Goal: Book appointment/travel/reservation

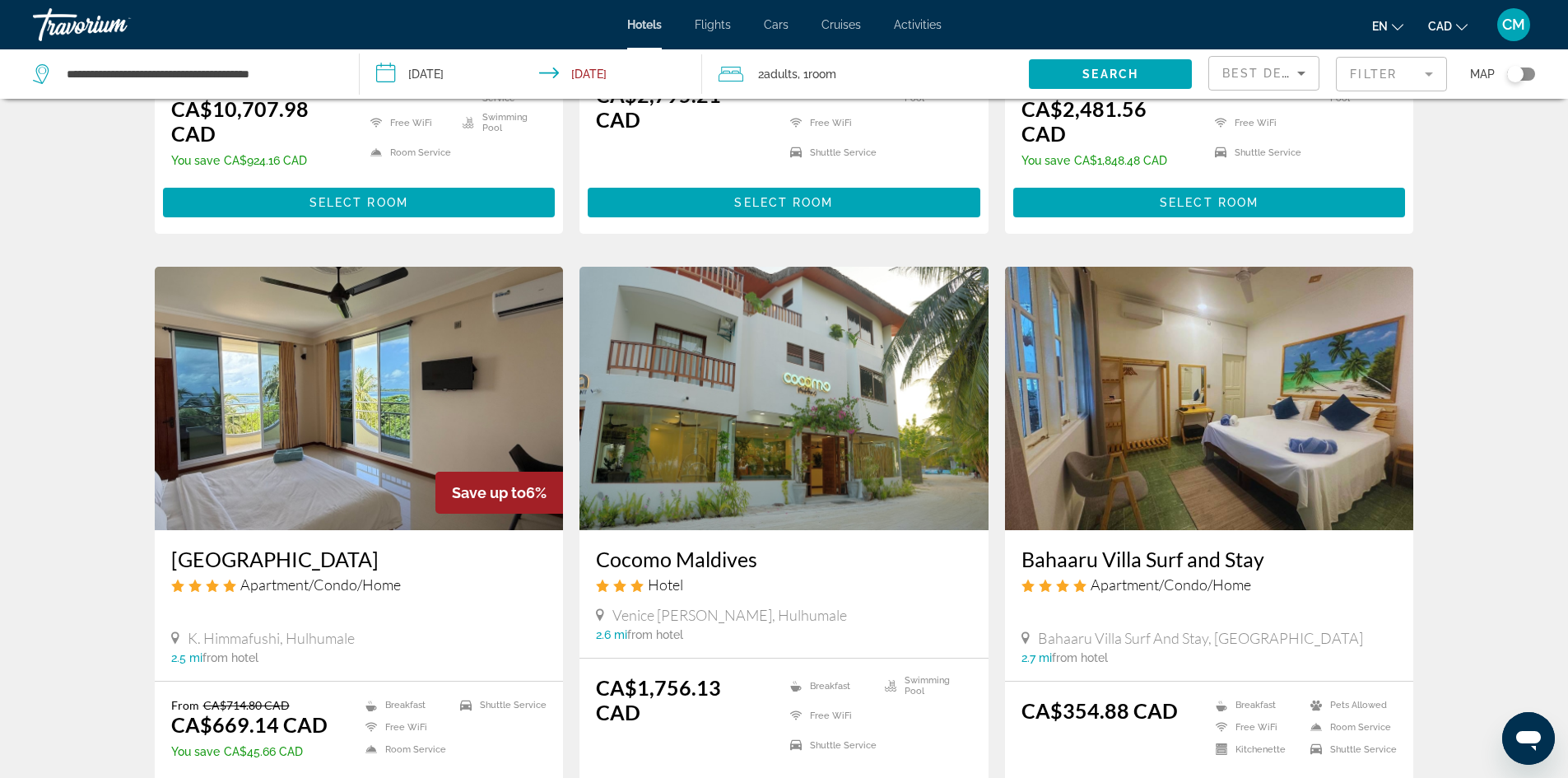
scroll to position [1893, 0]
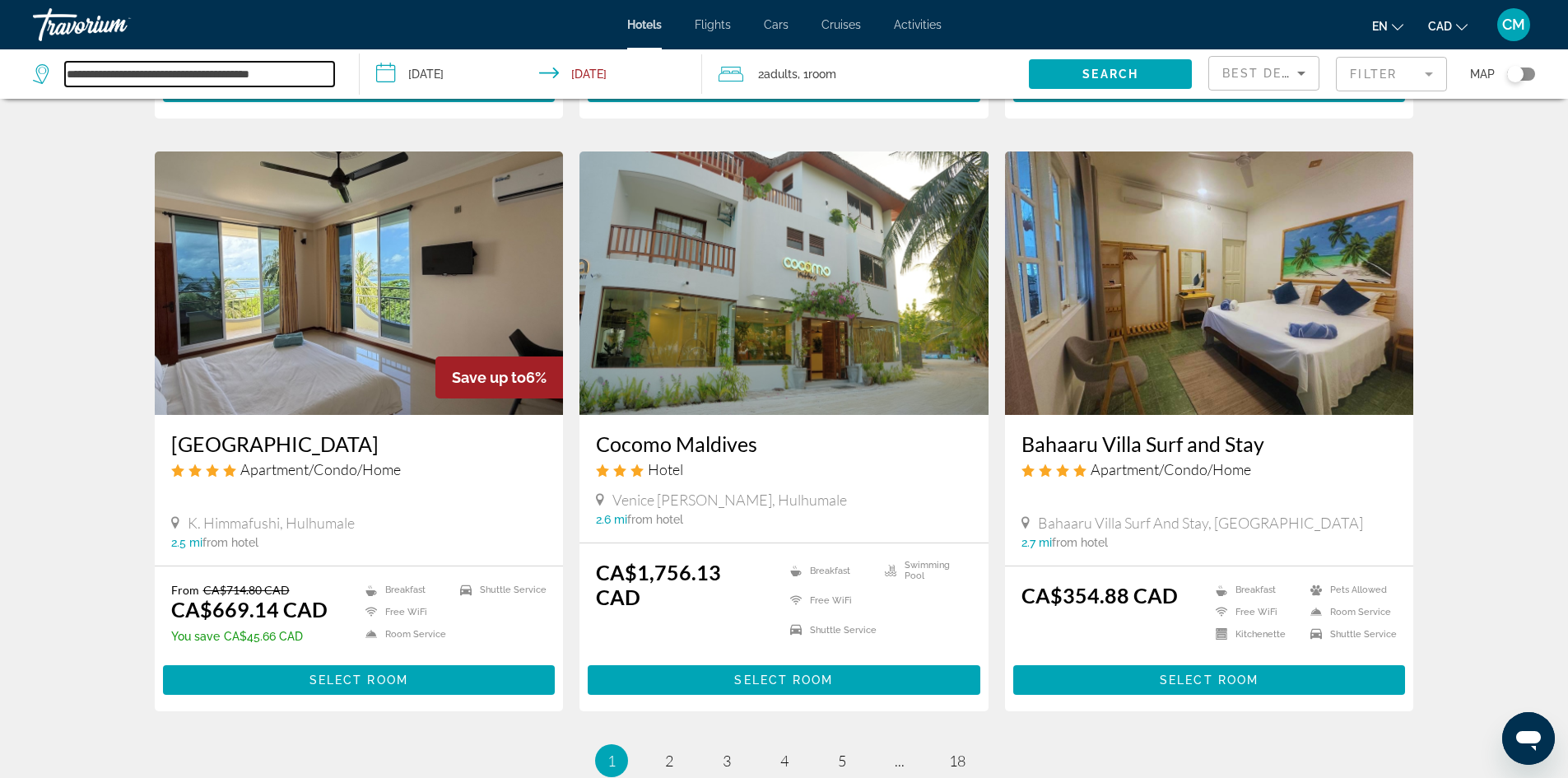
click at [220, 71] on input "**********" at bounding box center [200, 74] width 269 height 25
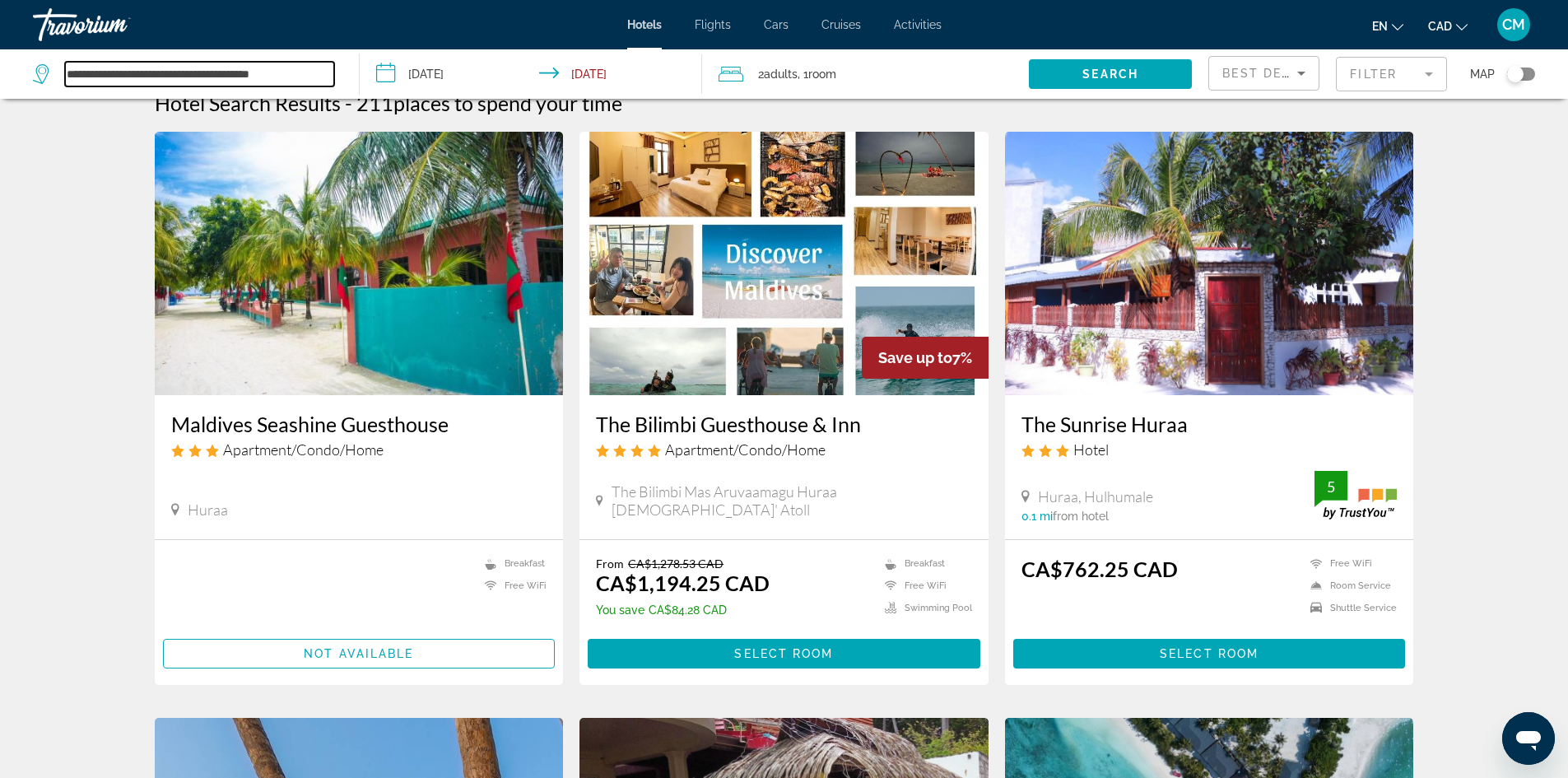
scroll to position [0, 0]
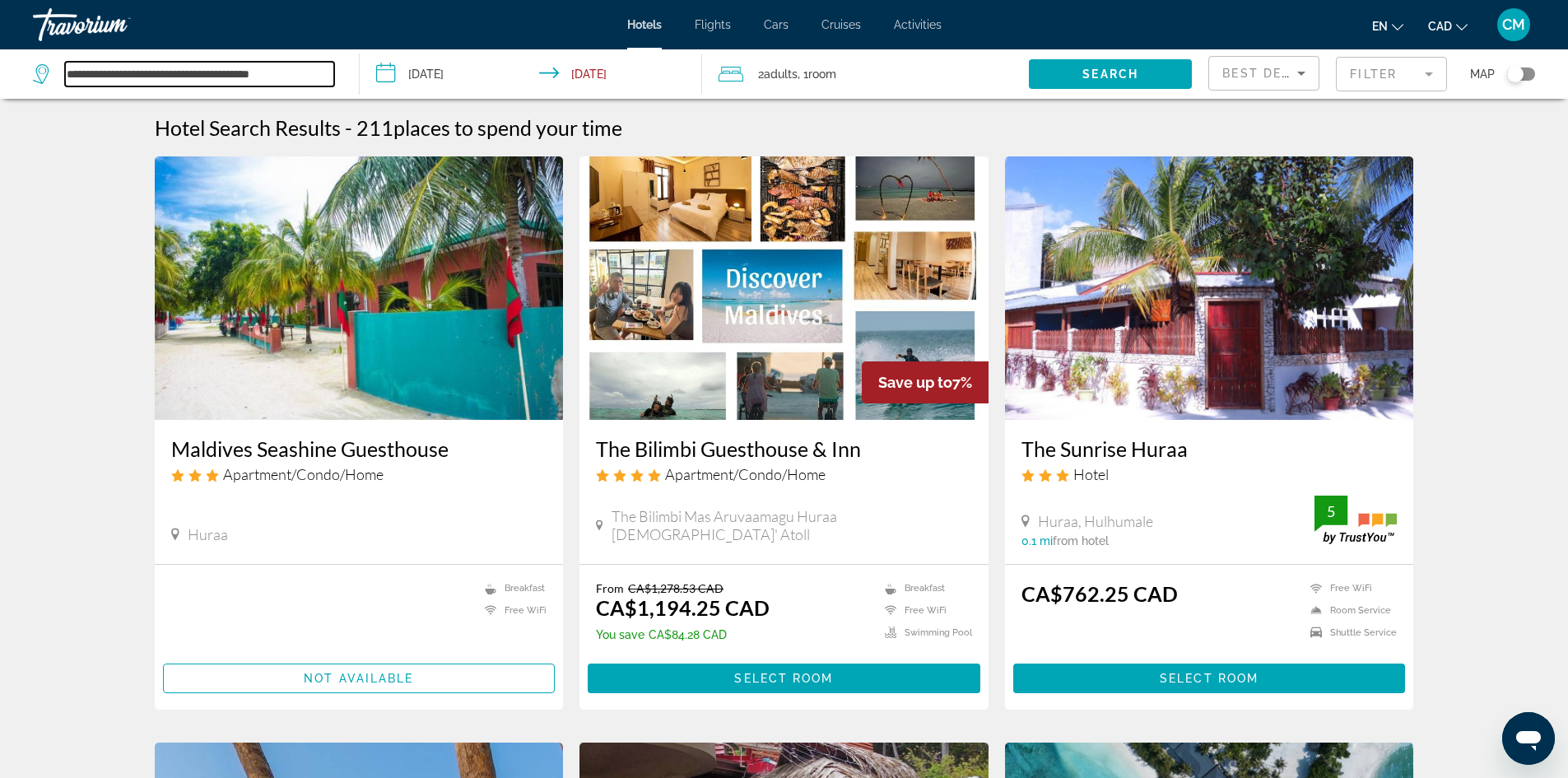
click at [214, 68] on input "**********" at bounding box center [200, 74] width 269 height 25
drag, startPoint x: 65, startPoint y: 70, endPoint x: 336, endPoint y: 71, distance: 271.0
click at [336, 71] on div "**********" at bounding box center [187, 73] width 309 height 49
paste input "Search widget"
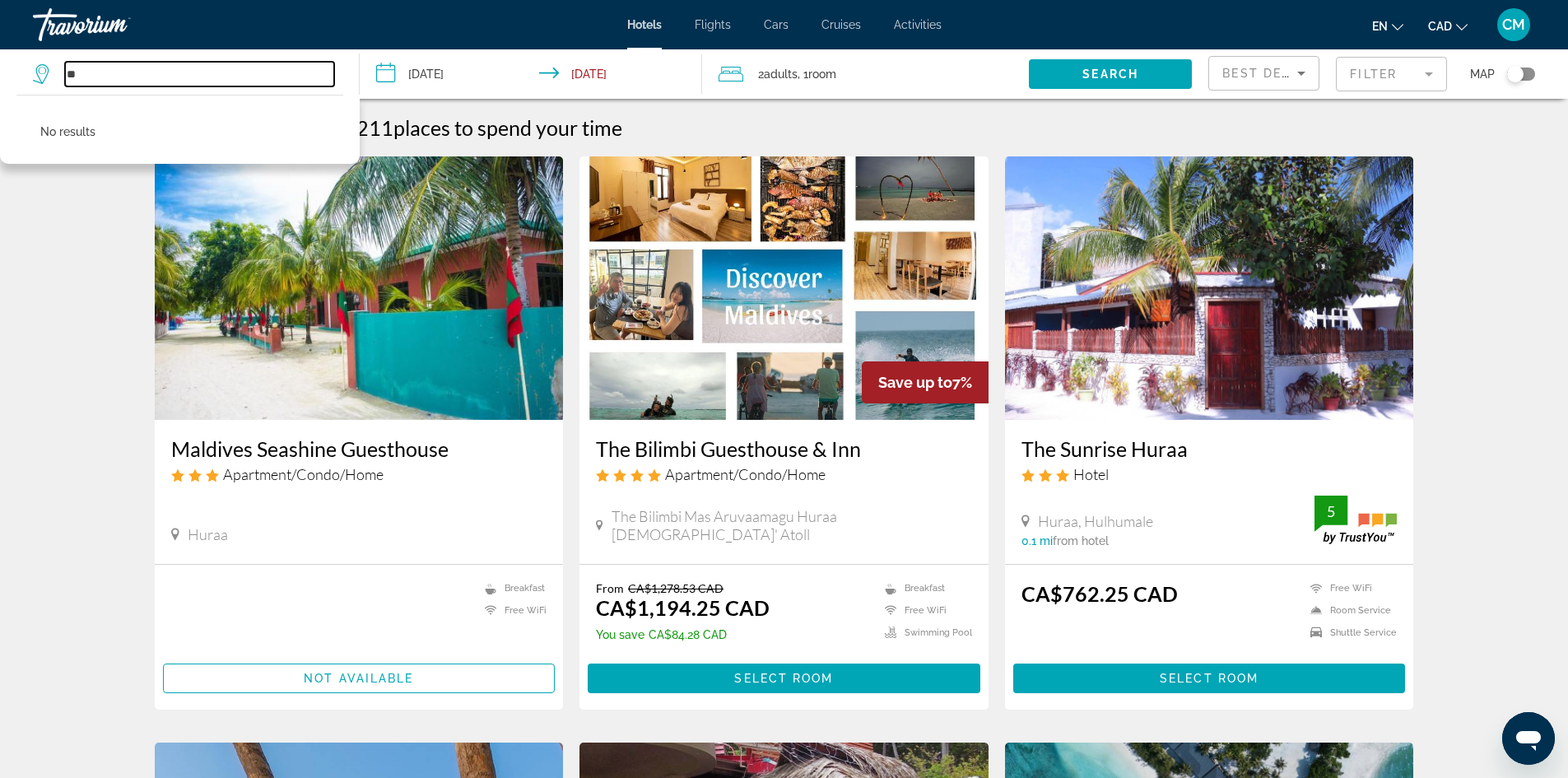
type input "*"
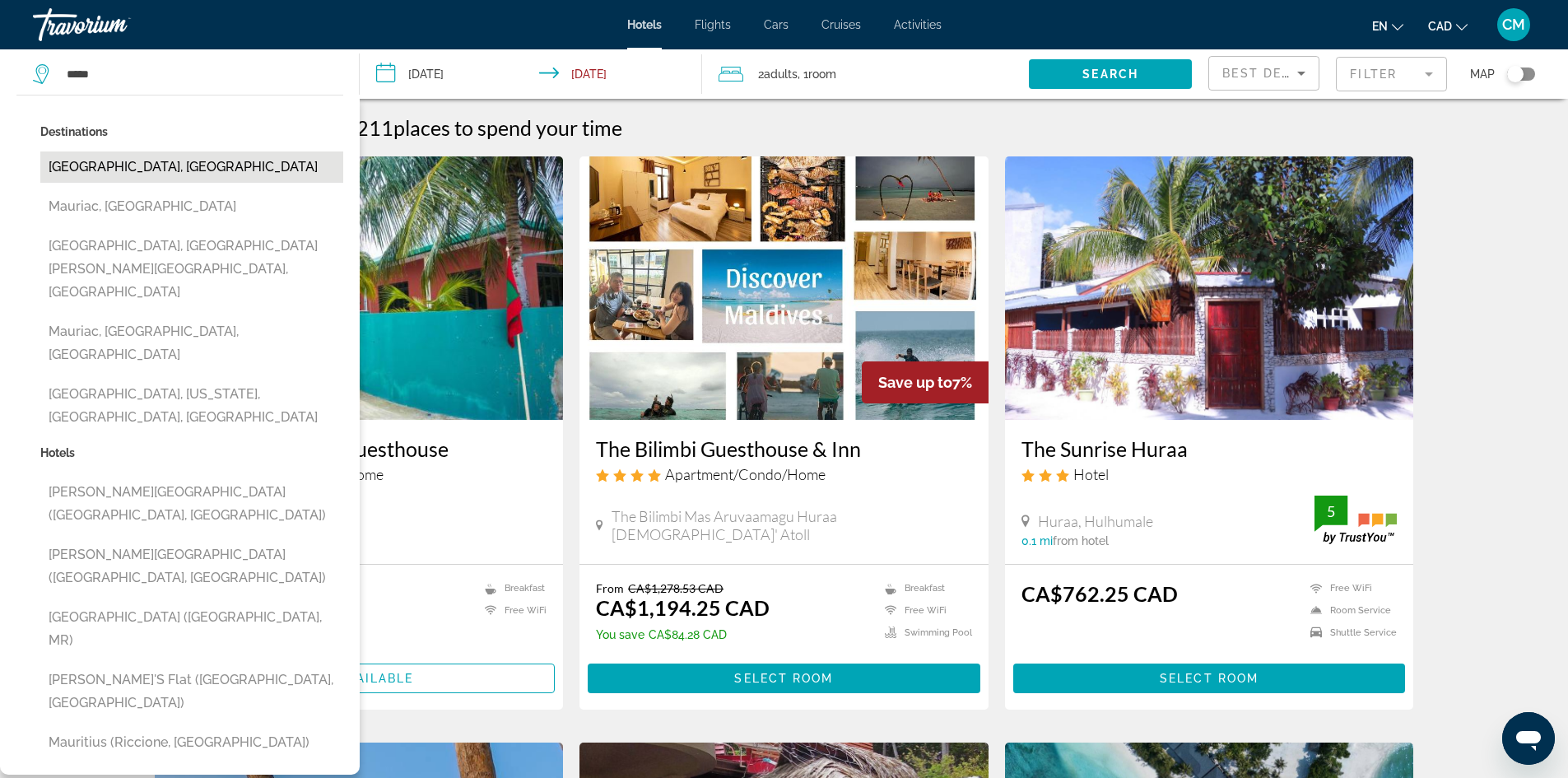
click at [110, 169] on button "[GEOGRAPHIC_DATA], [GEOGRAPHIC_DATA]" at bounding box center [191, 167] width 303 height 32
type input "**********"
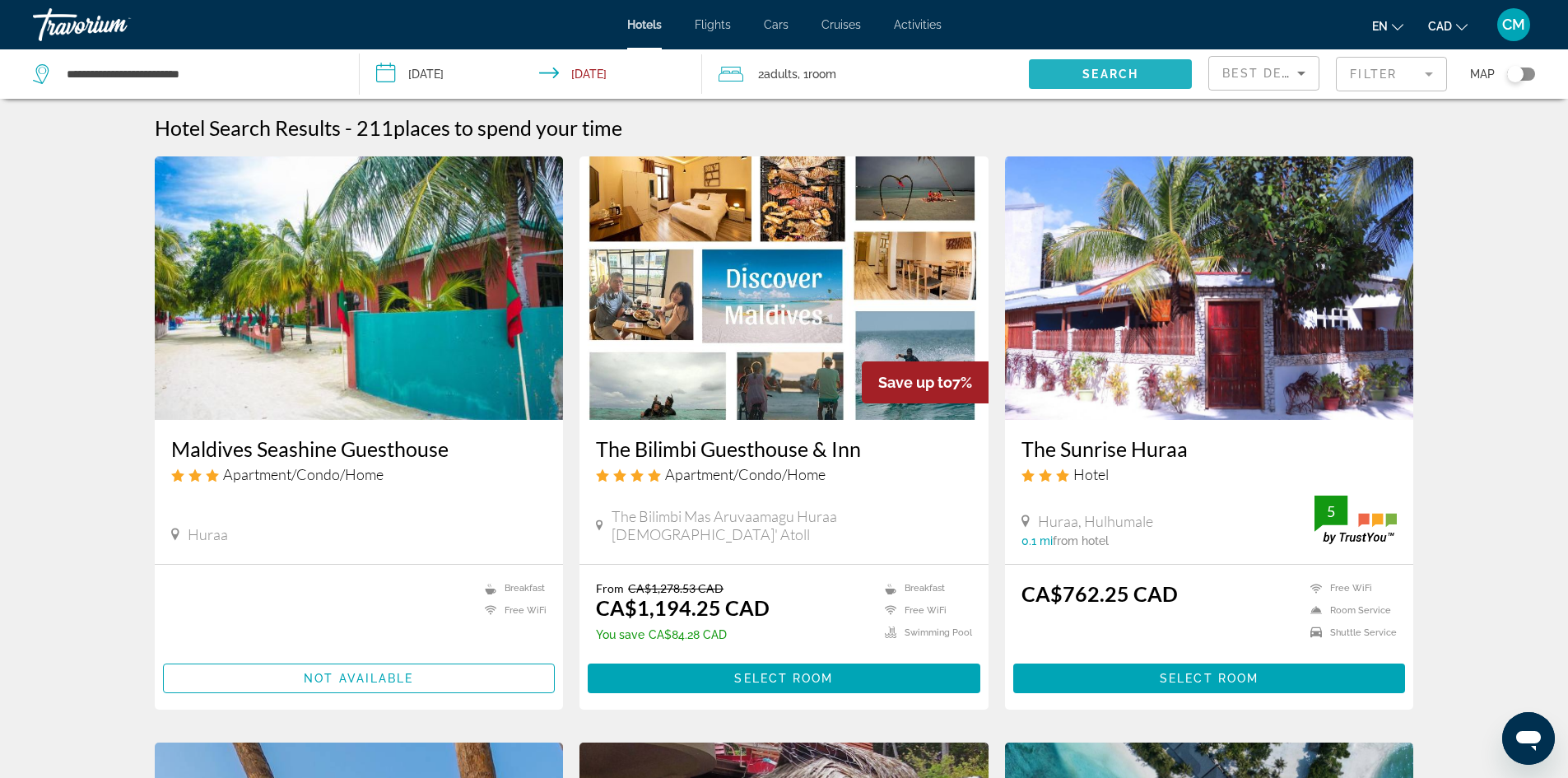
click at [1138, 72] on span "Search" at bounding box center [1111, 74] width 56 height 13
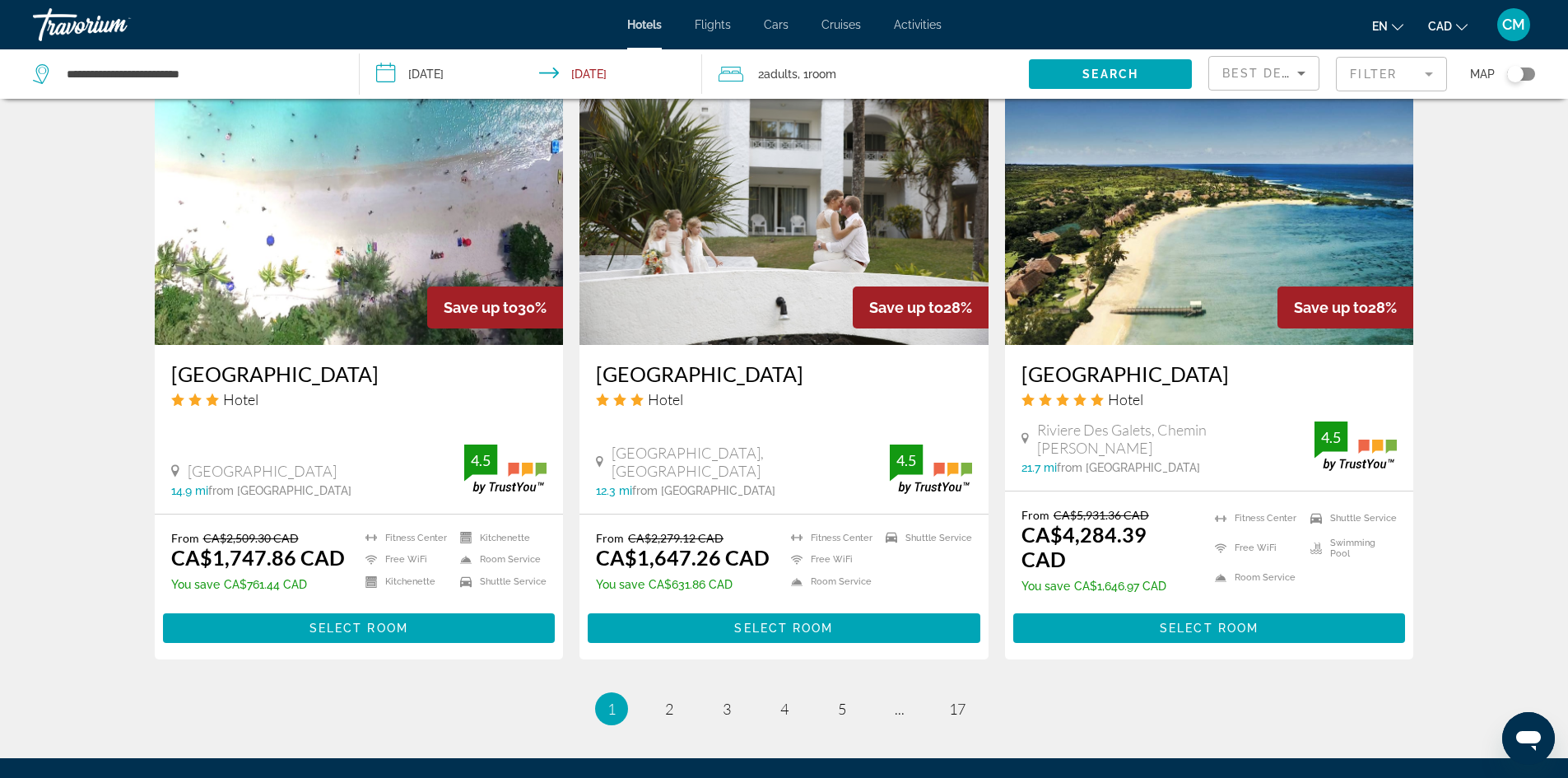
scroll to position [2019, 0]
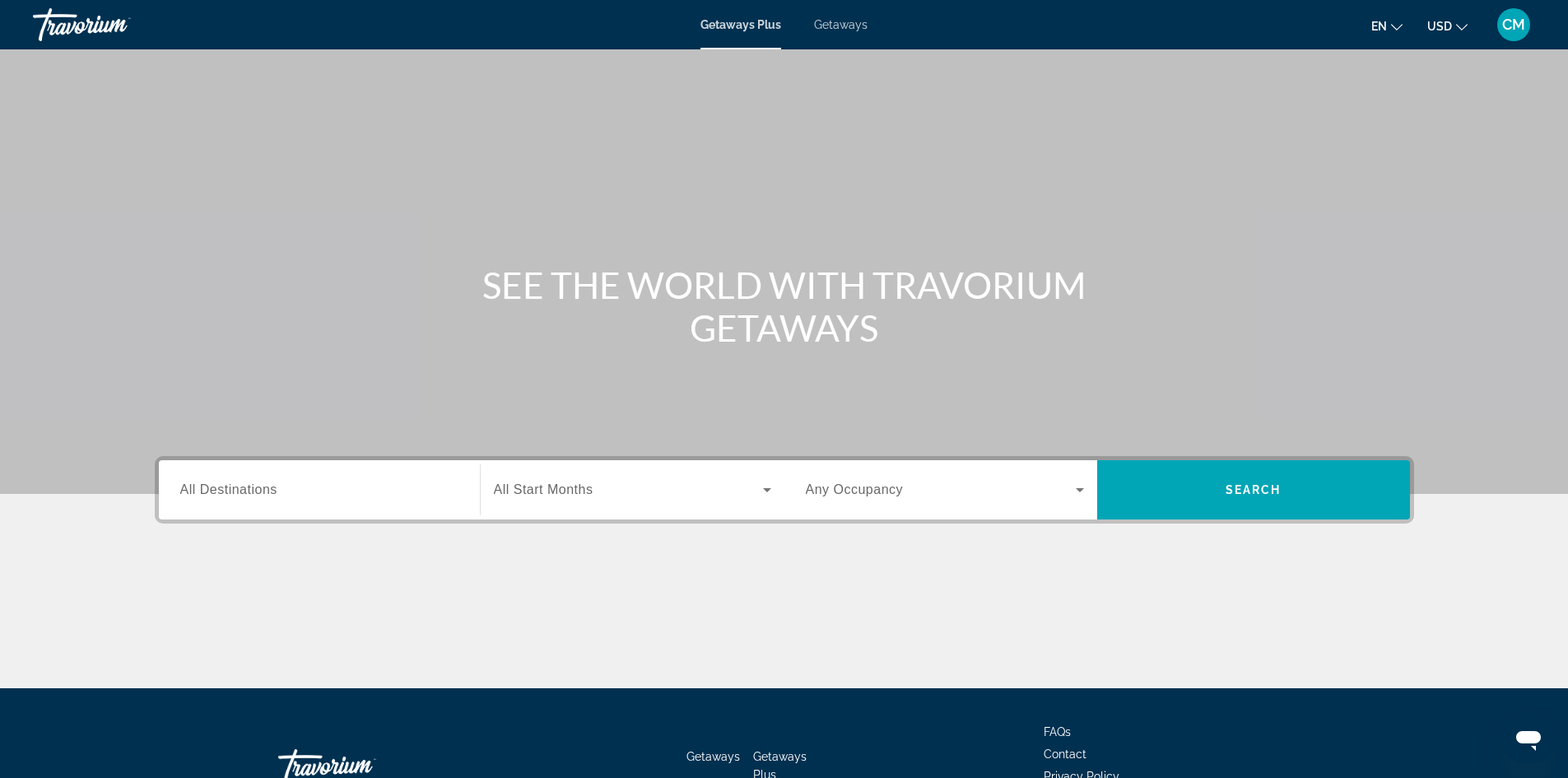
click at [290, 492] on input "Destination All Destinations" at bounding box center [320, 490] width 279 height 20
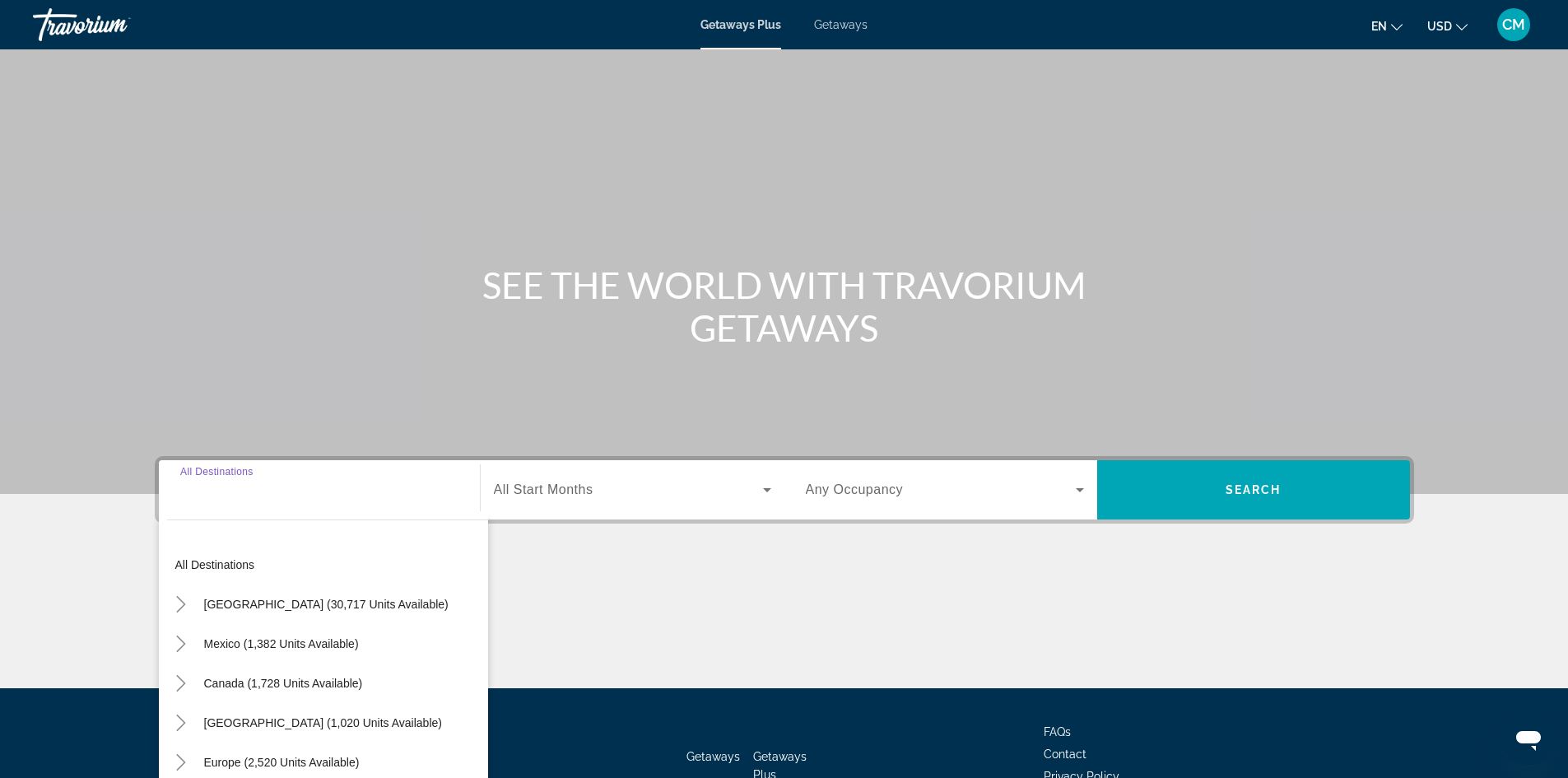
scroll to position [112, 0]
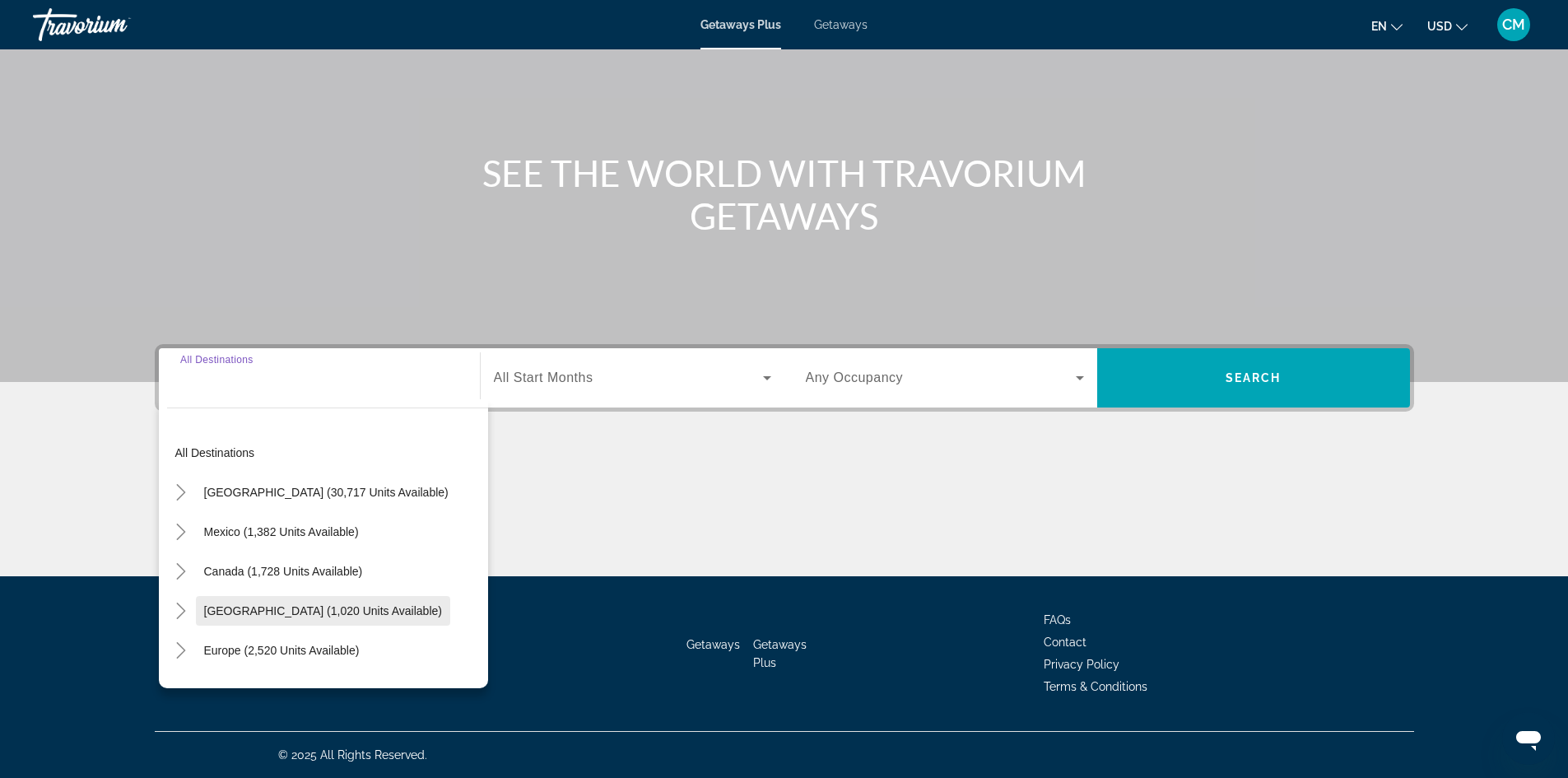
click at [273, 616] on span "Caribbean & Atlantic Islands (1,020 units available)" at bounding box center [324, 611] width 238 height 13
type input "**********"
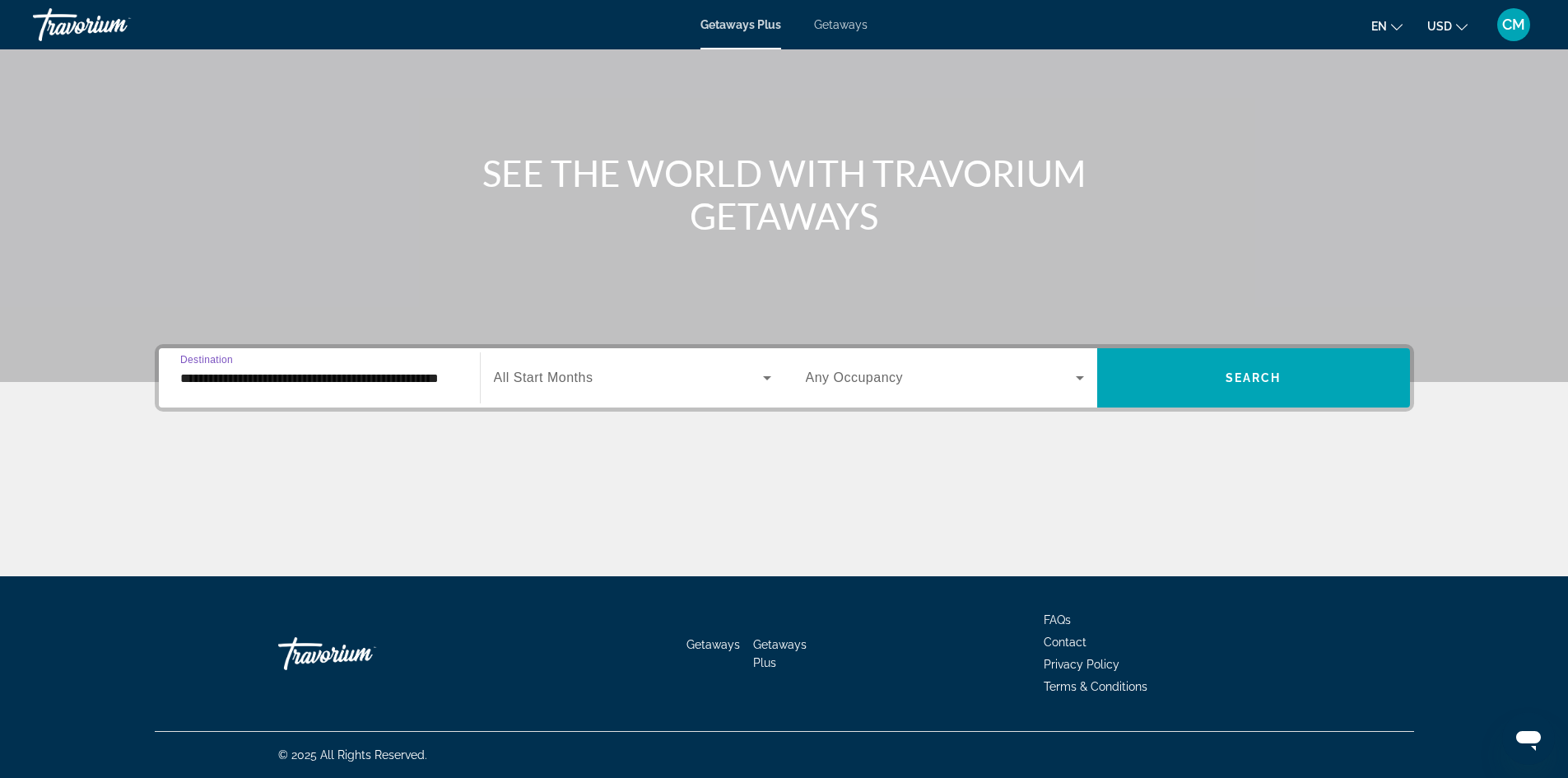
click at [584, 381] on span "All Start Months" at bounding box center [544, 377] width 100 height 14
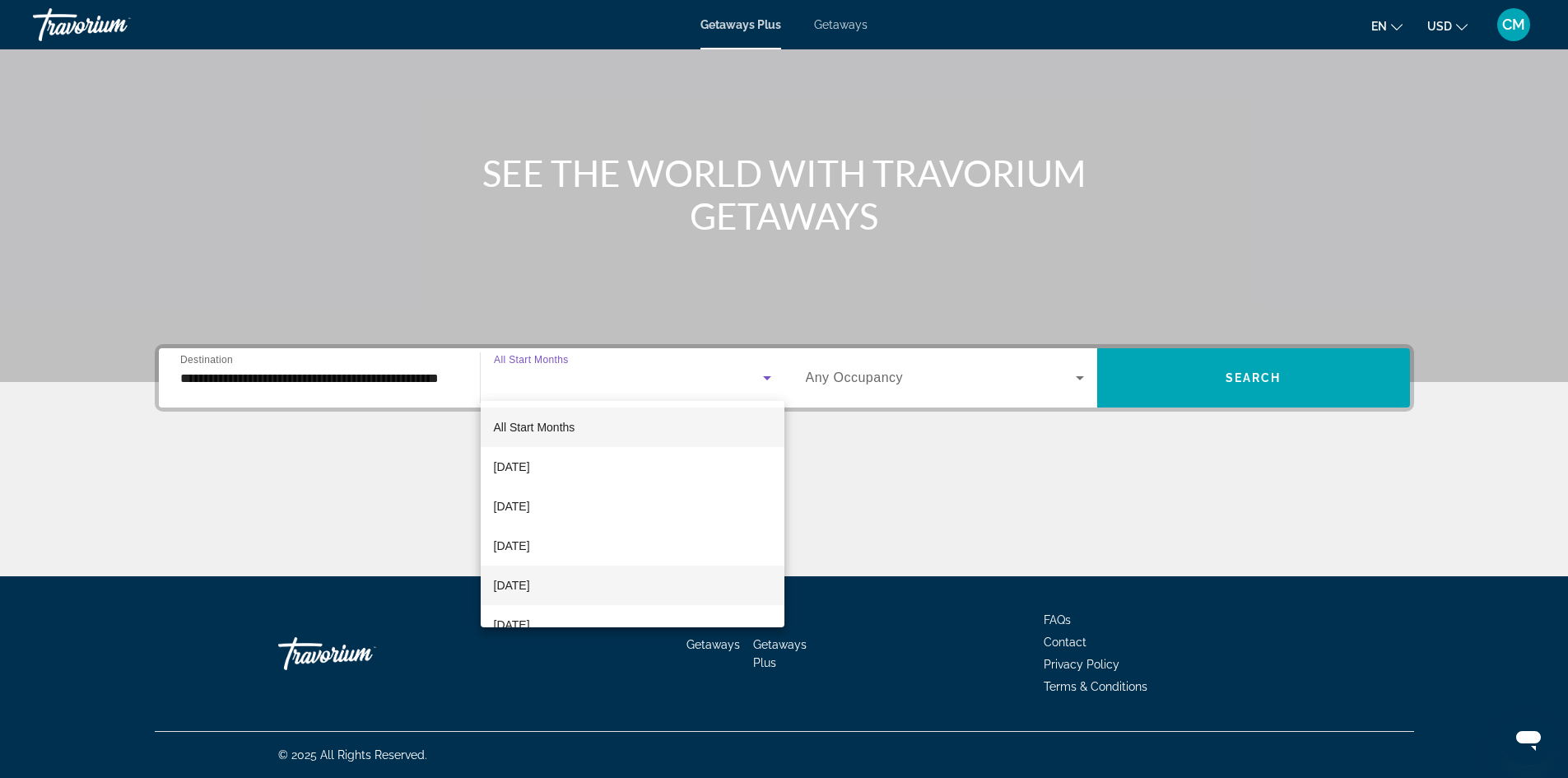
scroll to position [83, 0]
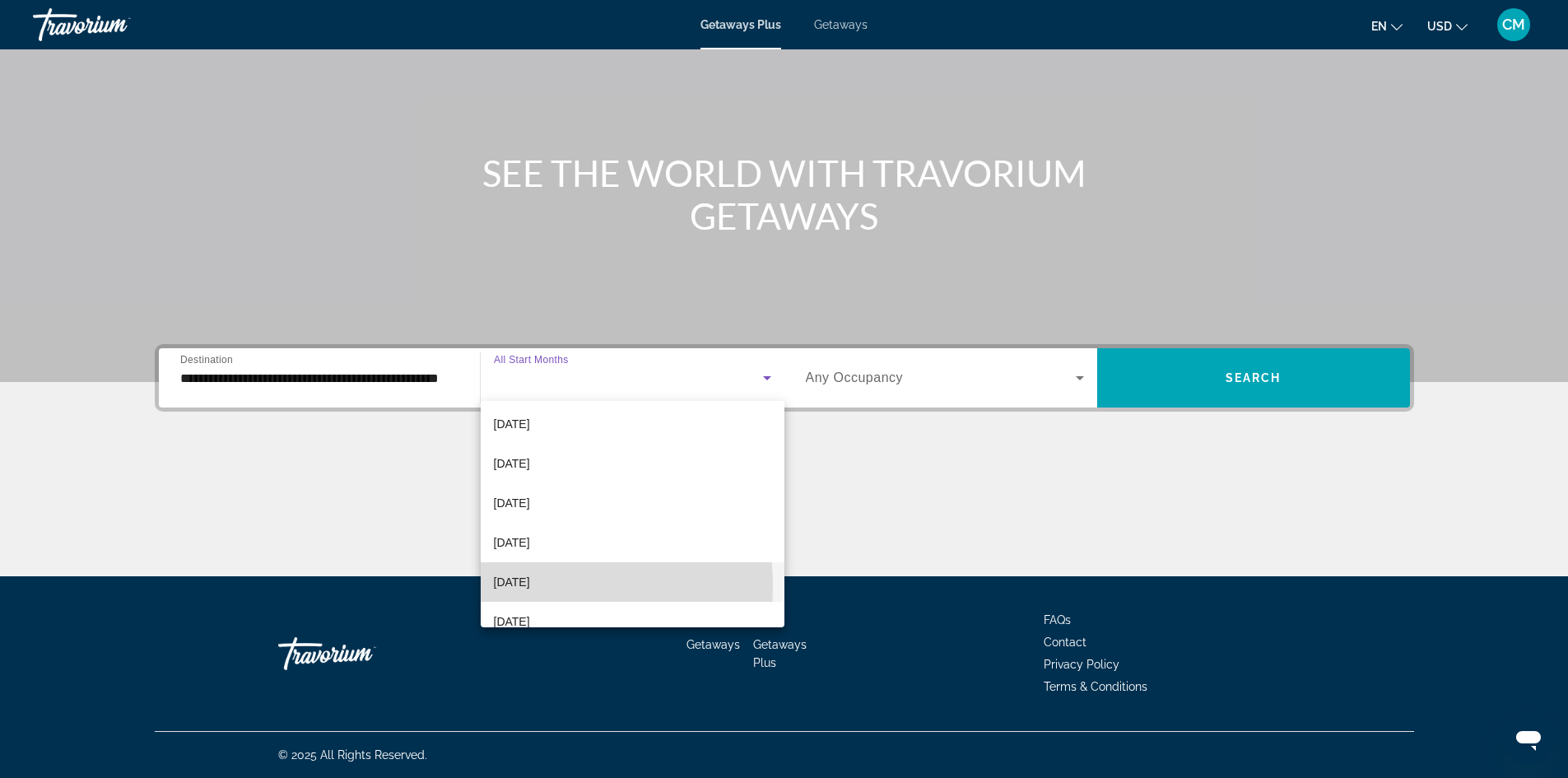
click at [517, 586] on span "February 2026" at bounding box center [512, 582] width 37 height 20
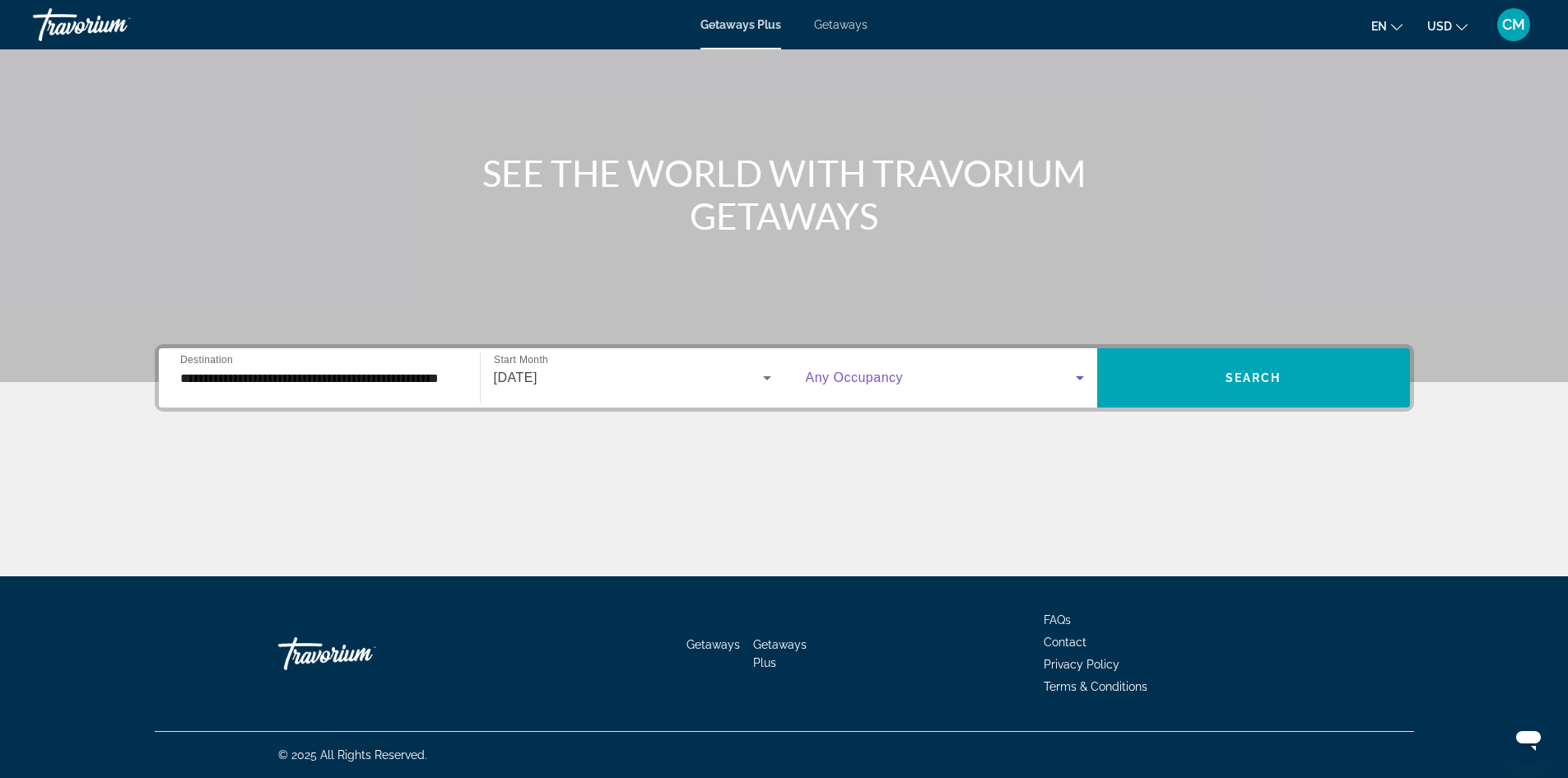
click at [942, 368] on span "Search widget" at bounding box center [941, 377] width 270 height 20
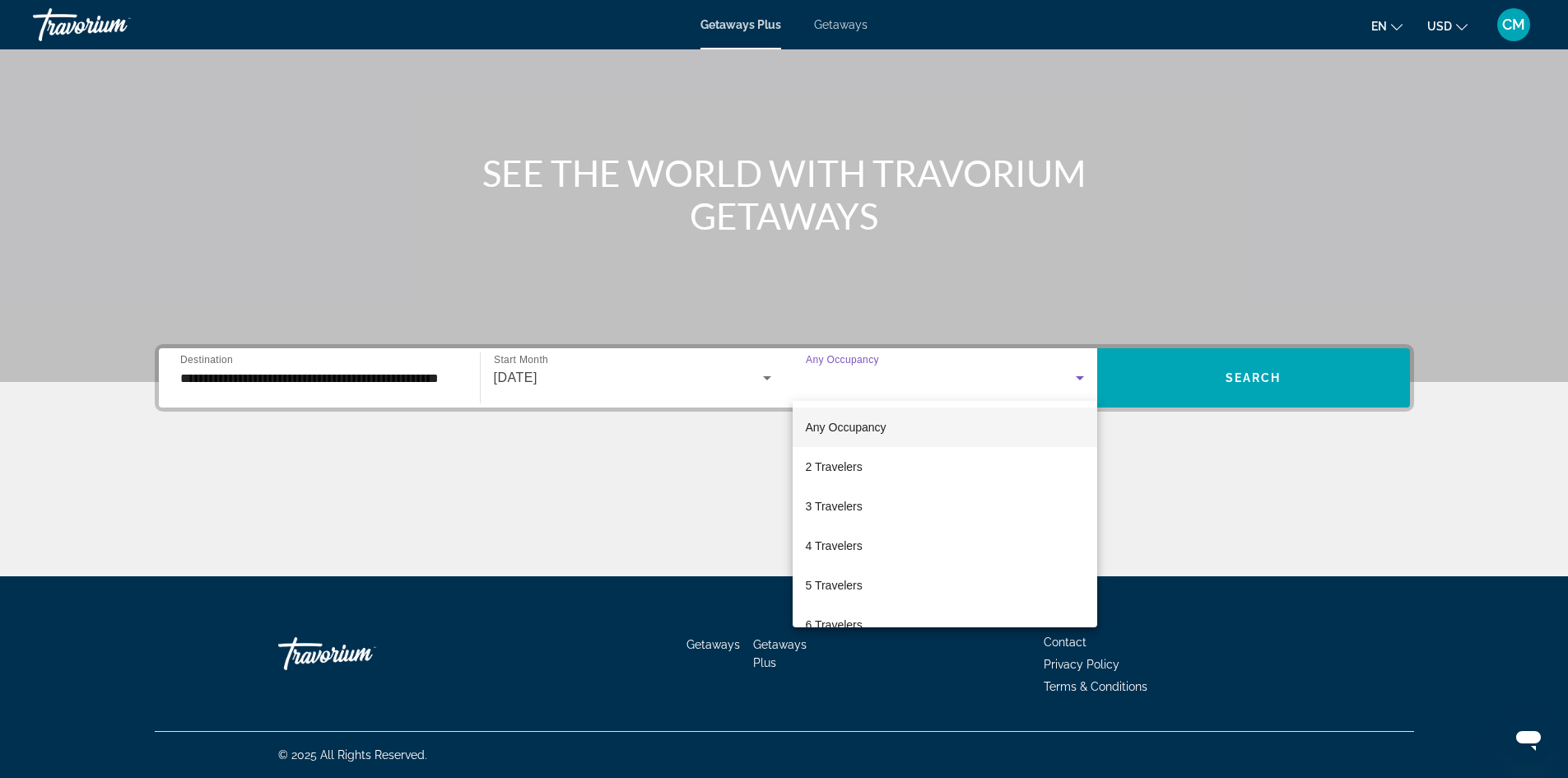
click at [942, 368] on div at bounding box center [784, 389] width 1568 height 778
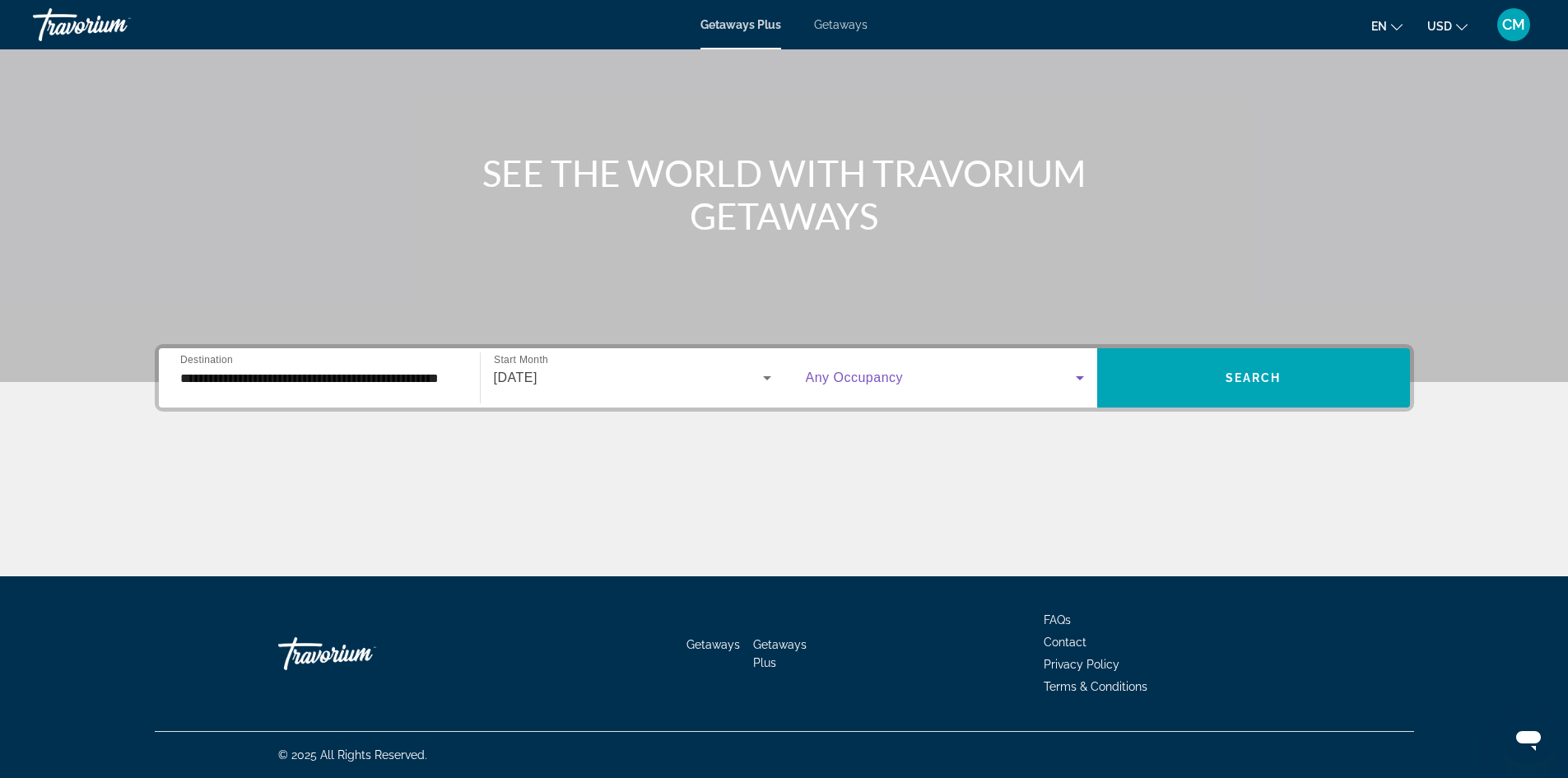
click at [942, 368] on span "Search widget" at bounding box center [941, 377] width 270 height 20
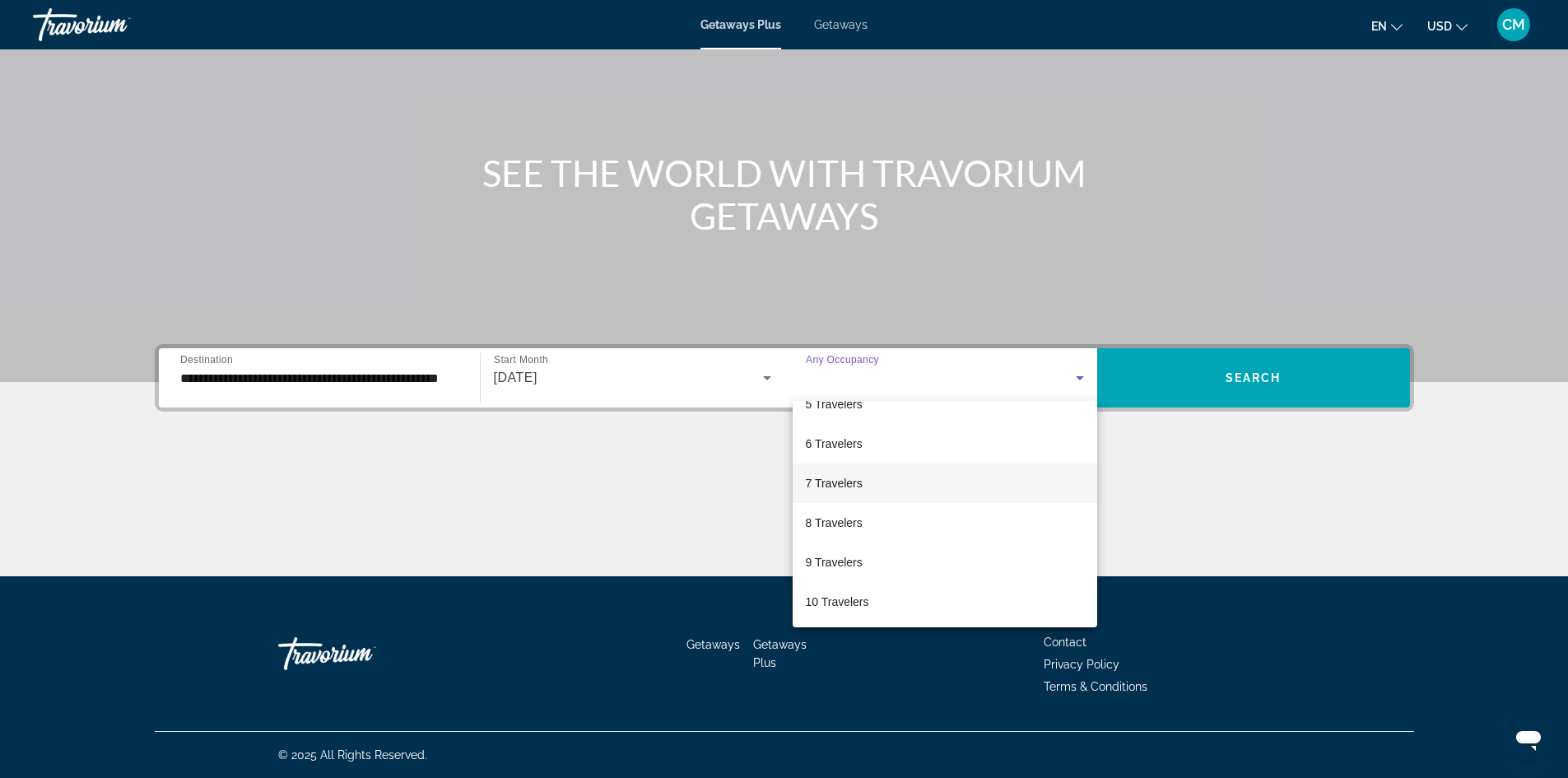
scroll to position [182, 0]
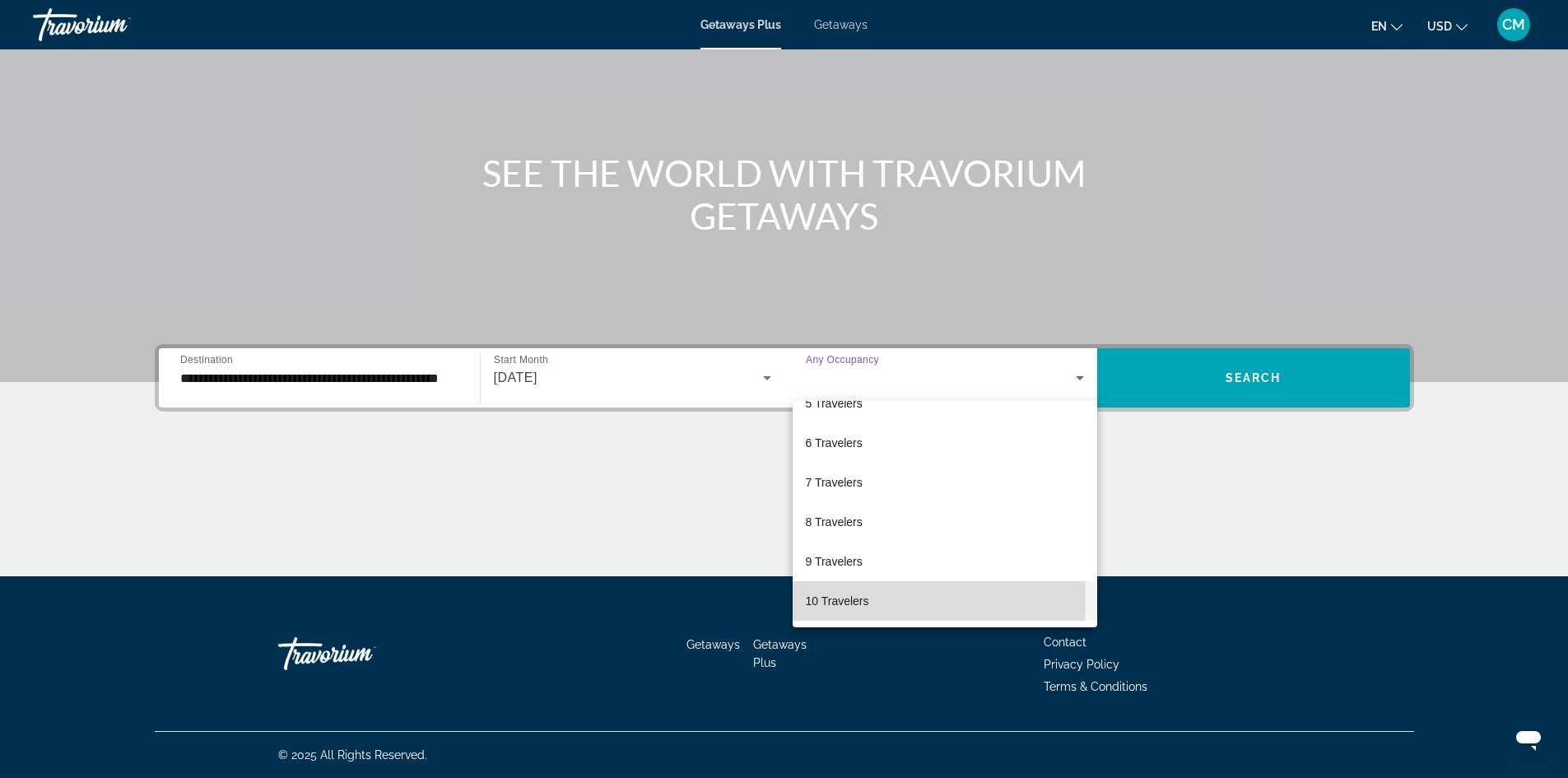
click at [839, 599] on span "10 Travelers" at bounding box center [838, 600] width 63 height 20
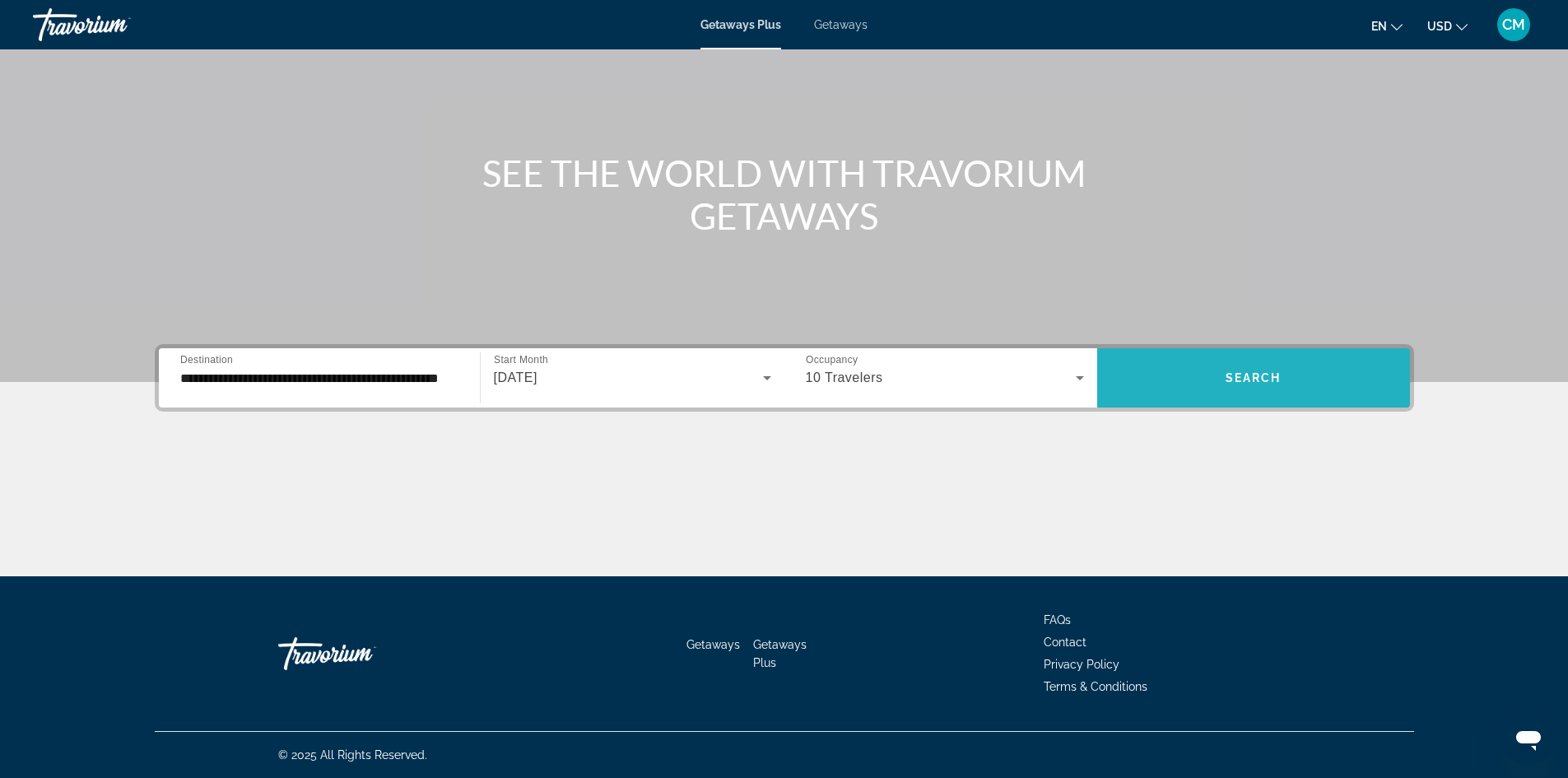
click at [1267, 383] on span "Search" at bounding box center [1254, 377] width 56 height 13
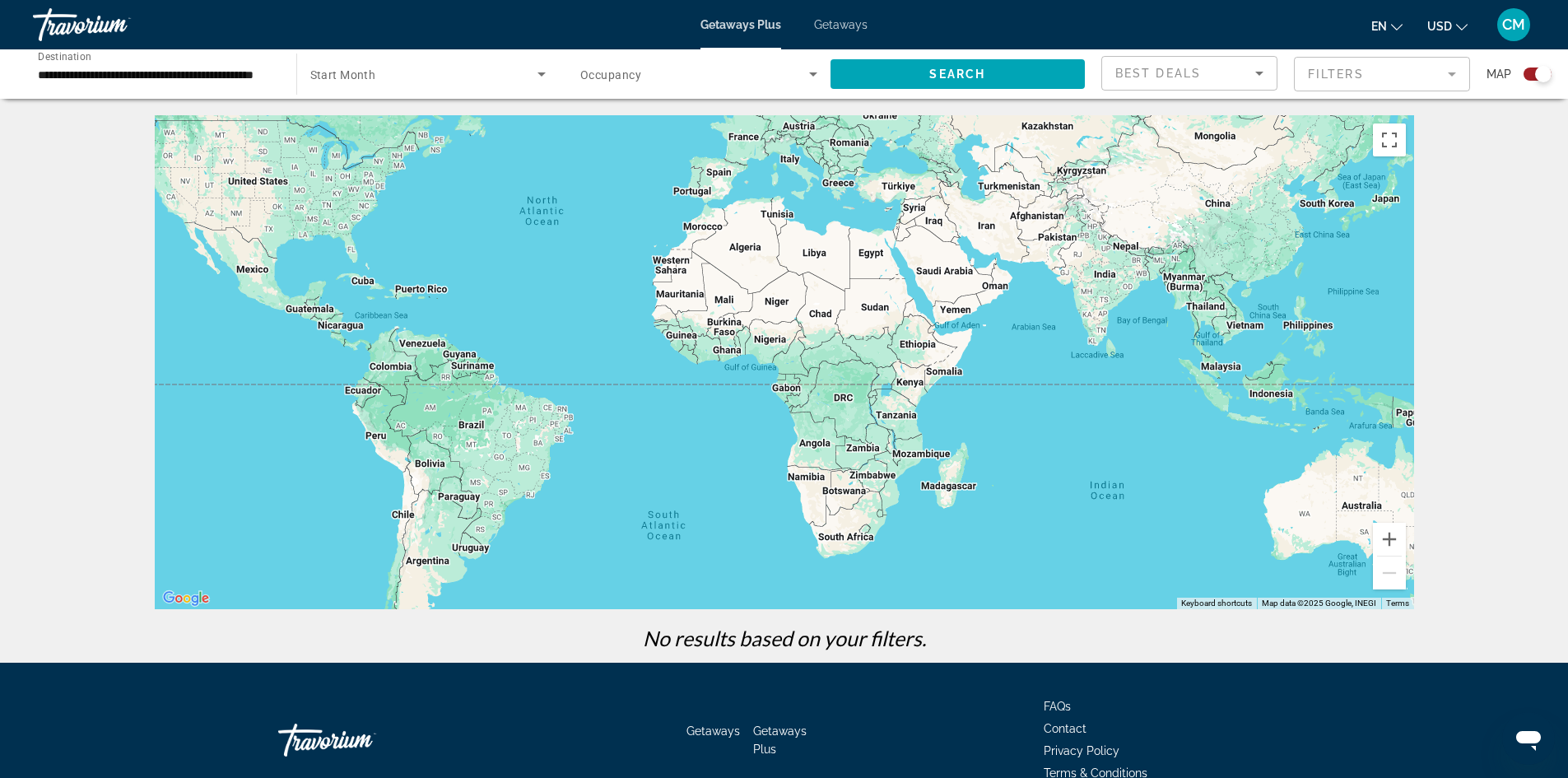
drag, startPoint x: 1173, startPoint y: 508, endPoint x: 982, endPoint y: 382, distance: 228.8
click at [982, 382] on div "Main content" at bounding box center [784, 362] width 1260 height 494
click at [165, 62] on div "**********" at bounding box center [156, 74] width 237 height 47
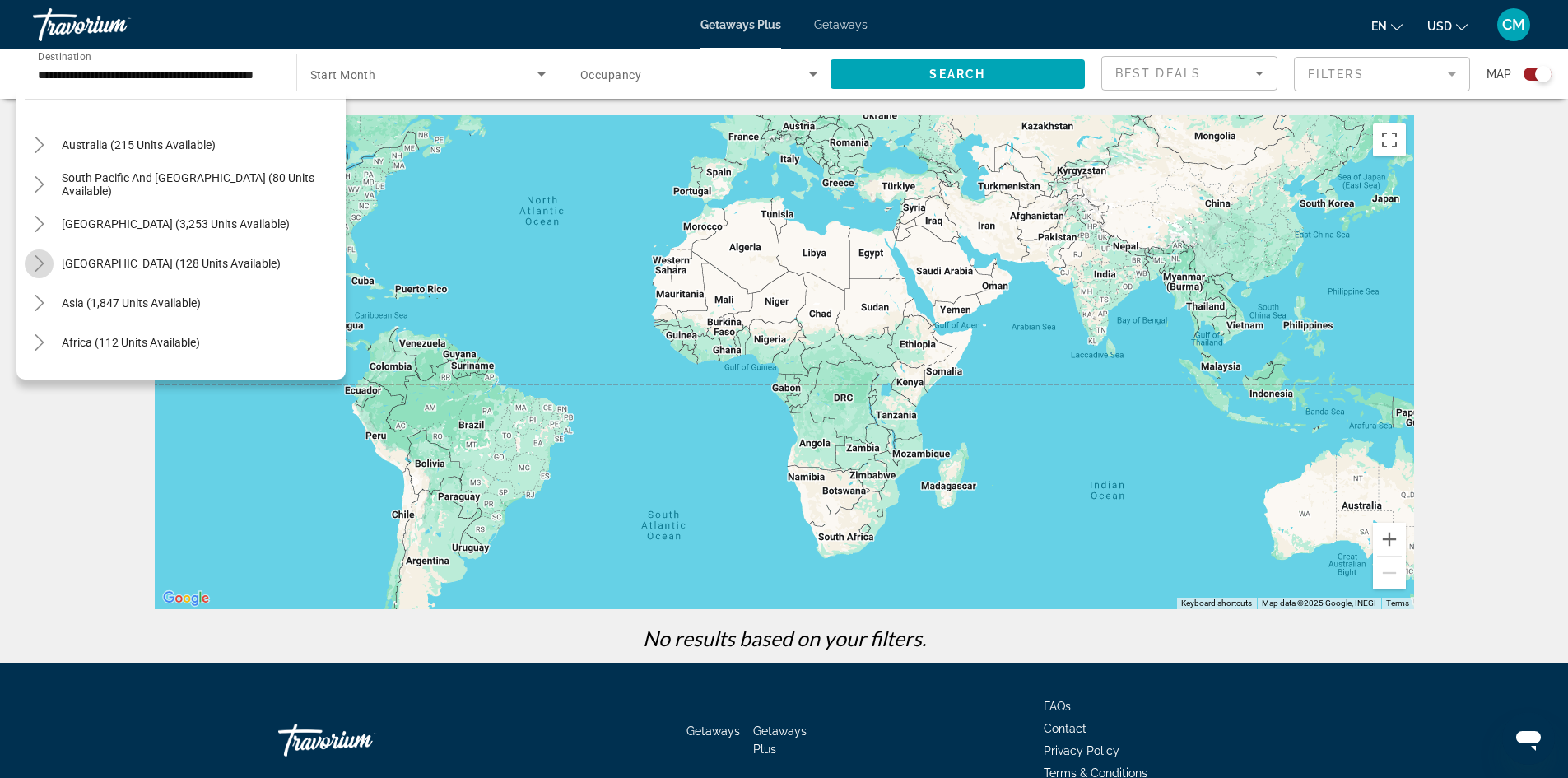
click at [37, 258] on icon "Toggle Central America (128 units available)" at bounding box center [38, 263] width 9 height 16
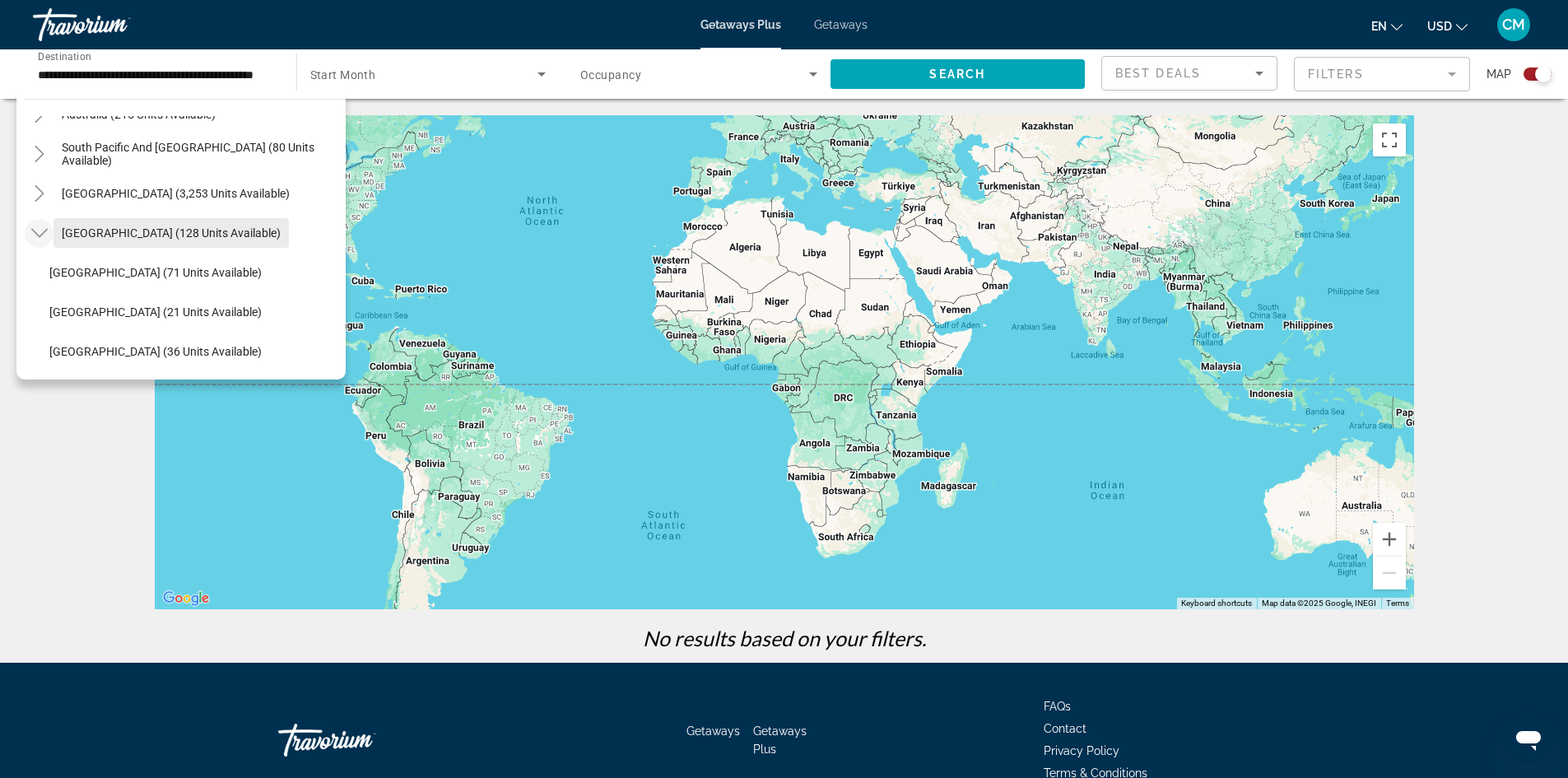
scroll to position [665, 0]
click at [37, 307] on icon "Toggle Asia (1,847 units available)" at bounding box center [39, 308] width 16 height 16
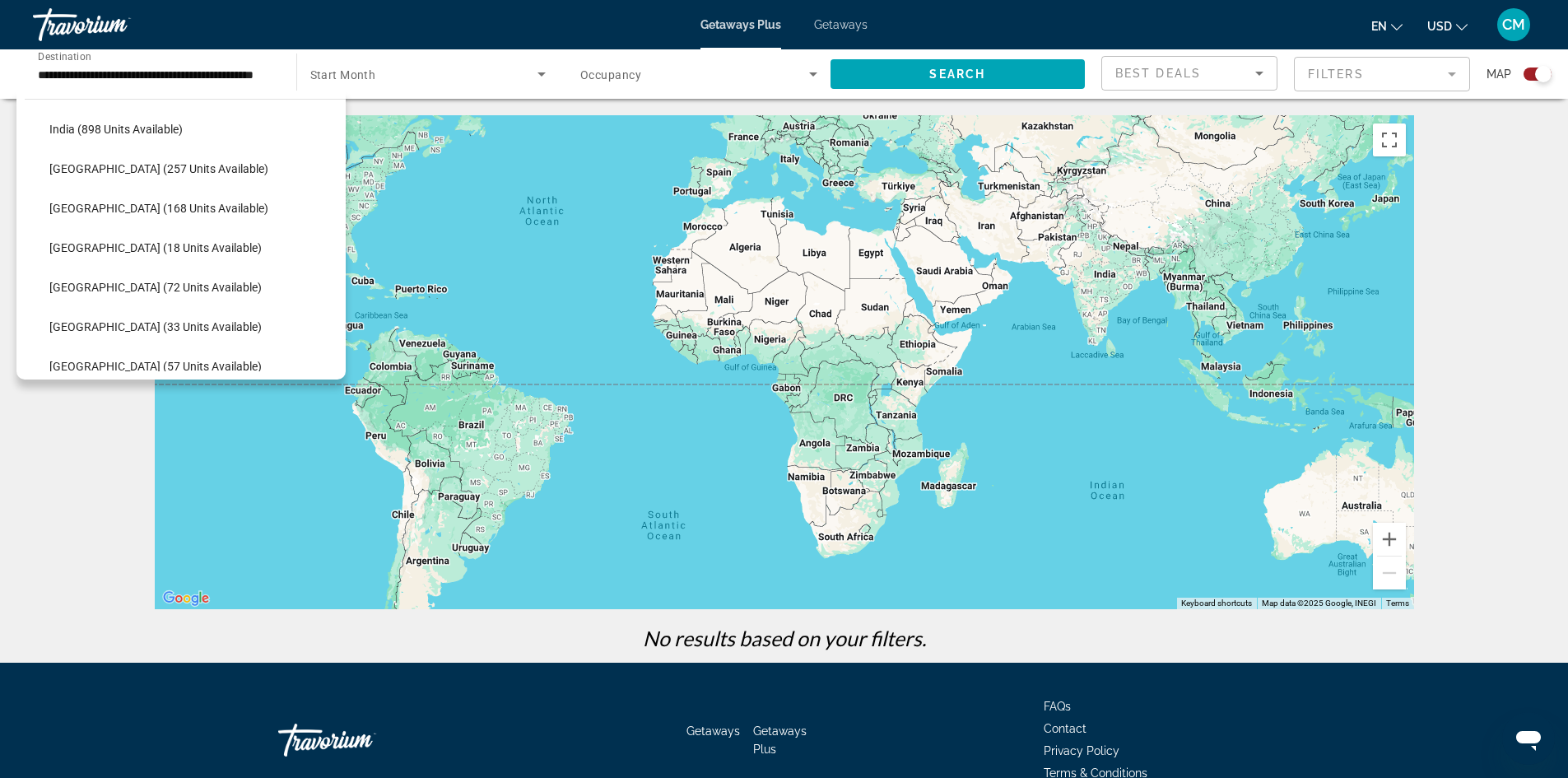
scroll to position [1084, 0]
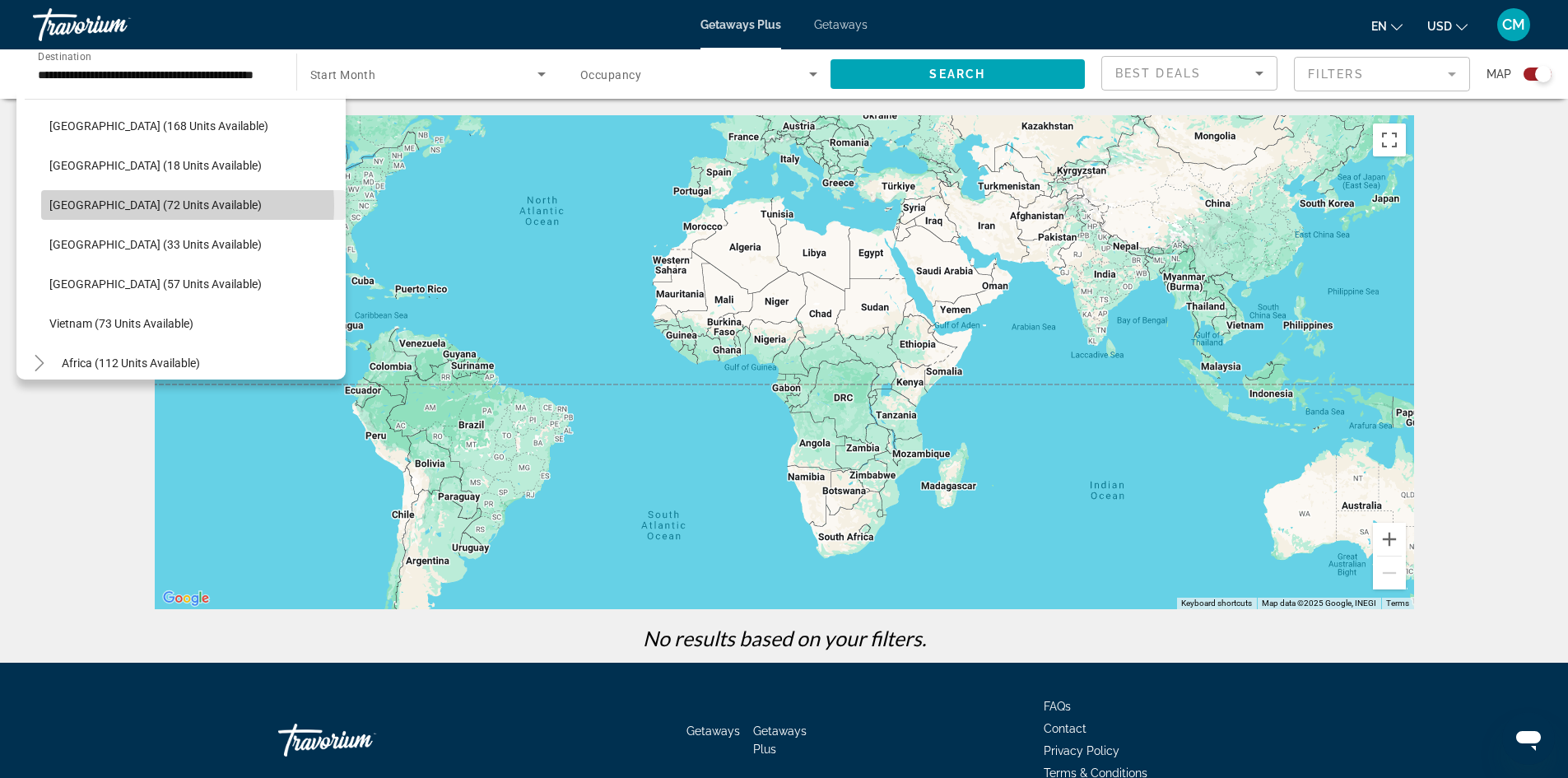
click at [155, 206] on span "Philippines (72 units available)" at bounding box center [155, 206] width 212 height 13
type input "**********"
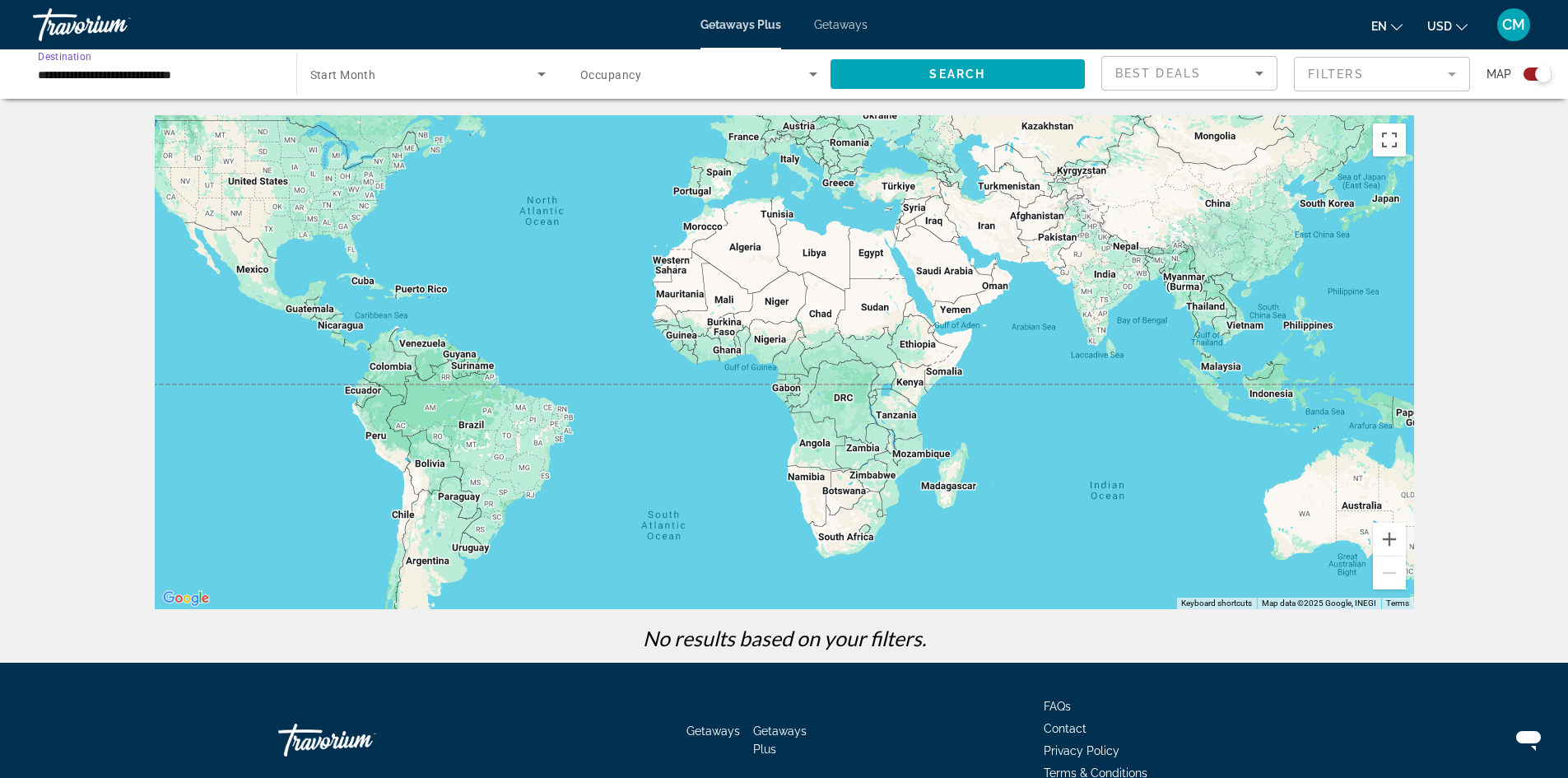
click at [413, 79] on span "Search widget" at bounding box center [424, 74] width 228 height 20
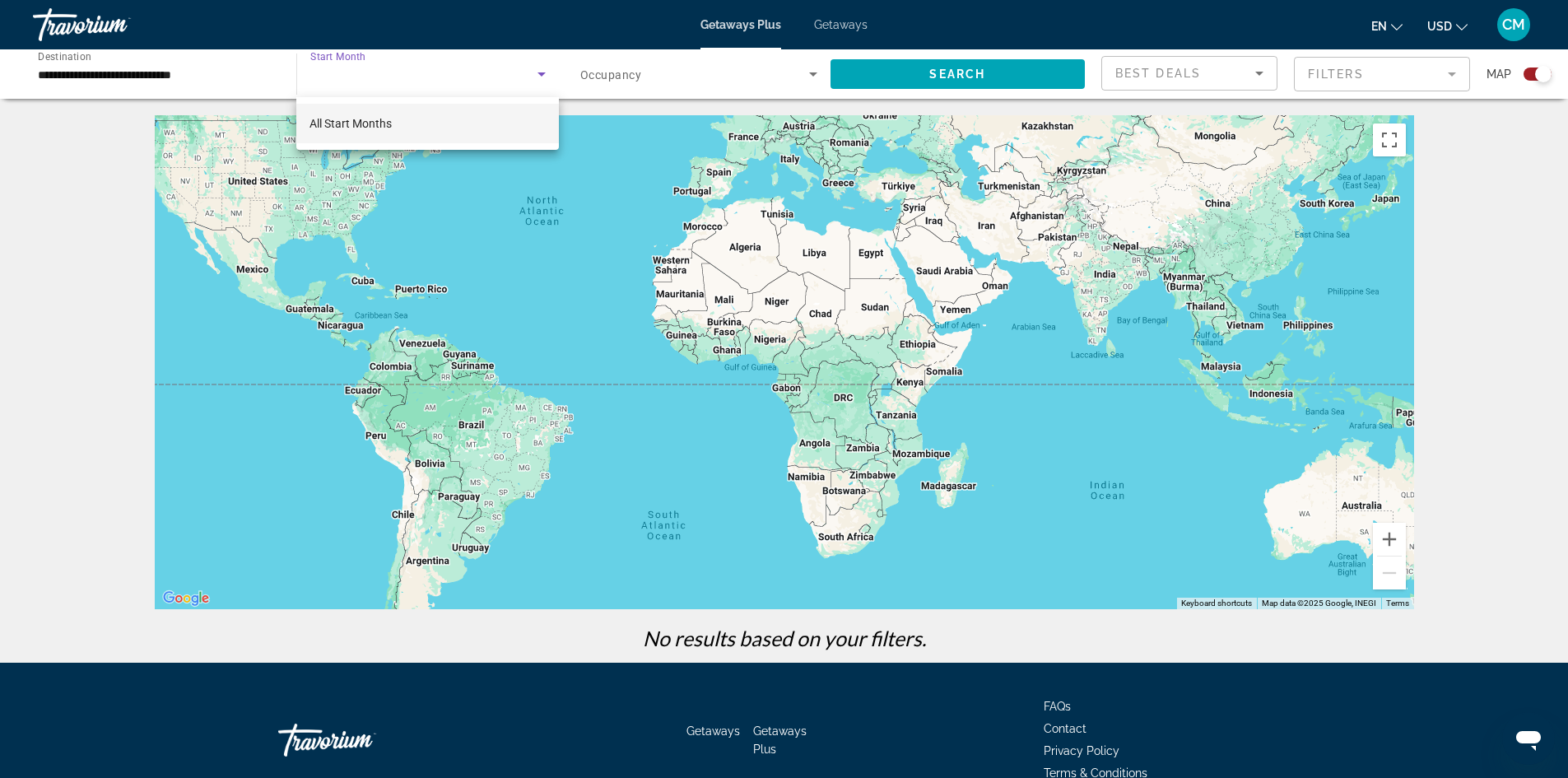
click at [378, 72] on div at bounding box center [784, 389] width 1568 height 778
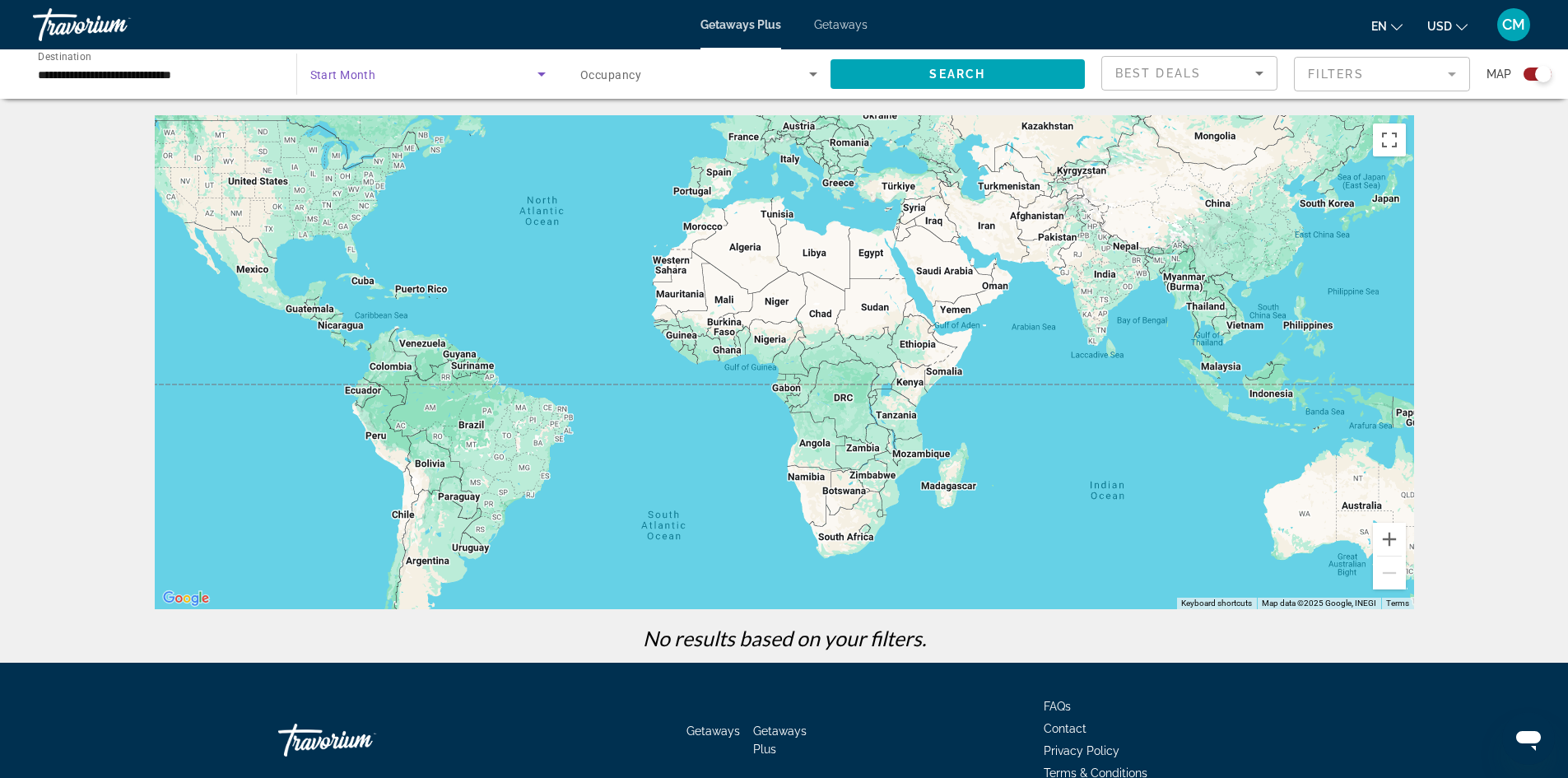
click at [390, 65] on span "Search widget" at bounding box center [424, 74] width 228 height 20
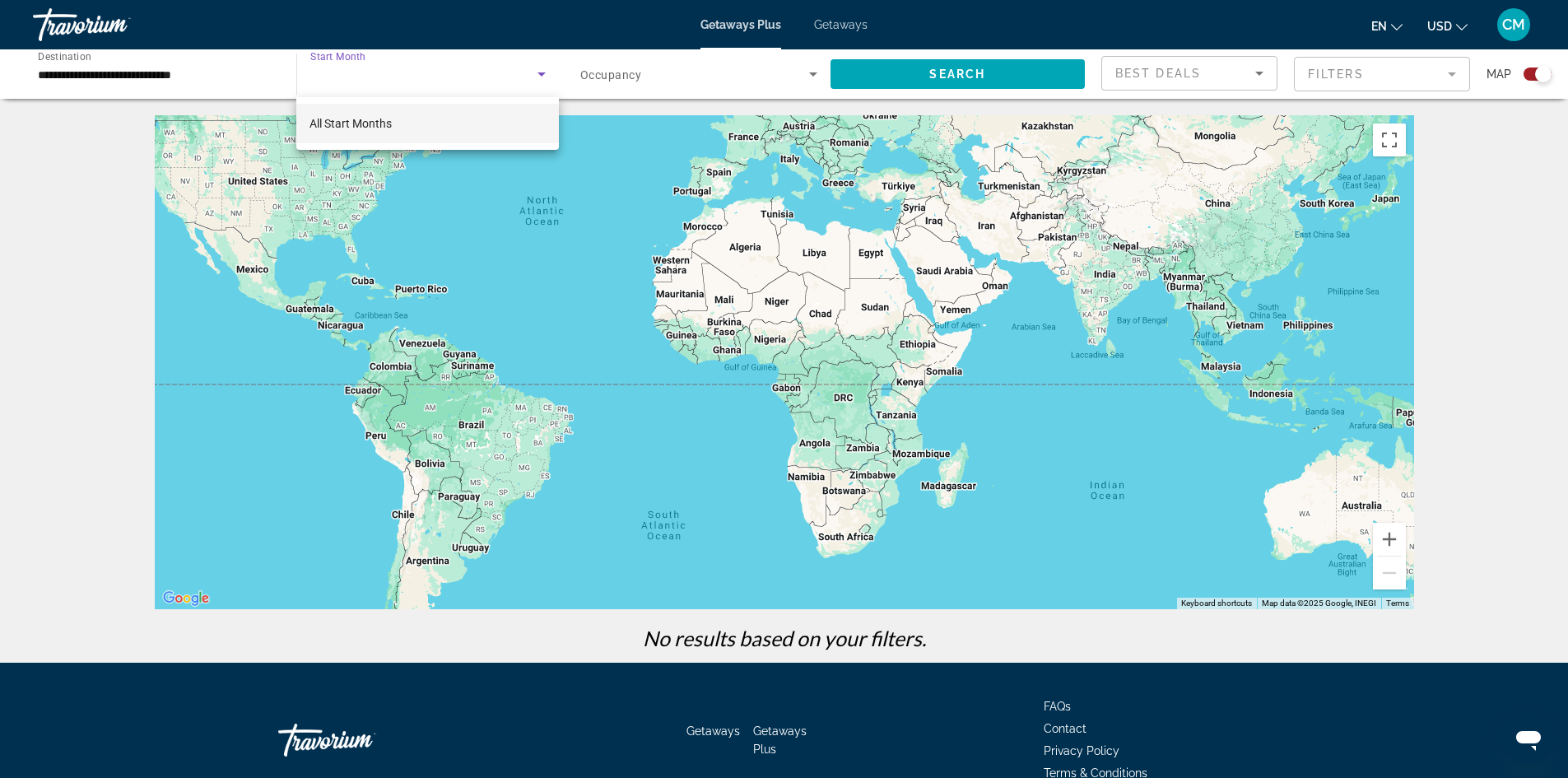
click at [521, 54] on div at bounding box center [784, 389] width 1568 height 778
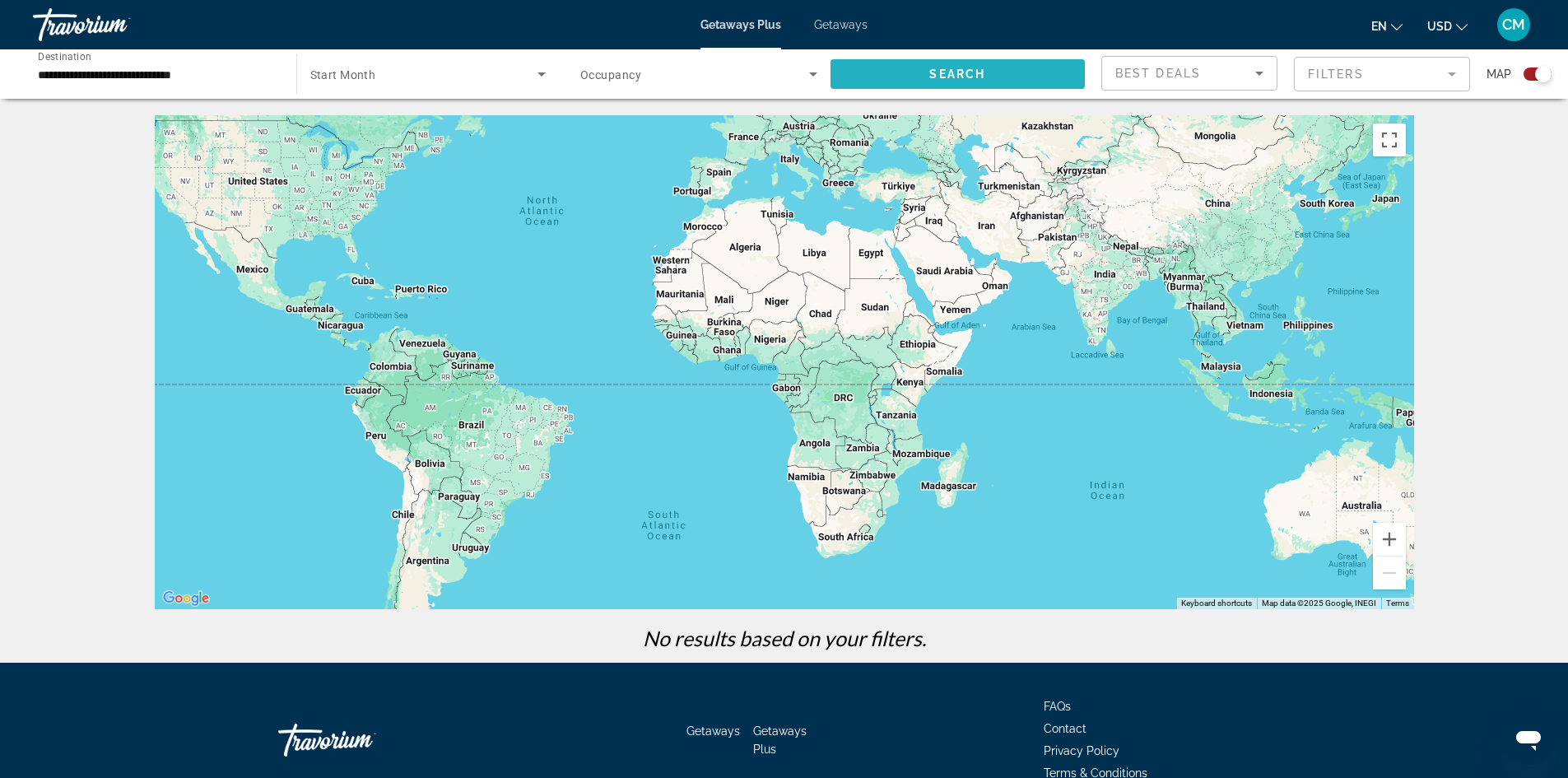
click at [917, 72] on span "Search widget" at bounding box center [959, 74] width 256 height 39
click at [118, 77] on input "**********" at bounding box center [156, 75] width 236 height 20
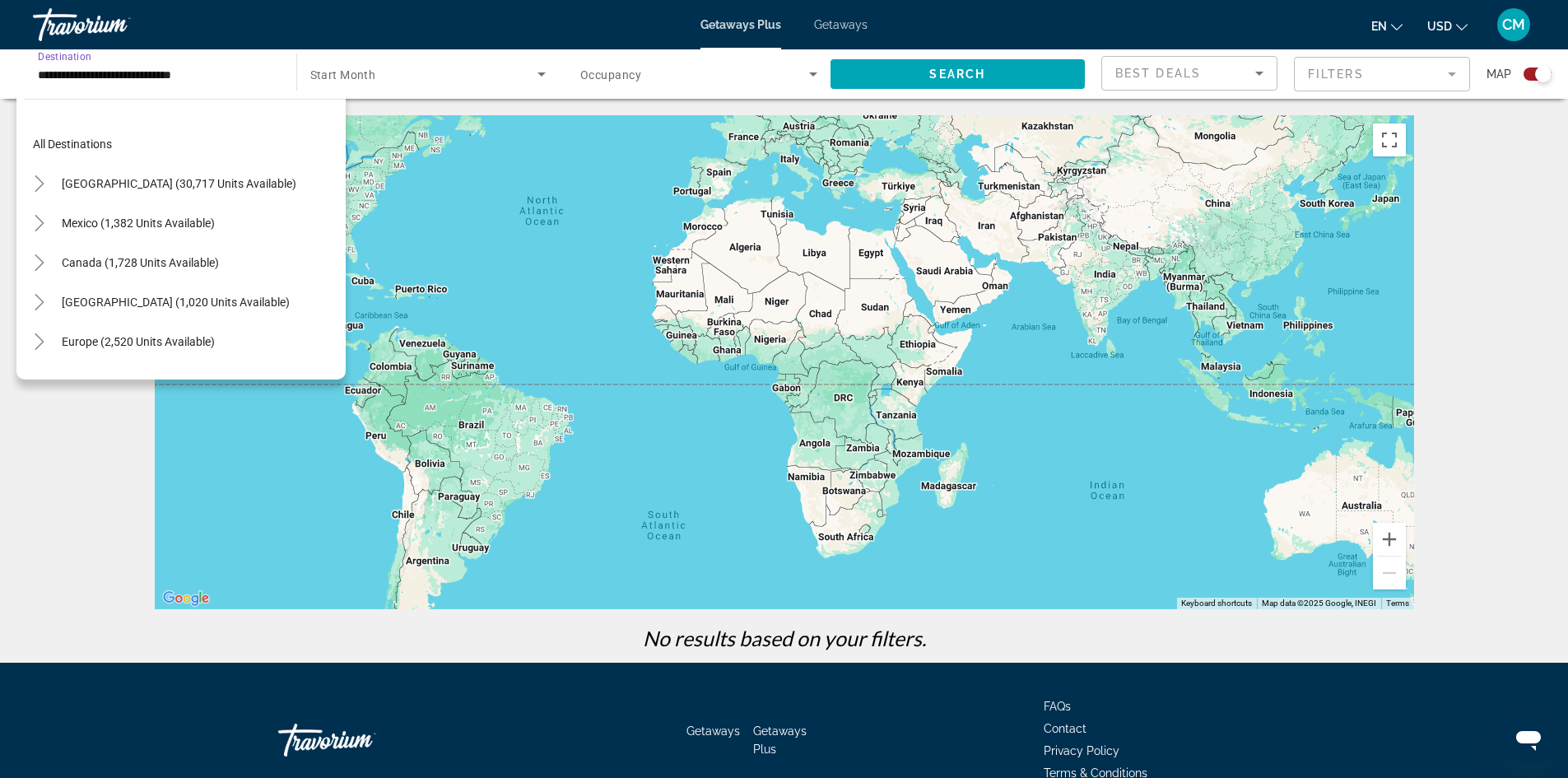
scroll to position [612, 0]
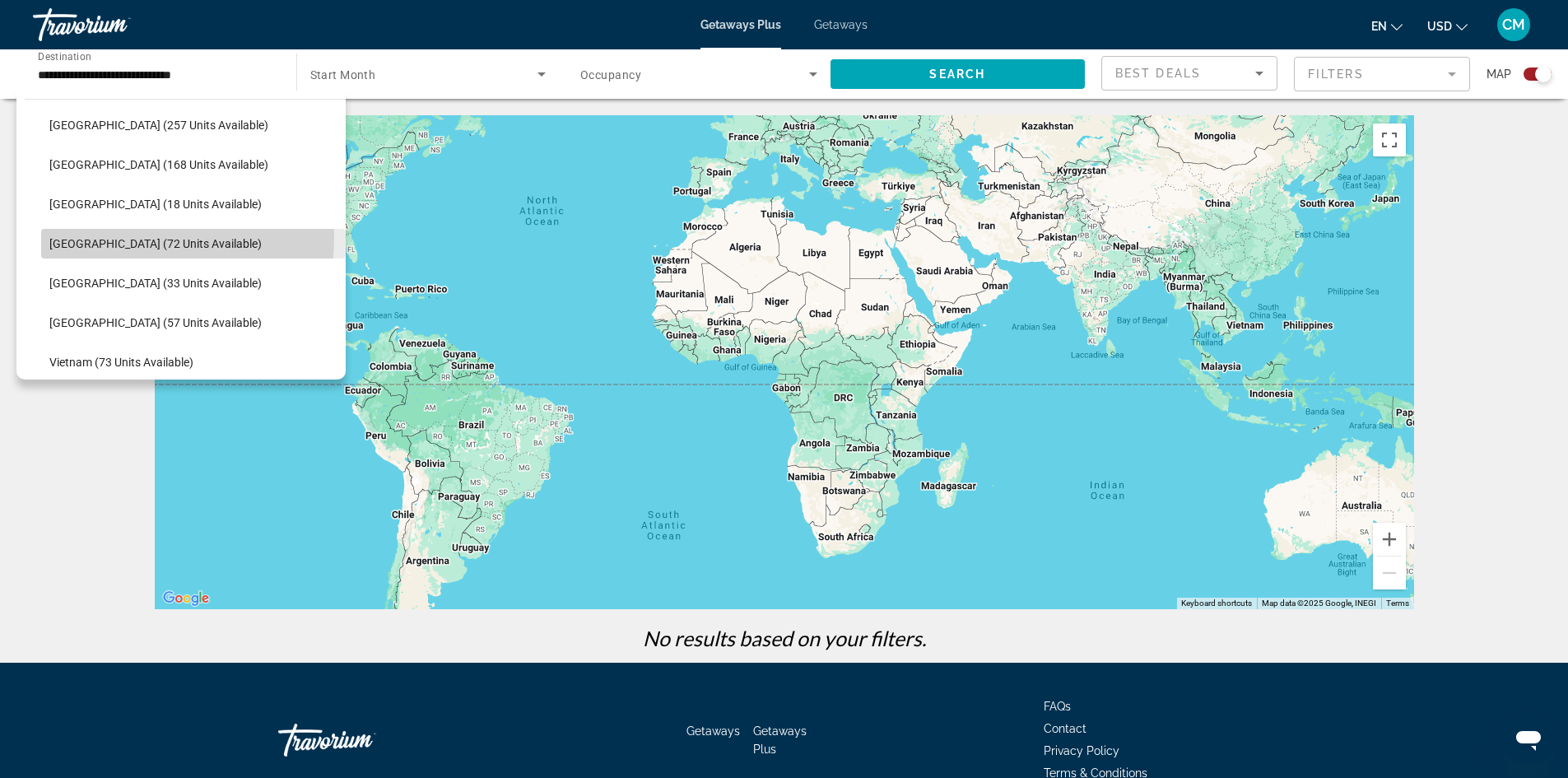
click at [133, 237] on span "Philippines (72 units available)" at bounding box center [155, 244] width 212 height 13
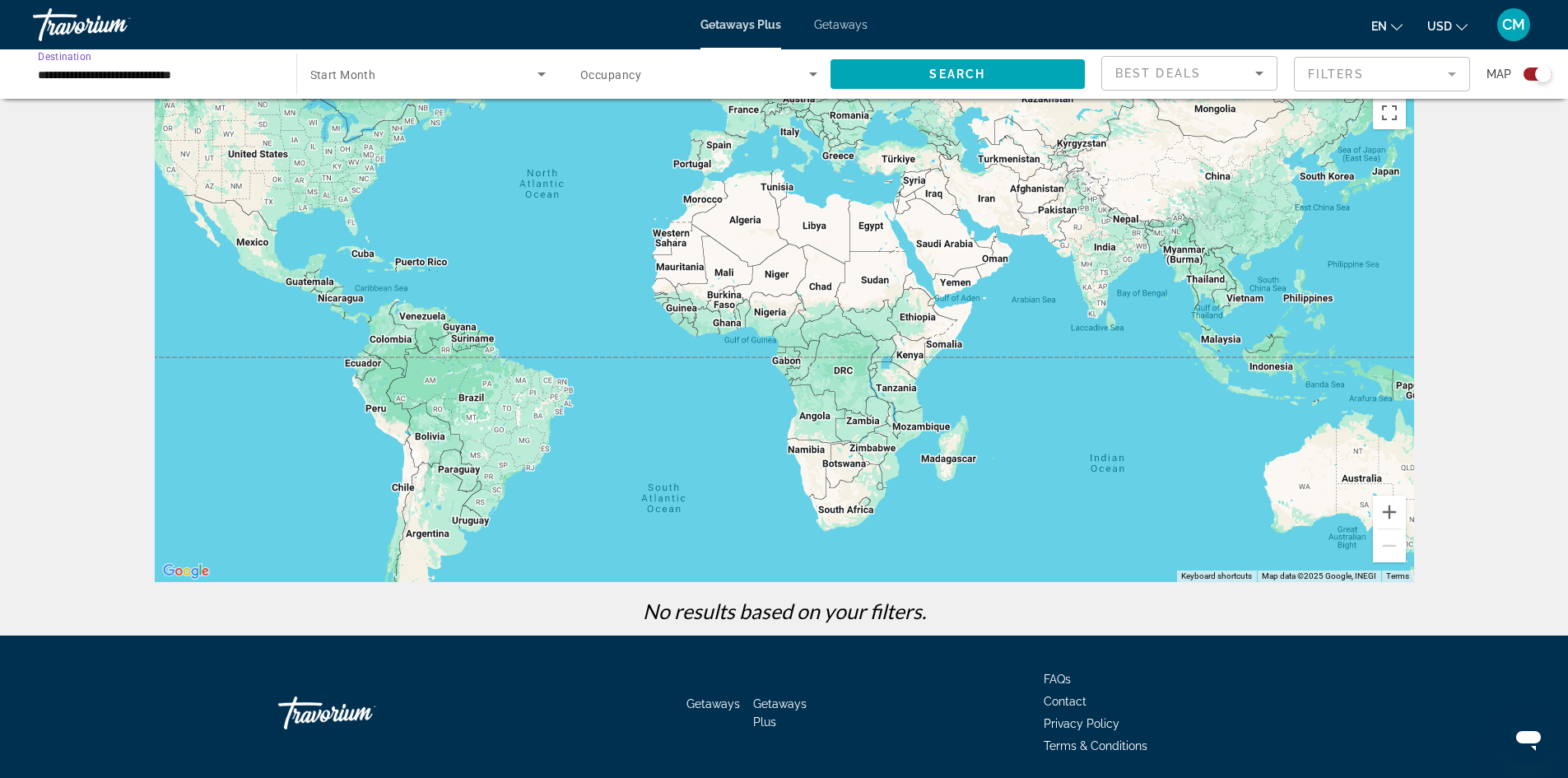
scroll to position [0, 0]
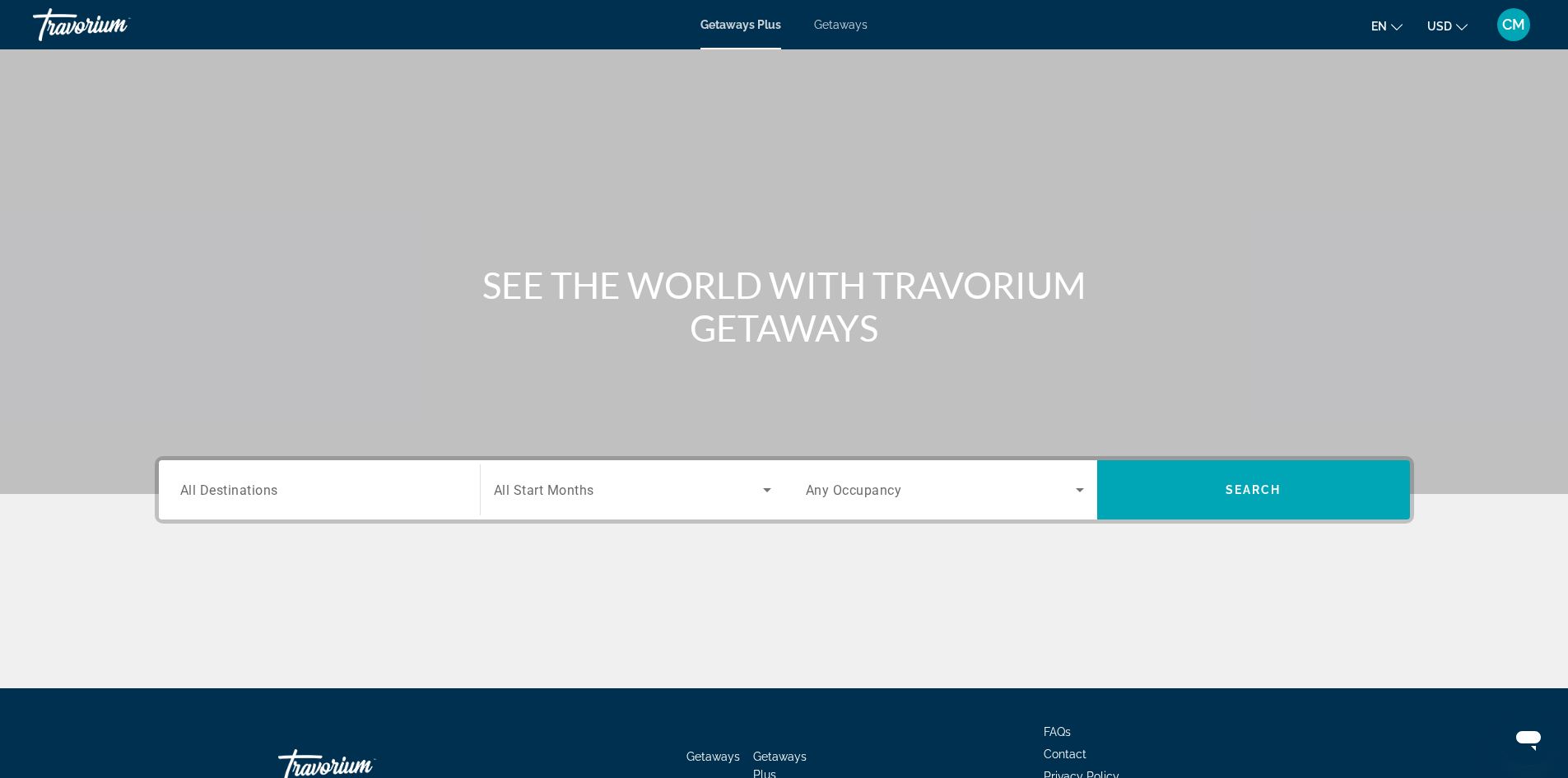
drag, startPoint x: 306, startPoint y: 504, endPoint x: 301, endPoint y: 482, distance: 22.6
click at [304, 489] on div "Search widget" at bounding box center [320, 490] width 279 height 47
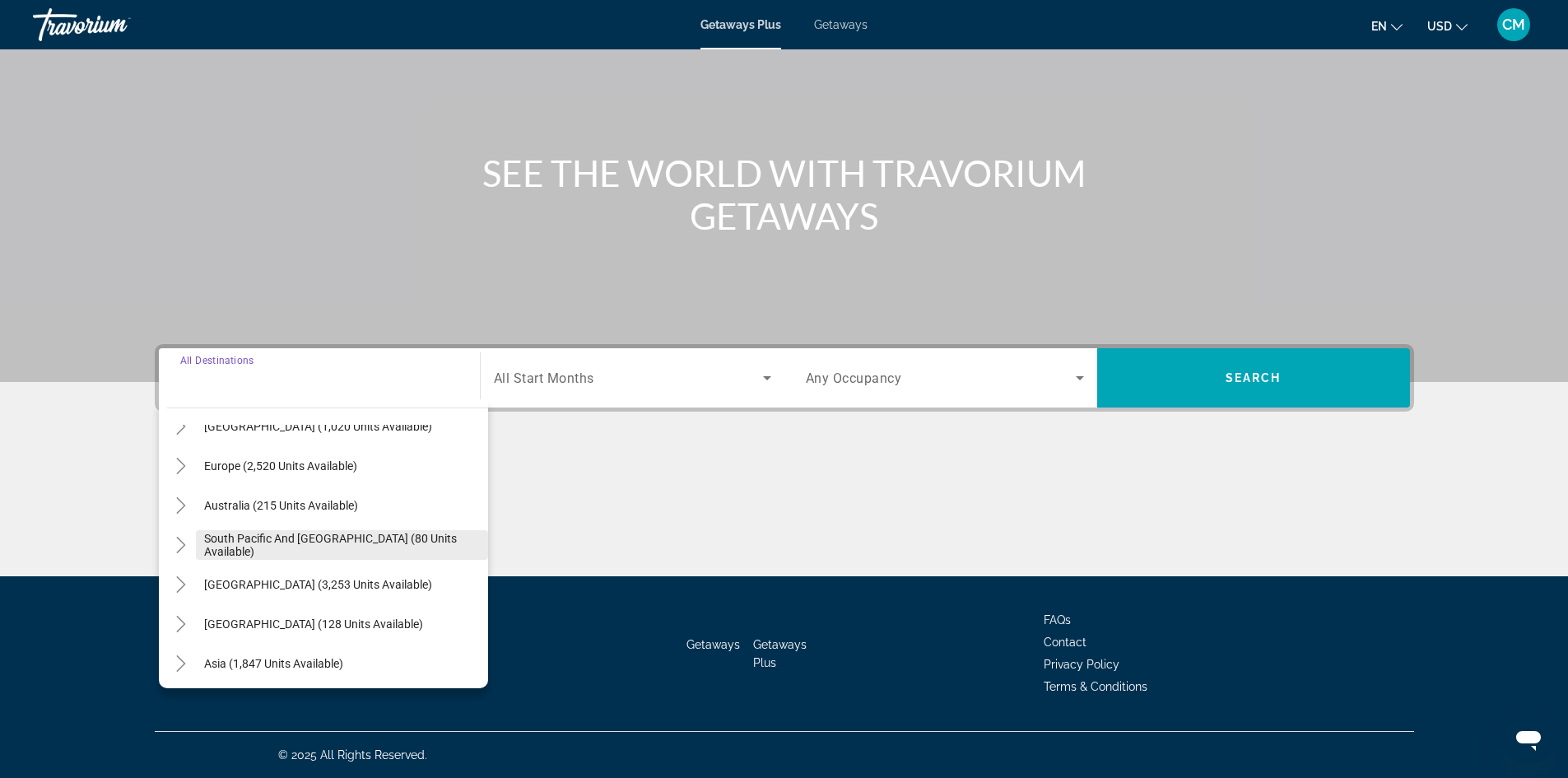
scroll to position [247, 0]
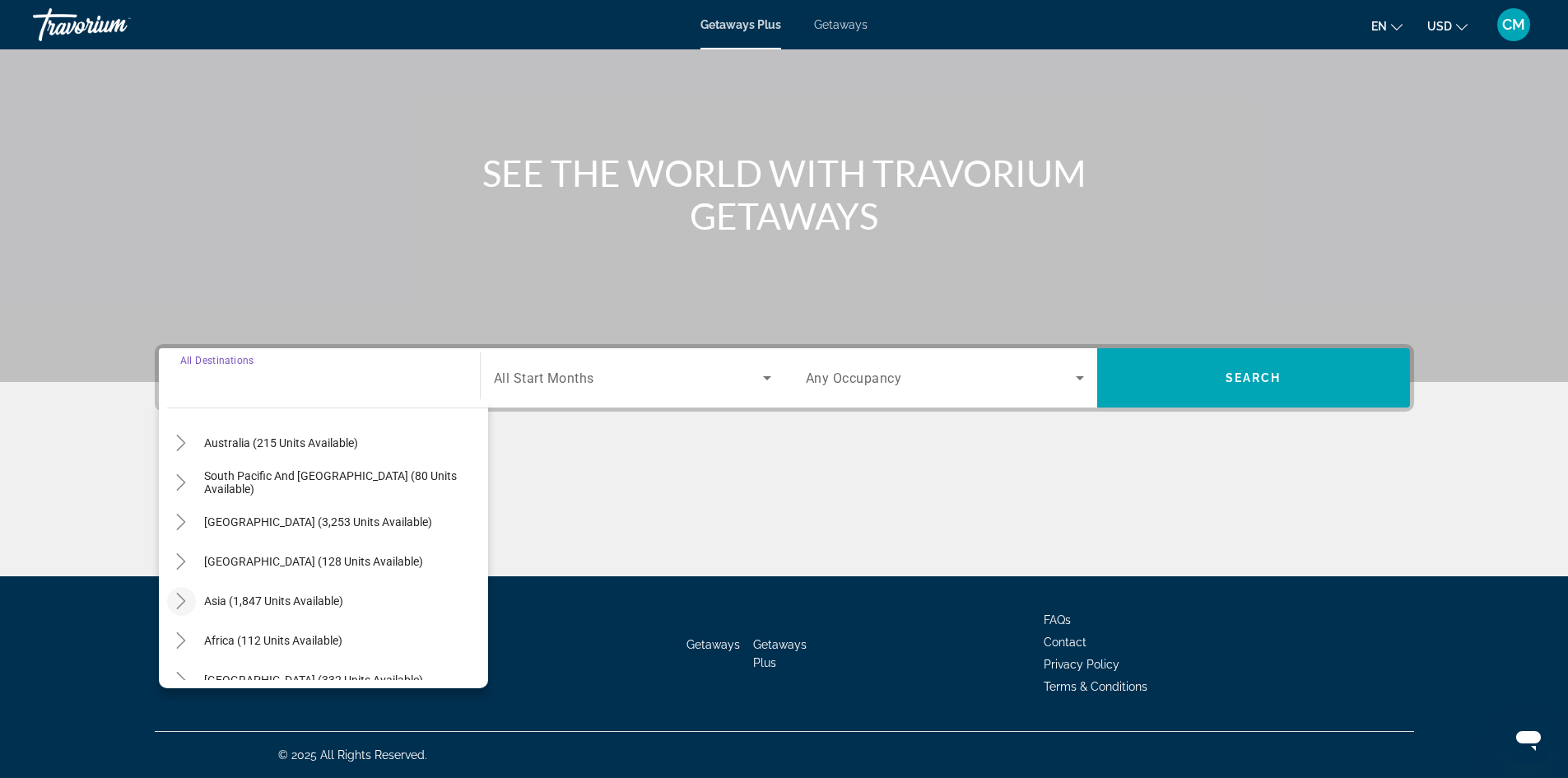
click at [180, 601] on icon "Toggle Asia (1,847 units available)" at bounding box center [181, 600] width 16 height 16
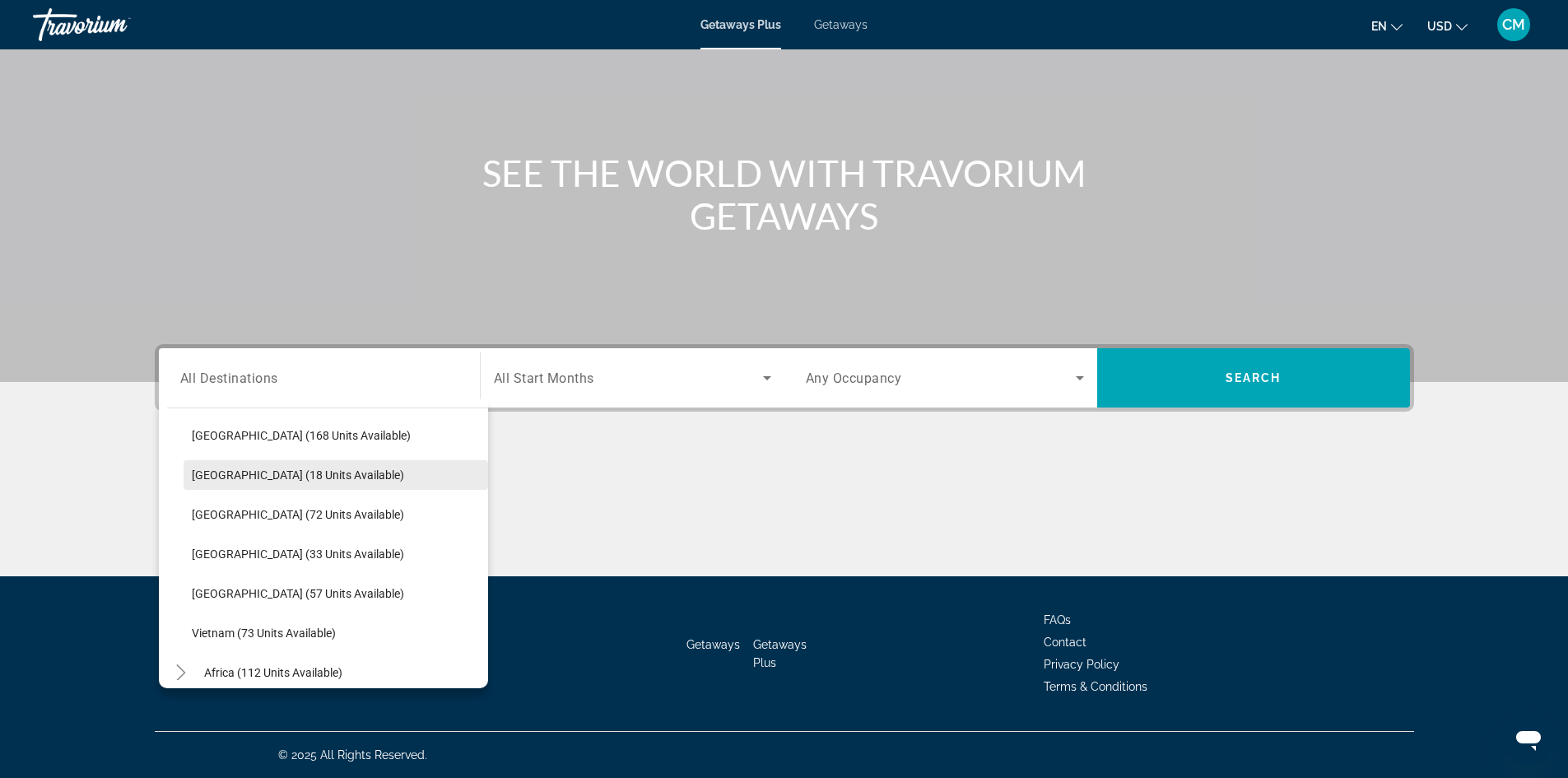
scroll to position [650, 0]
click at [228, 473] on span "Maldives (18 units available)" at bounding box center [298, 474] width 212 height 13
type input "**********"
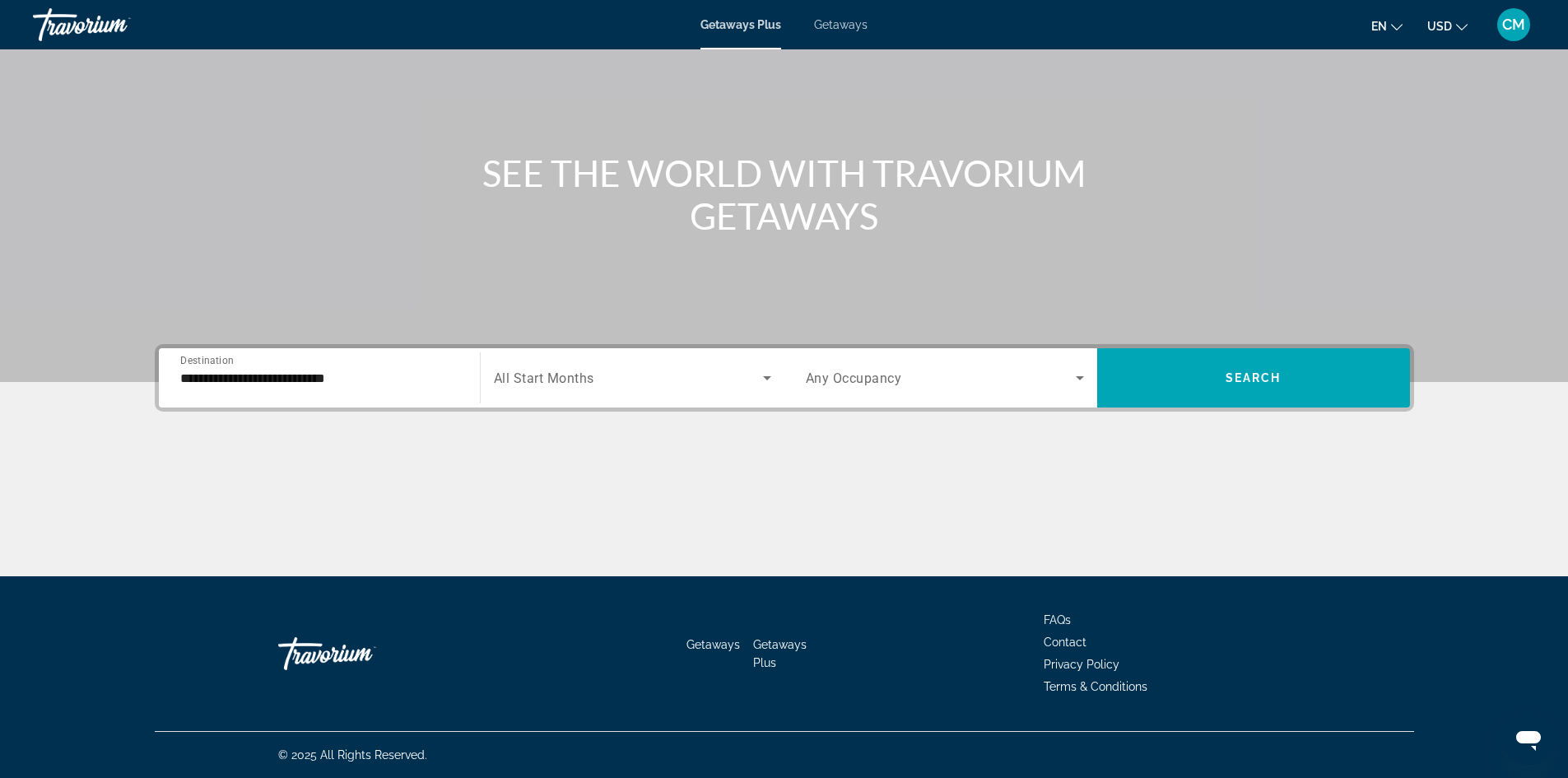
click at [537, 394] on div "Search widget" at bounding box center [632, 377] width 278 height 46
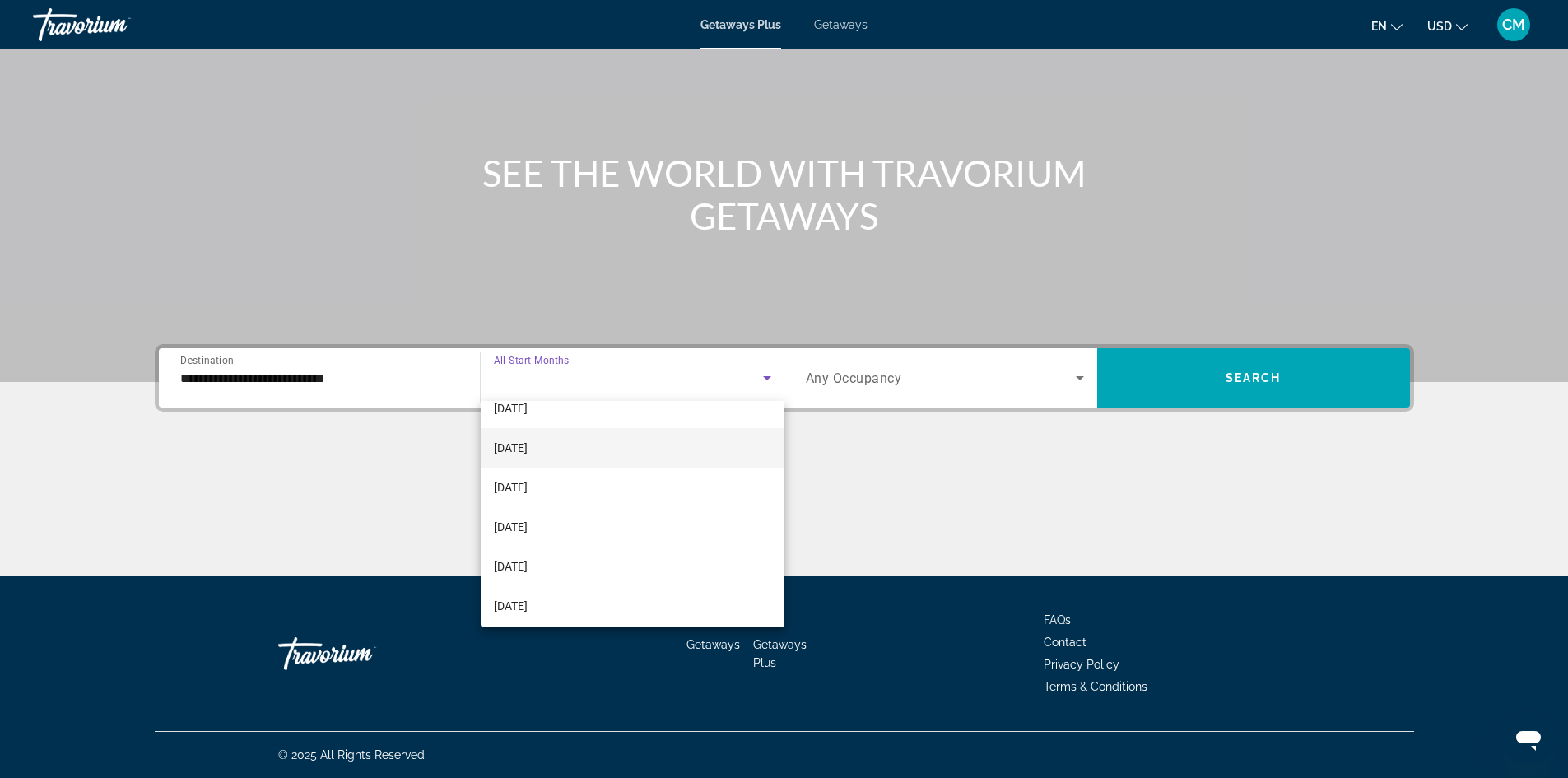
scroll to position [176, 0]
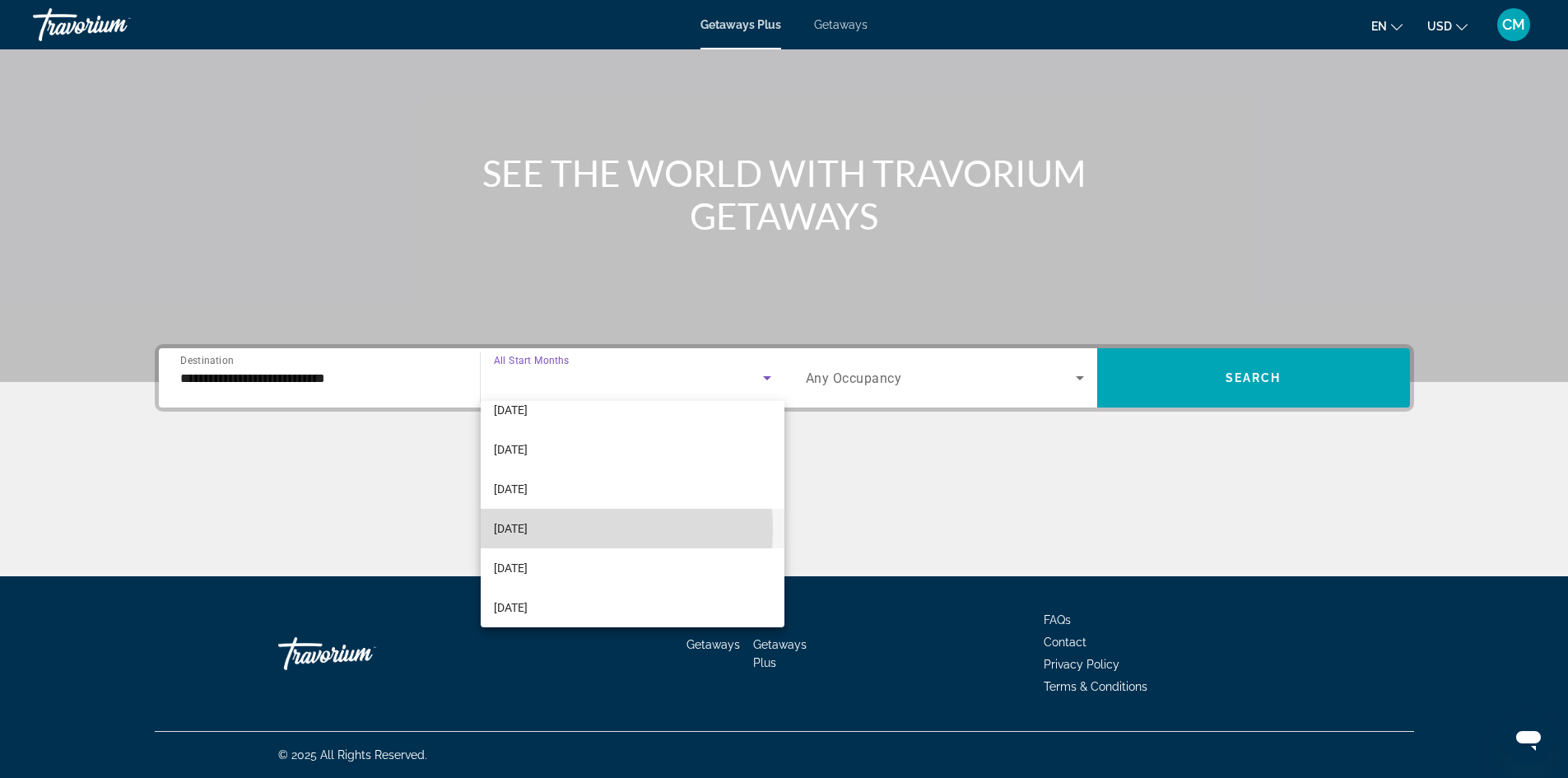
click at [527, 529] on span "March 2026" at bounding box center [510, 528] width 34 height 20
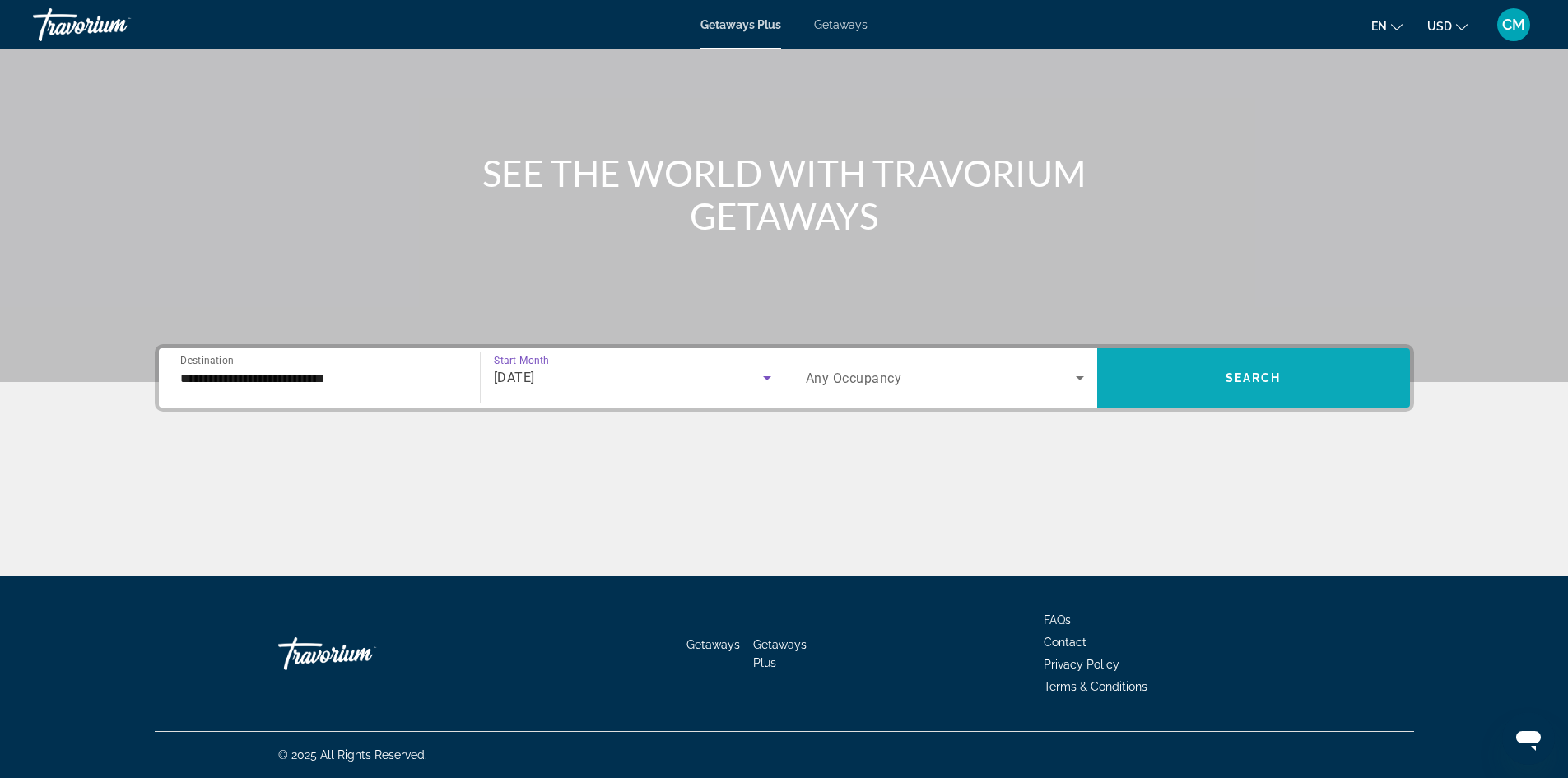
click at [1237, 379] on span "Search" at bounding box center [1254, 377] width 56 height 13
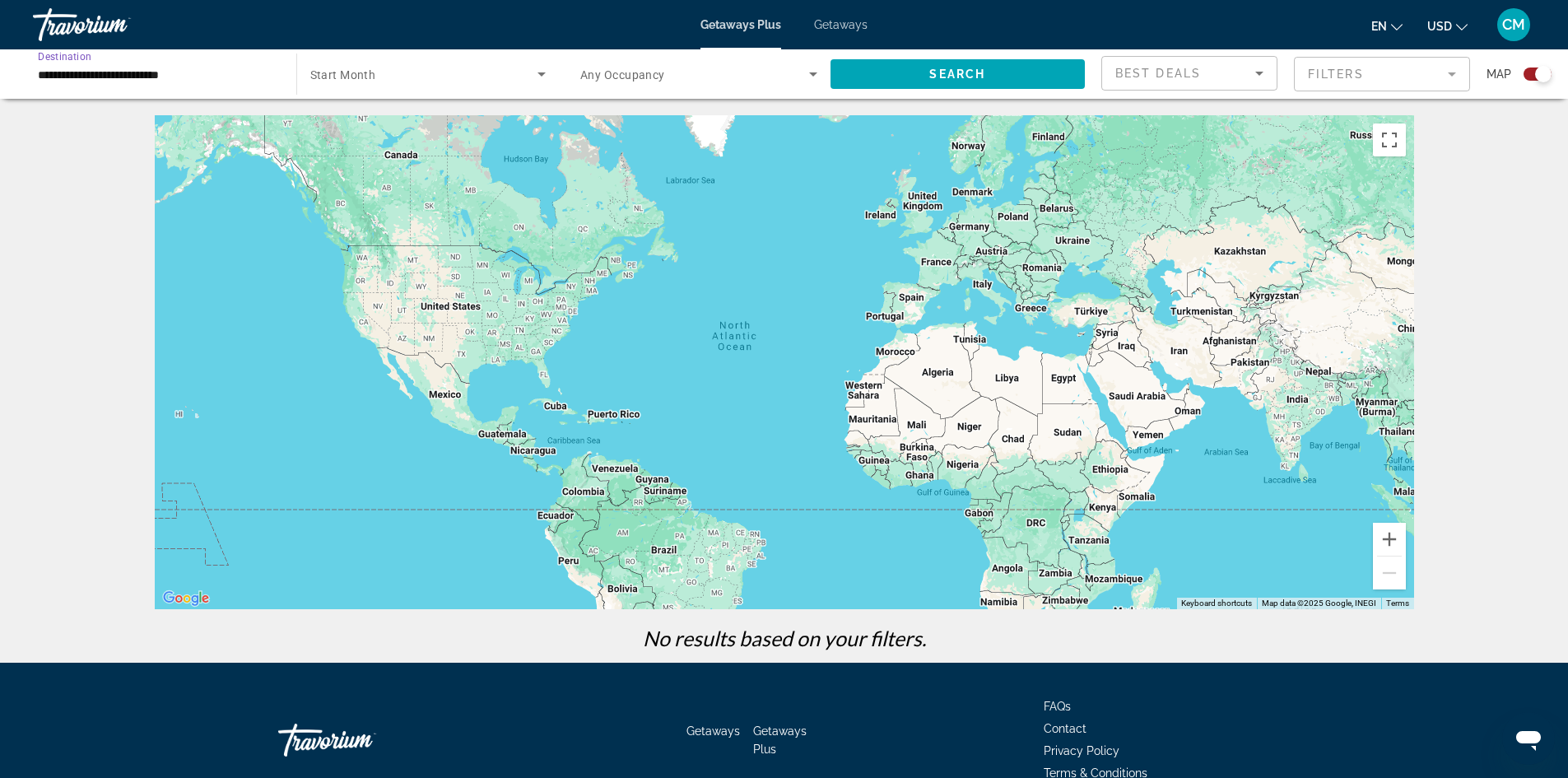
click at [108, 75] on input "**********" at bounding box center [156, 75] width 237 height 20
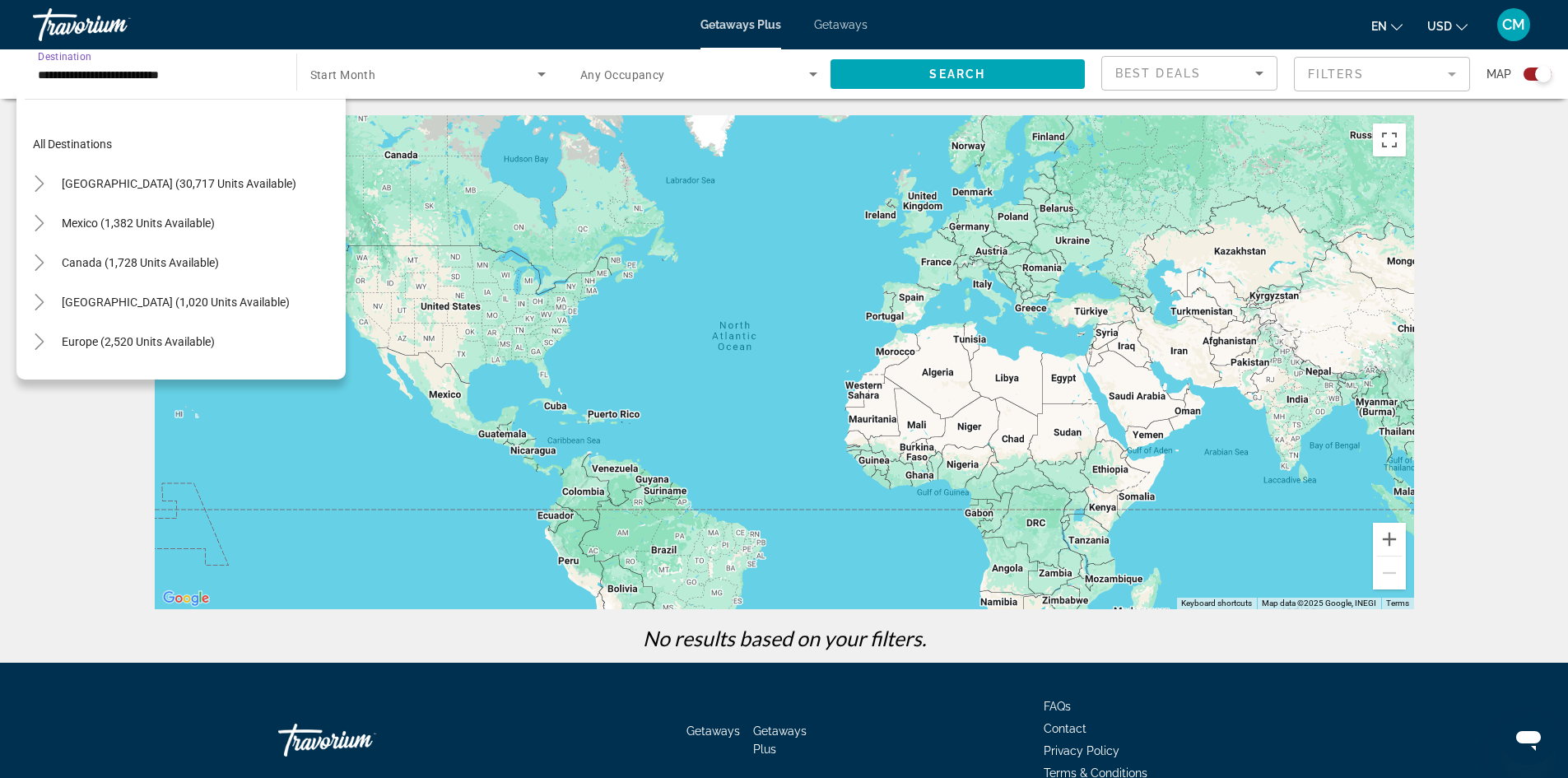
scroll to position [572, 0]
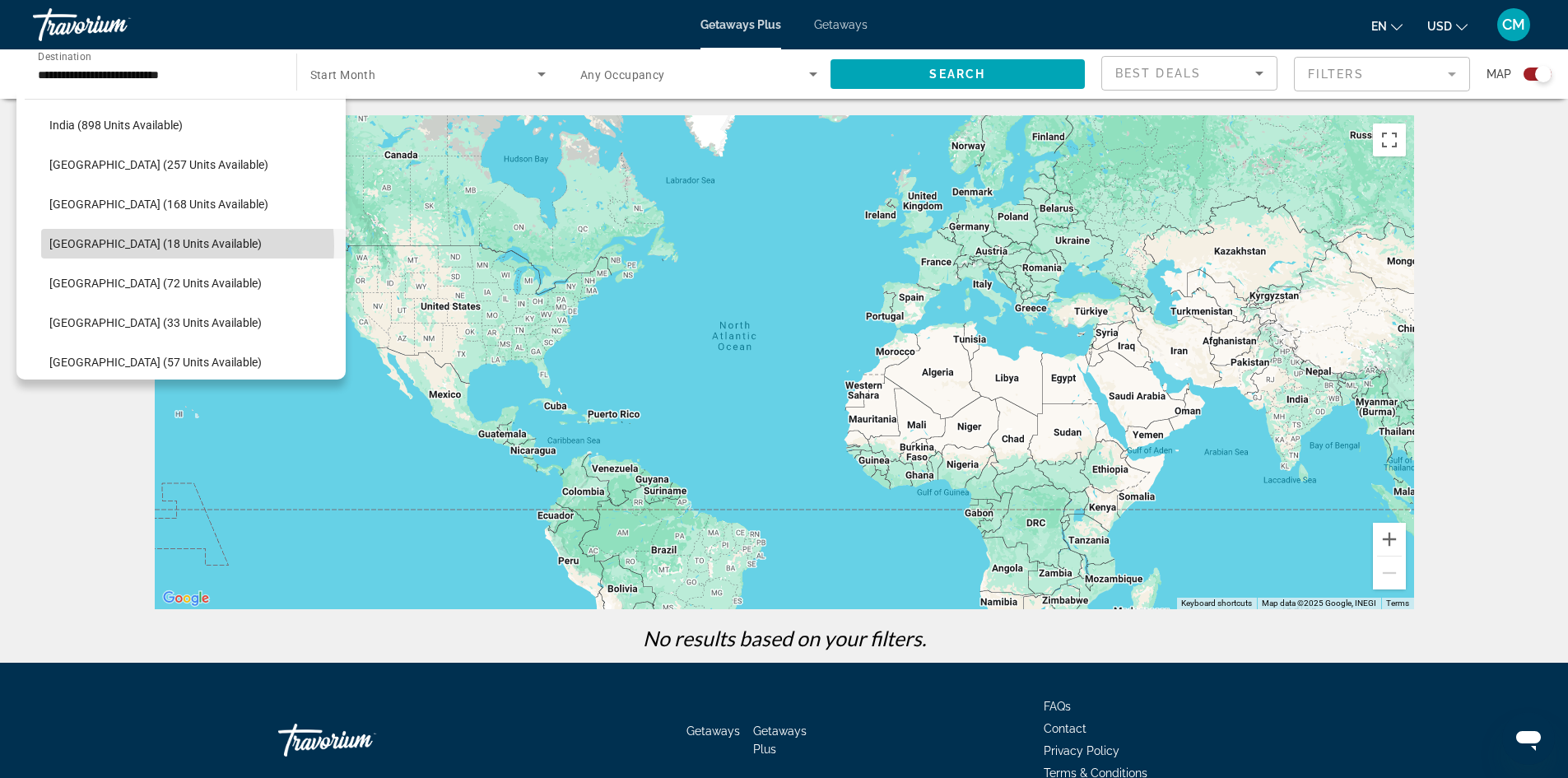
drag, startPoint x: 164, startPoint y: 246, endPoint x: 340, endPoint y: 172, distance: 190.9
click at [170, 245] on span "Maldives (18 units available)" at bounding box center [155, 244] width 212 height 13
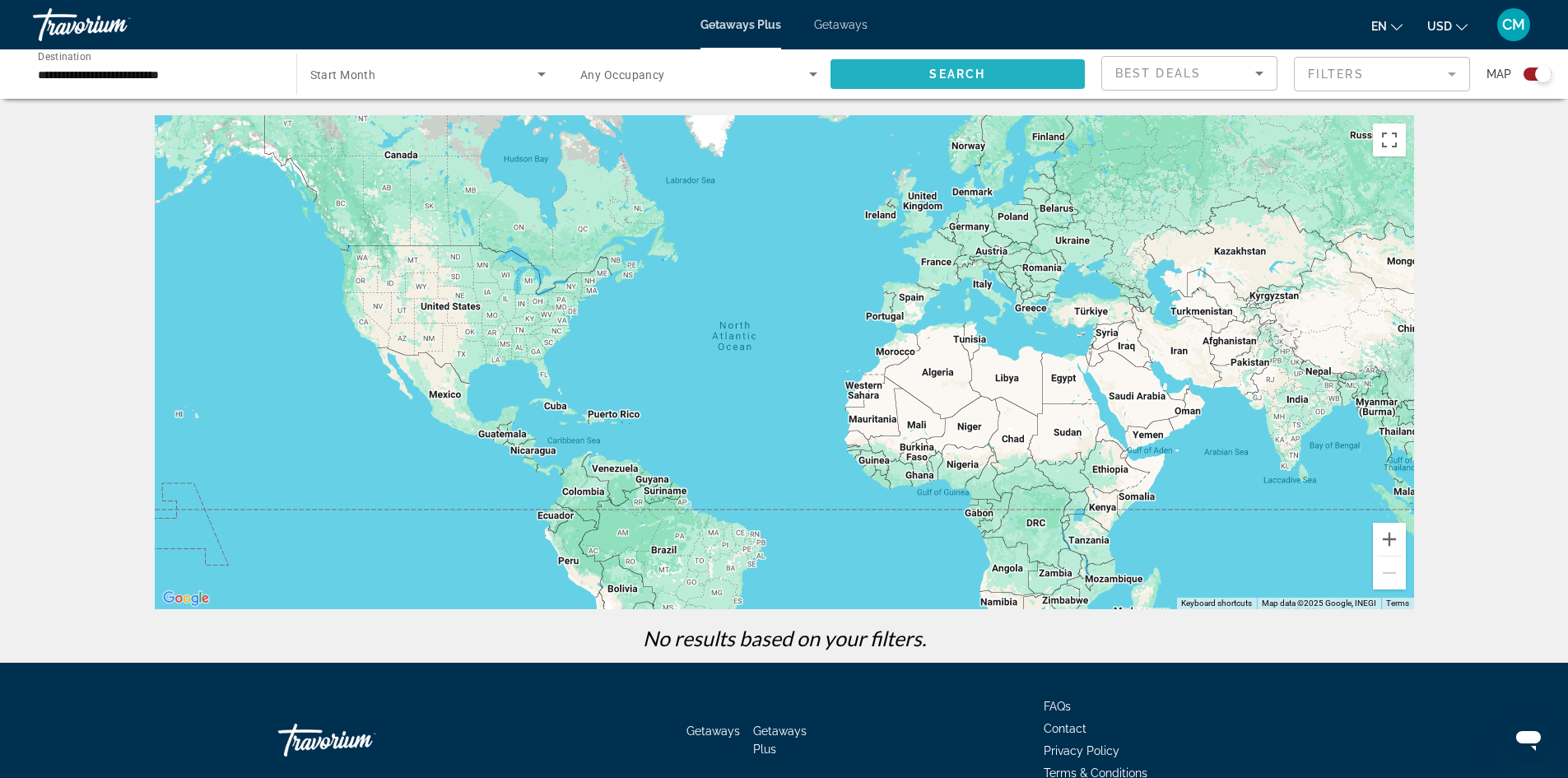
click at [997, 81] on span "Search widget" at bounding box center [959, 74] width 256 height 39
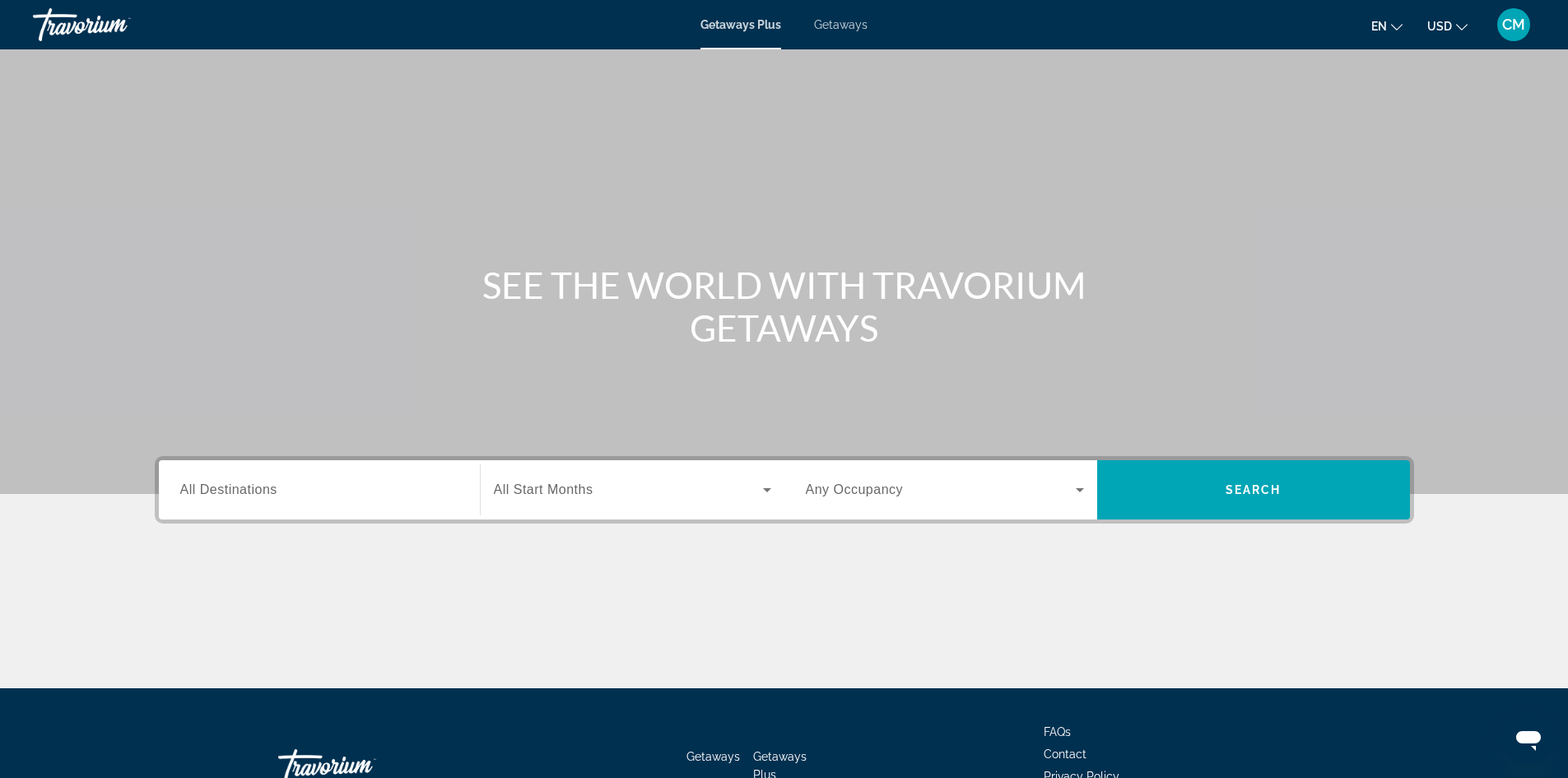
click at [293, 479] on div "Search widget" at bounding box center [320, 490] width 279 height 47
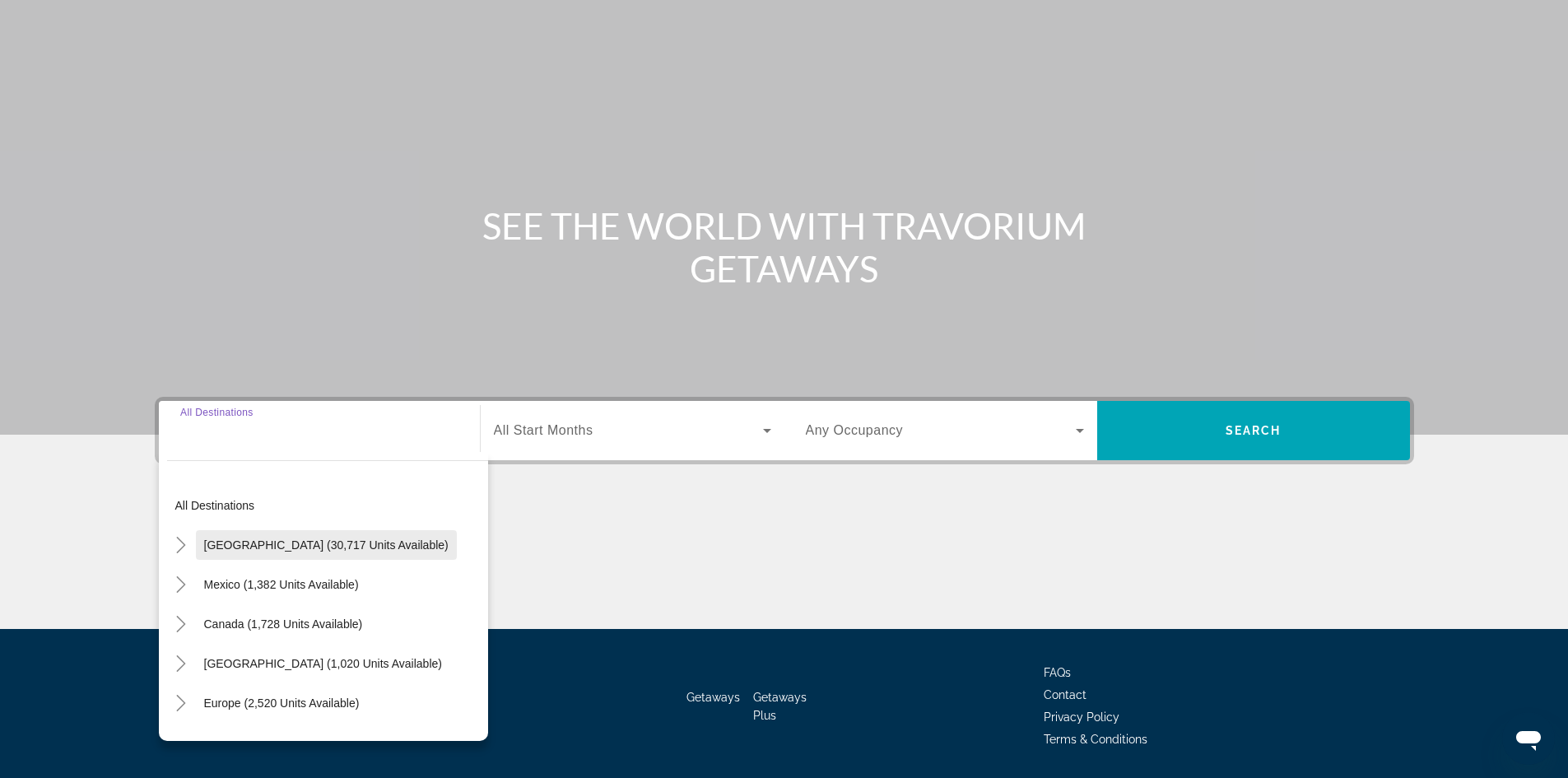
scroll to position [112, 0]
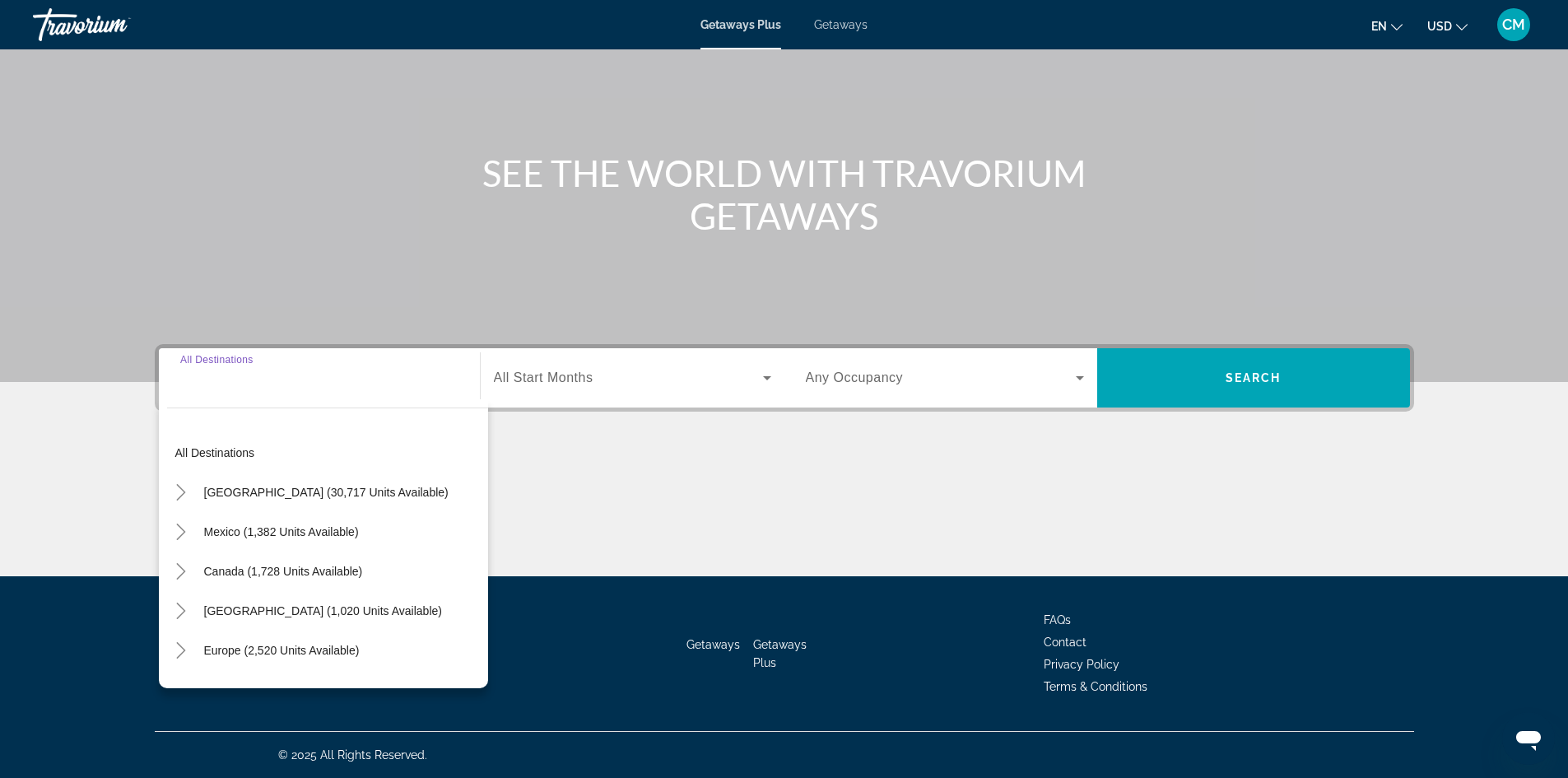
click at [309, 384] on input "Destination All Destinations" at bounding box center [320, 378] width 279 height 20
click at [309, 386] on input "Destination All Destinations" at bounding box center [320, 378] width 279 height 20
drag, startPoint x: 208, startPoint y: 401, endPoint x: 193, endPoint y: 397, distance: 15.5
click at [199, 399] on div "Destination All Destinations All destinations United States (30,717 units avail…" at bounding box center [319, 377] width 305 height 60
click at [191, 394] on div "Search widget" at bounding box center [320, 377] width 279 height 47
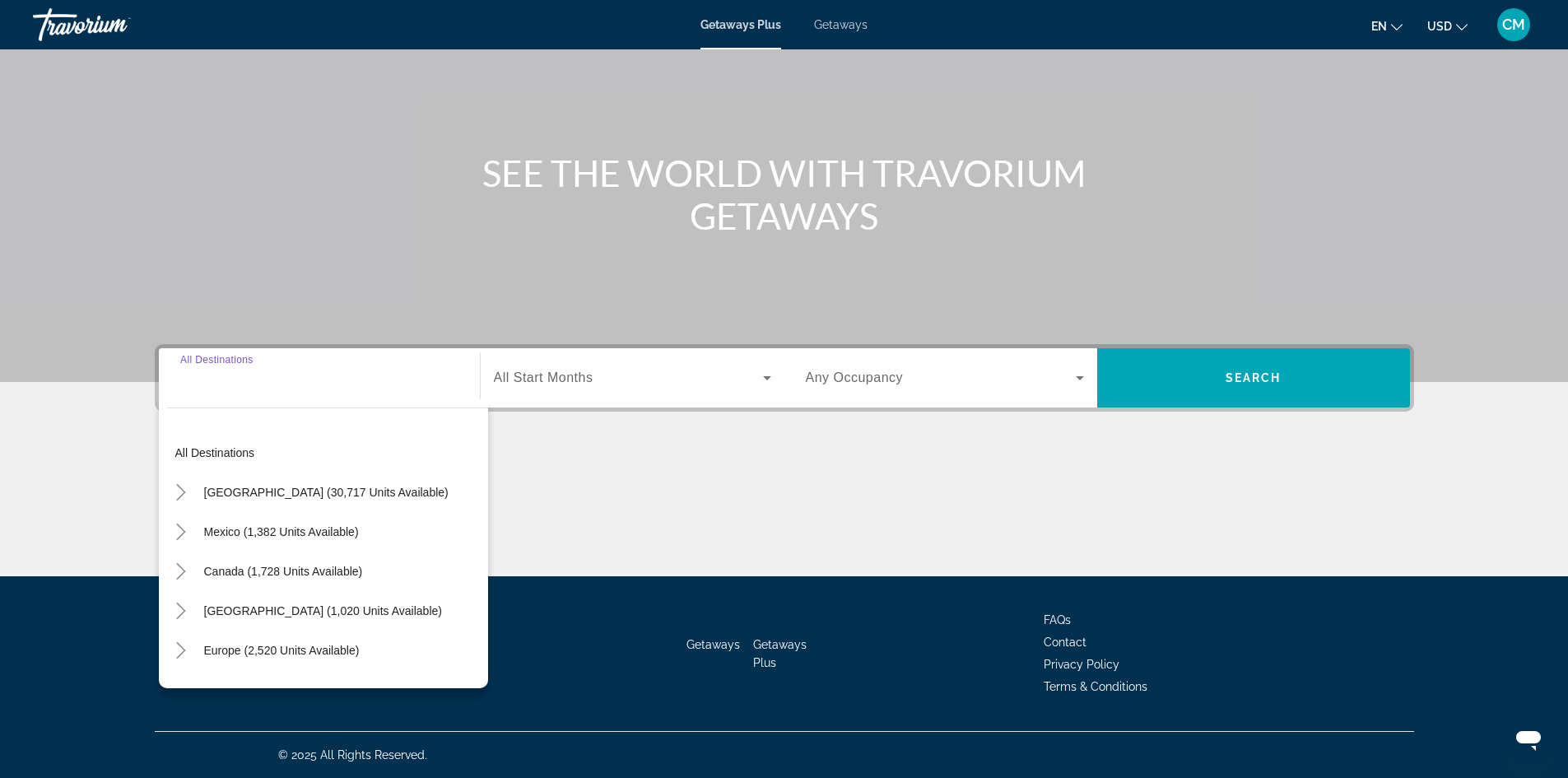
click at [190, 381] on input "Destination All Destinations" at bounding box center [320, 378] width 279 height 20
click at [189, 376] on input "Destination All Destinations" at bounding box center [320, 378] width 279 height 20
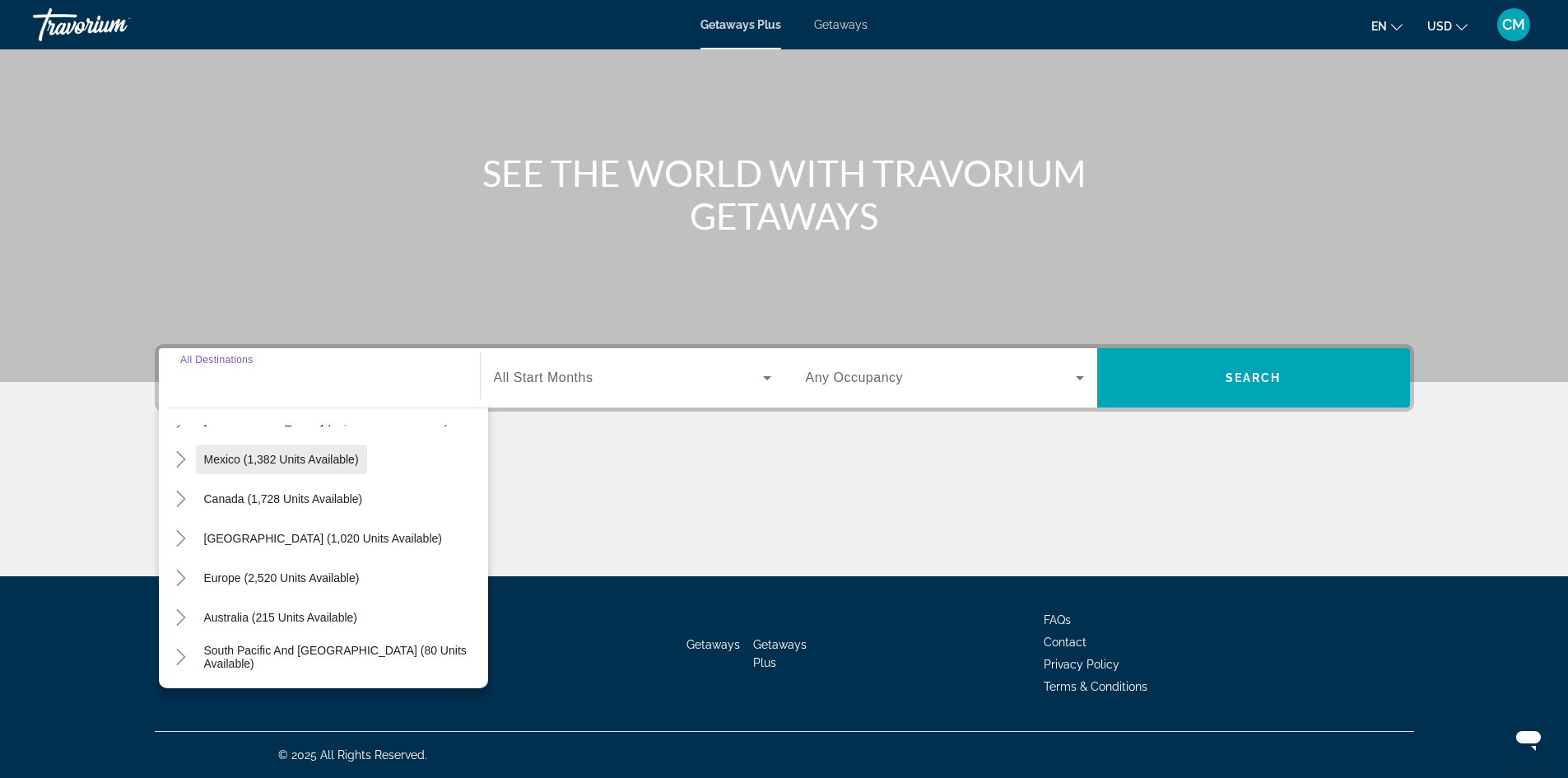
scroll to position [267, 0]
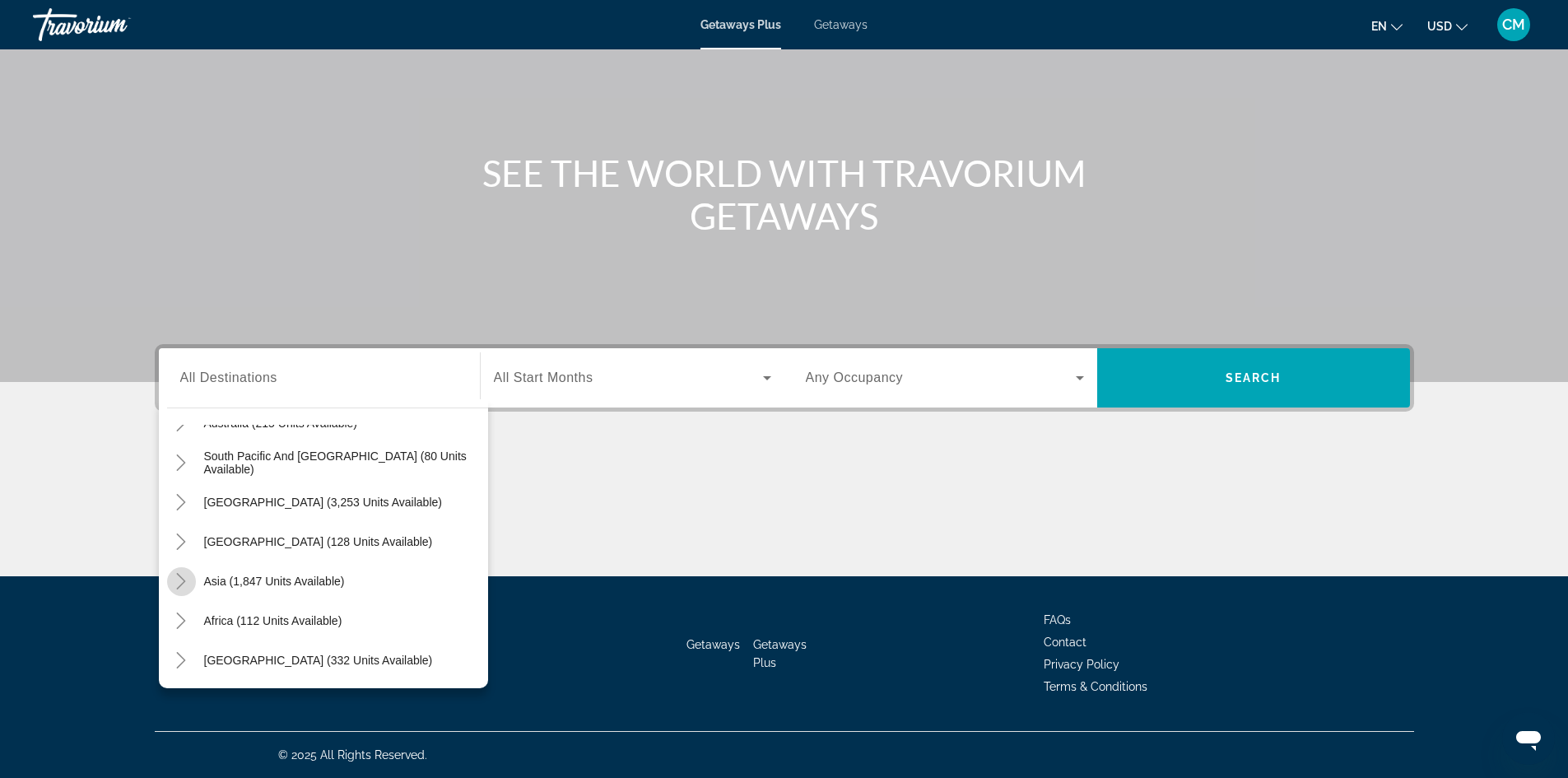
click at [185, 578] on icon "Toggle Asia (1,847 units available)" at bounding box center [181, 580] width 16 height 16
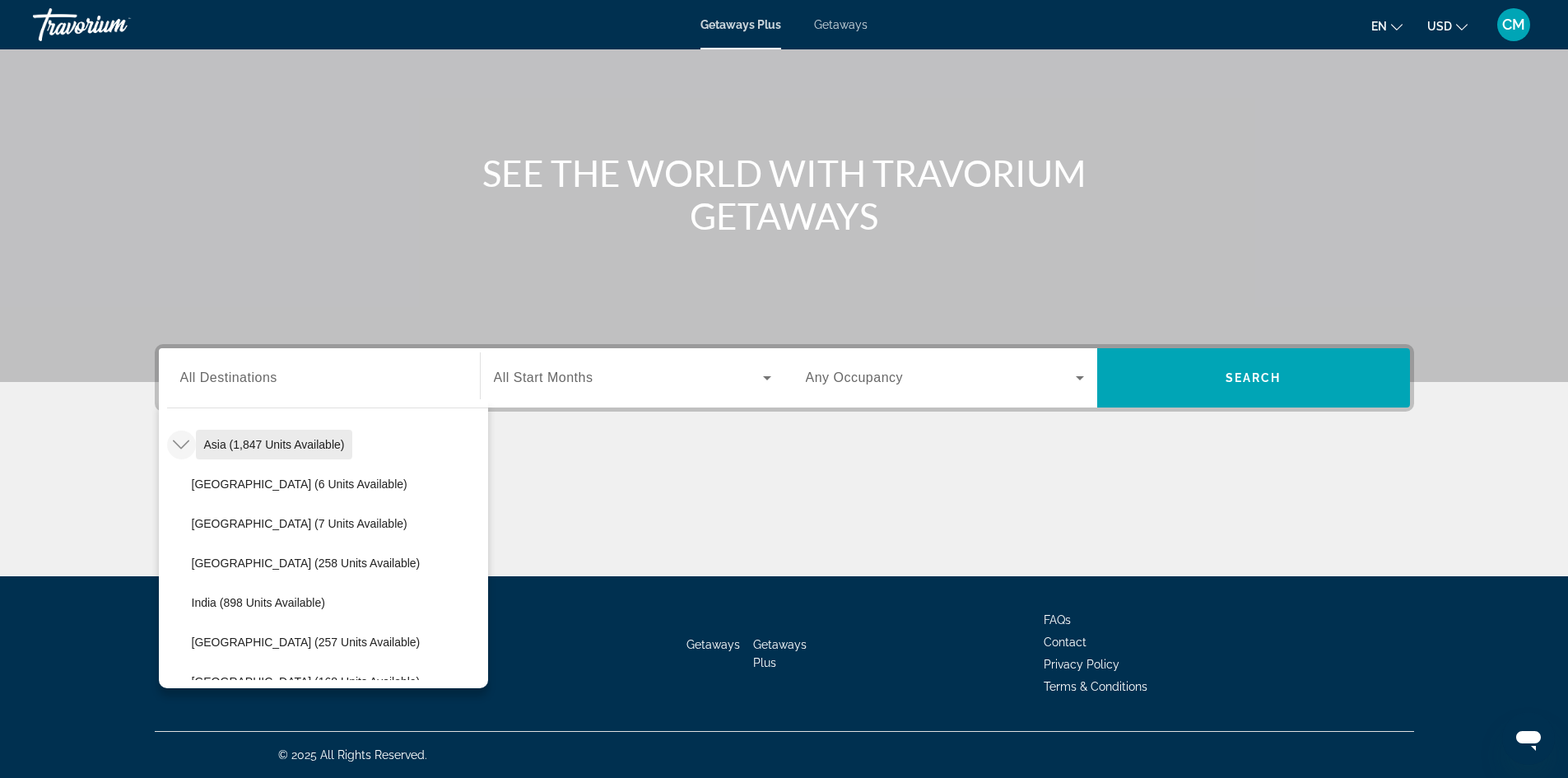
click at [233, 446] on span "Asia (1,847 units available)" at bounding box center [275, 445] width 141 height 13
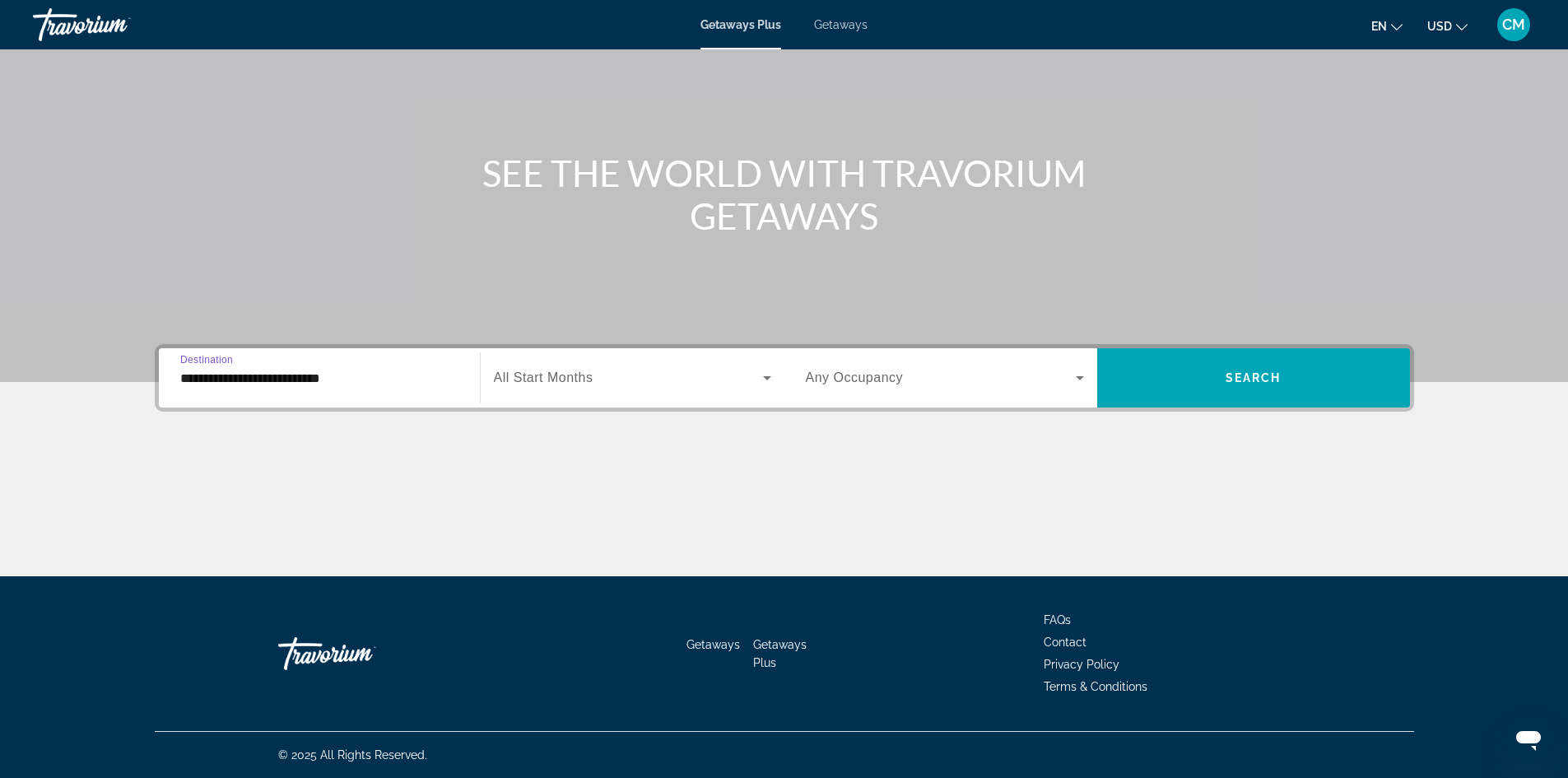
click at [260, 375] on input "**********" at bounding box center [320, 378] width 279 height 20
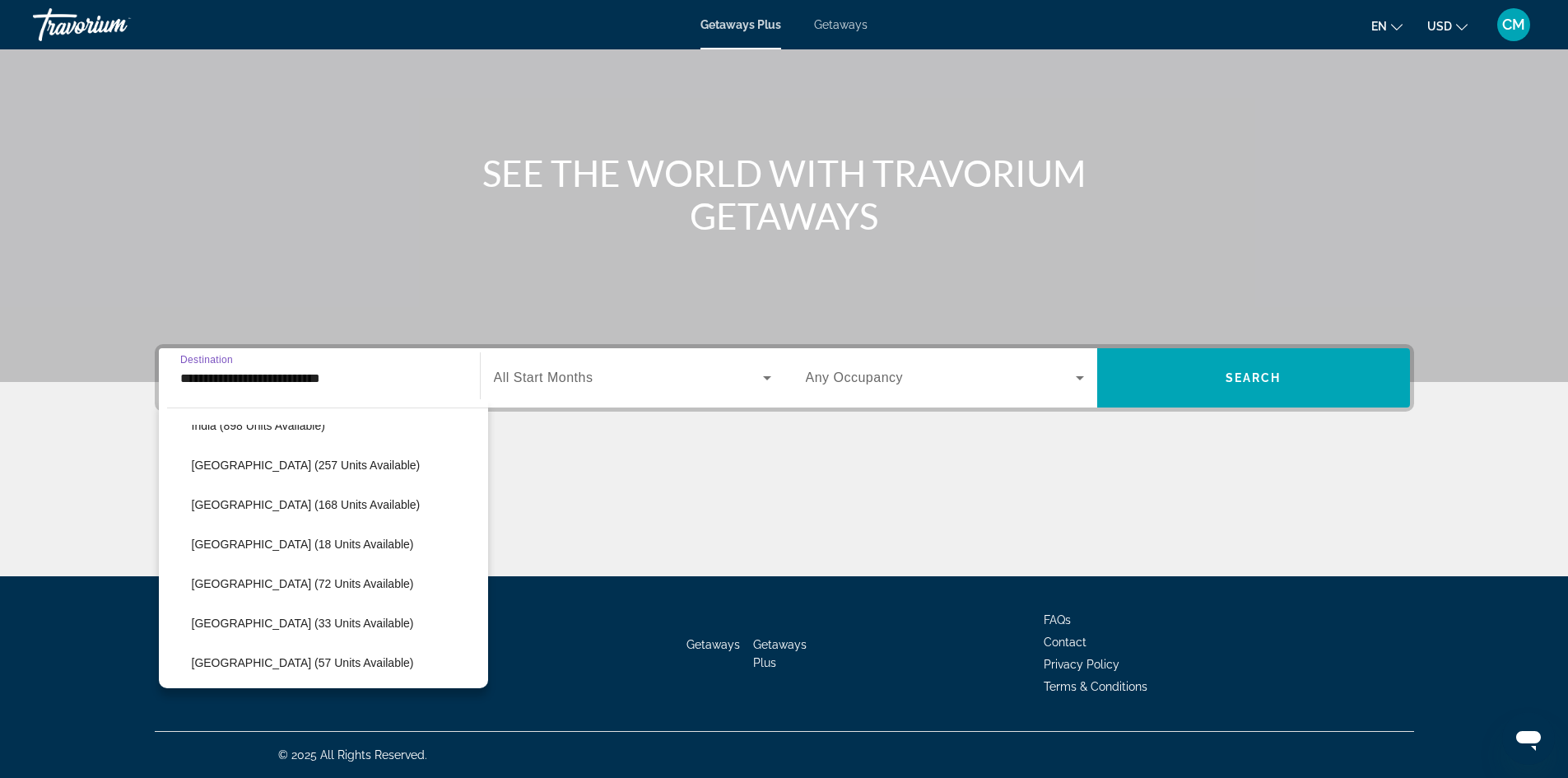
scroll to position [624, 0]
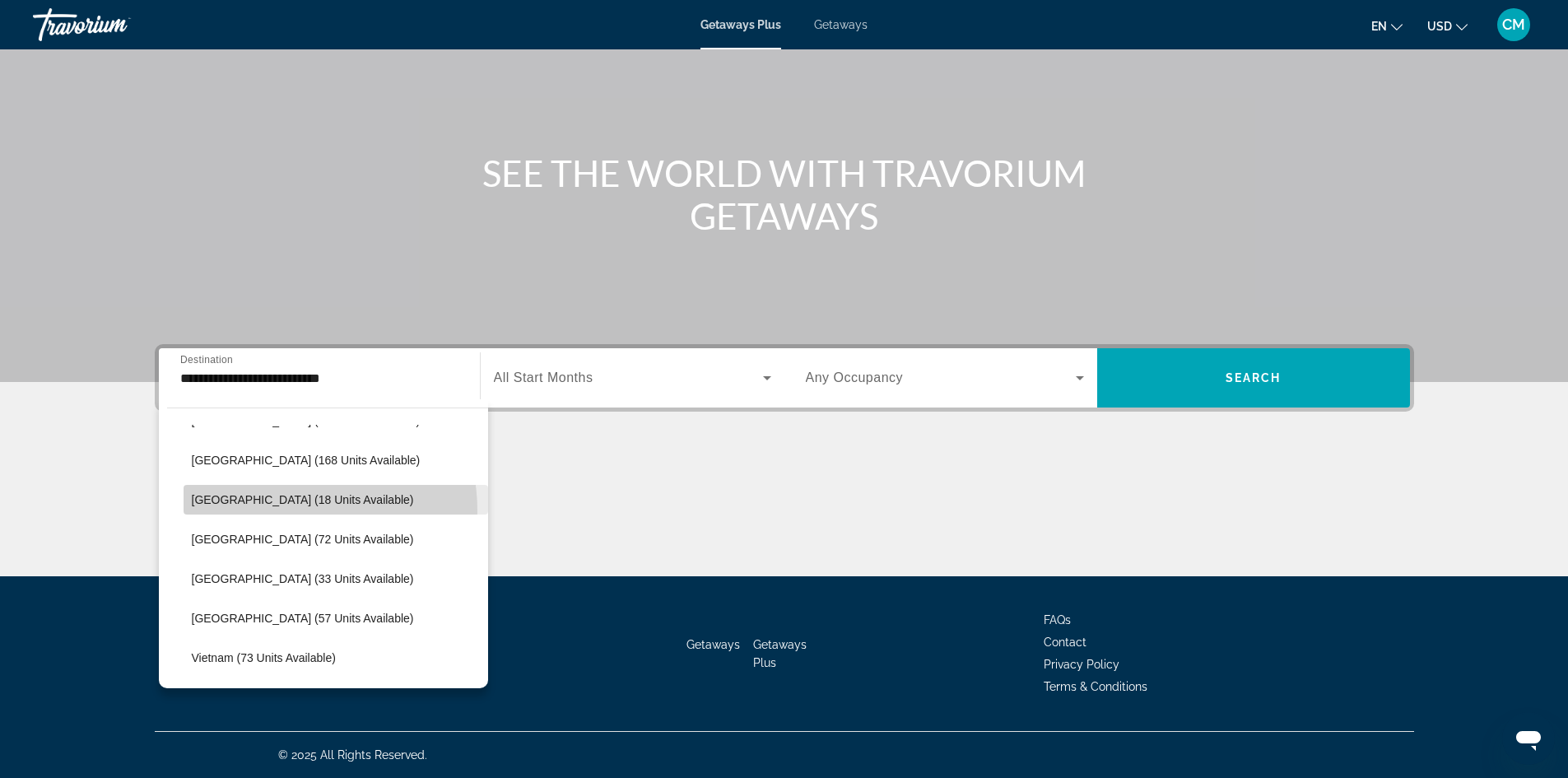
click at [274, 511] on span "Search widget" at bounding box center [335, 499] width 305 height 39
type input "**********"
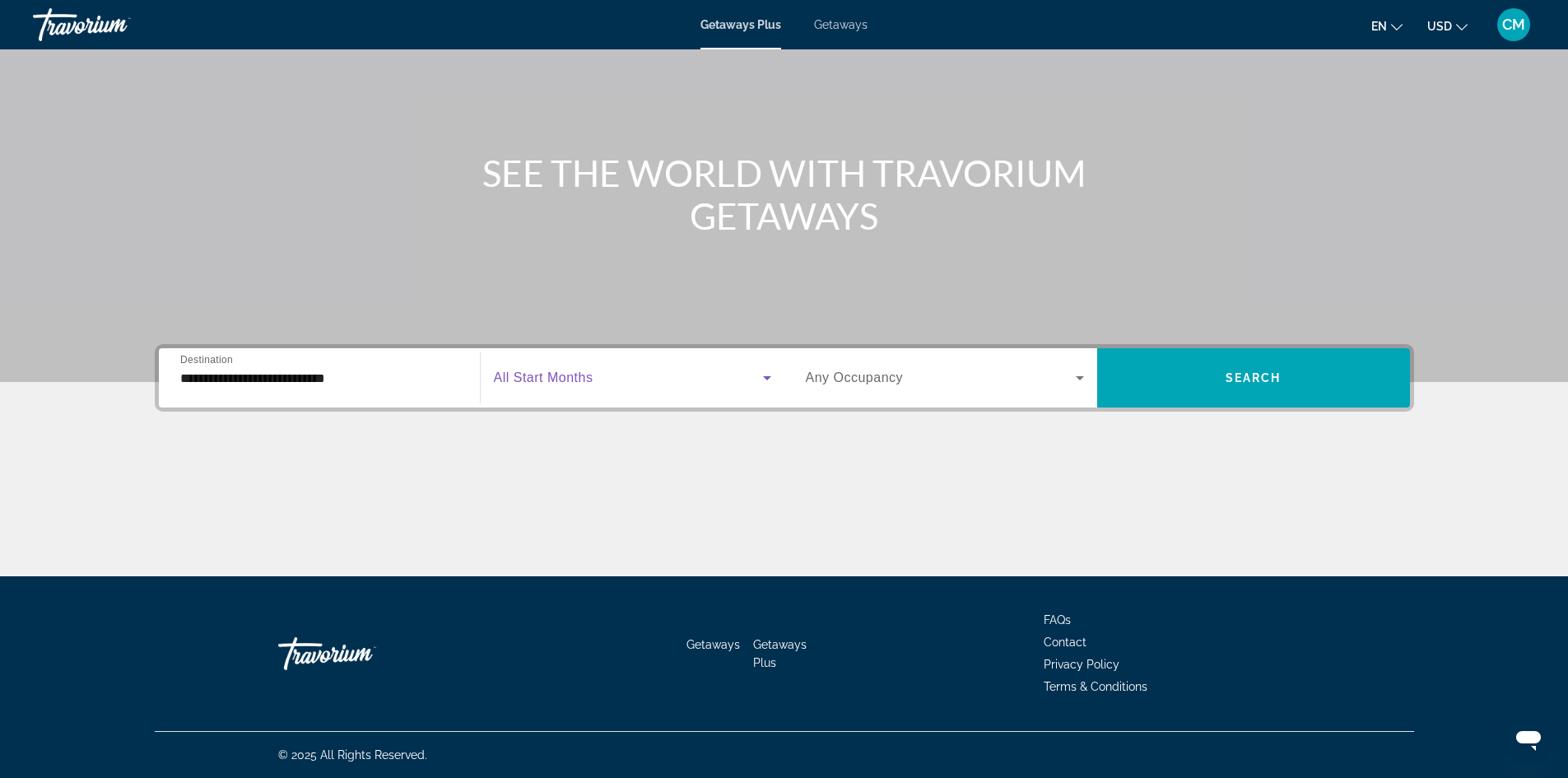
click at [645, 375] on span "Search widget" at bounding box center [628, 377] width 269 height 20
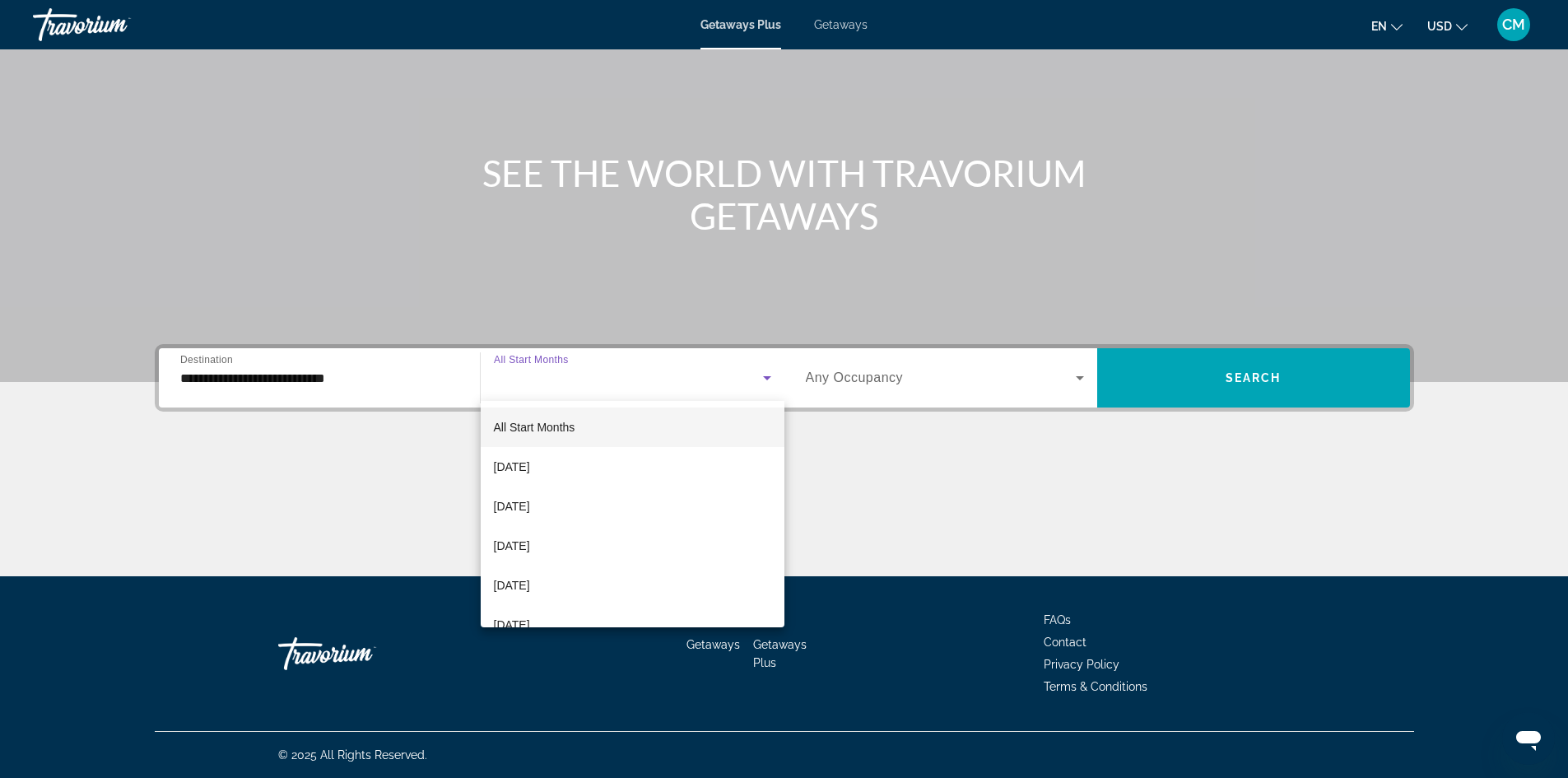
click at [590, 376] on div at bounding box center [784, 389] width 1568 height 778
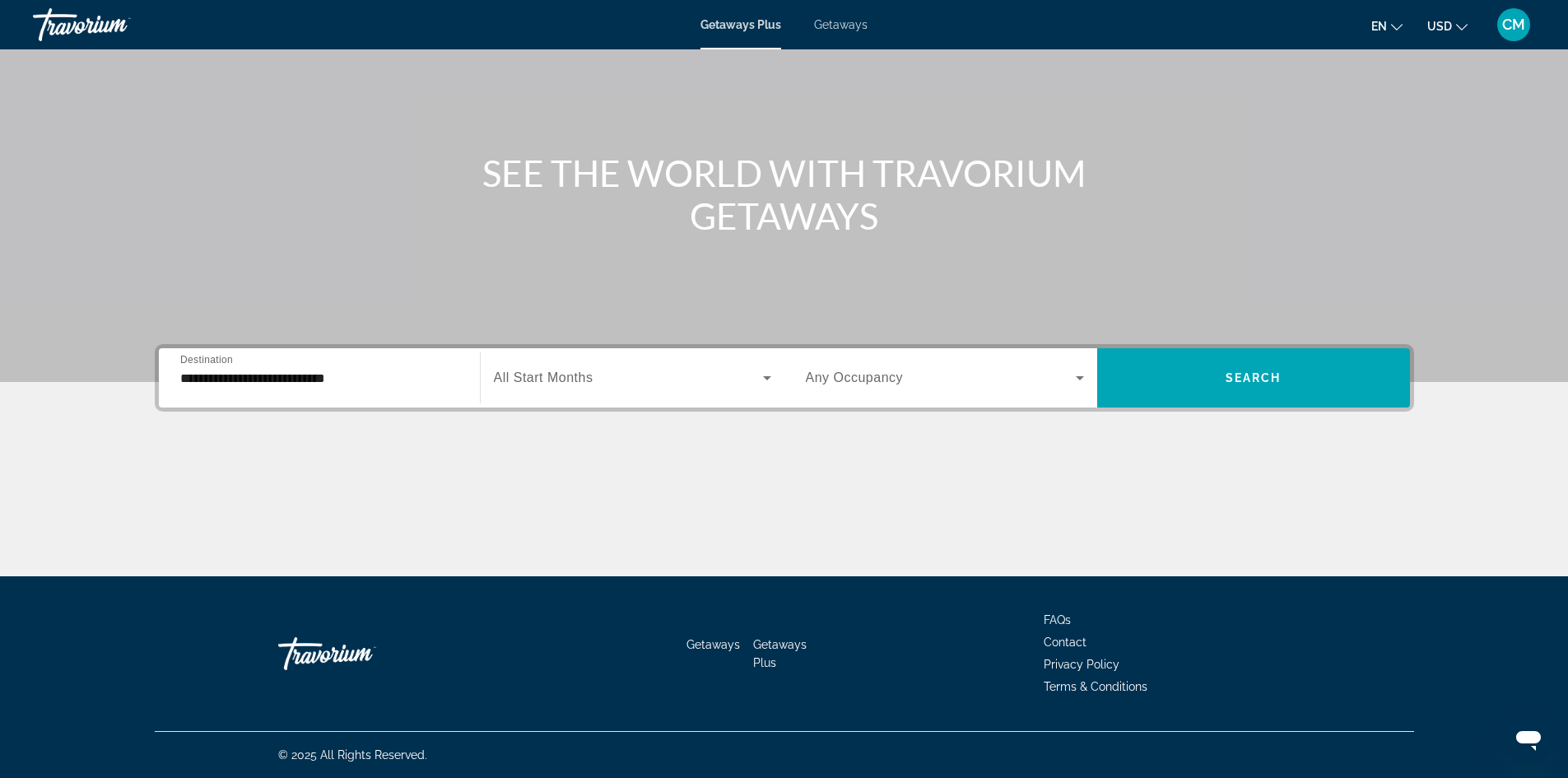
click at [590, 376] on span "All Start Months" at bounding box center [544, 377] width 100 height 14
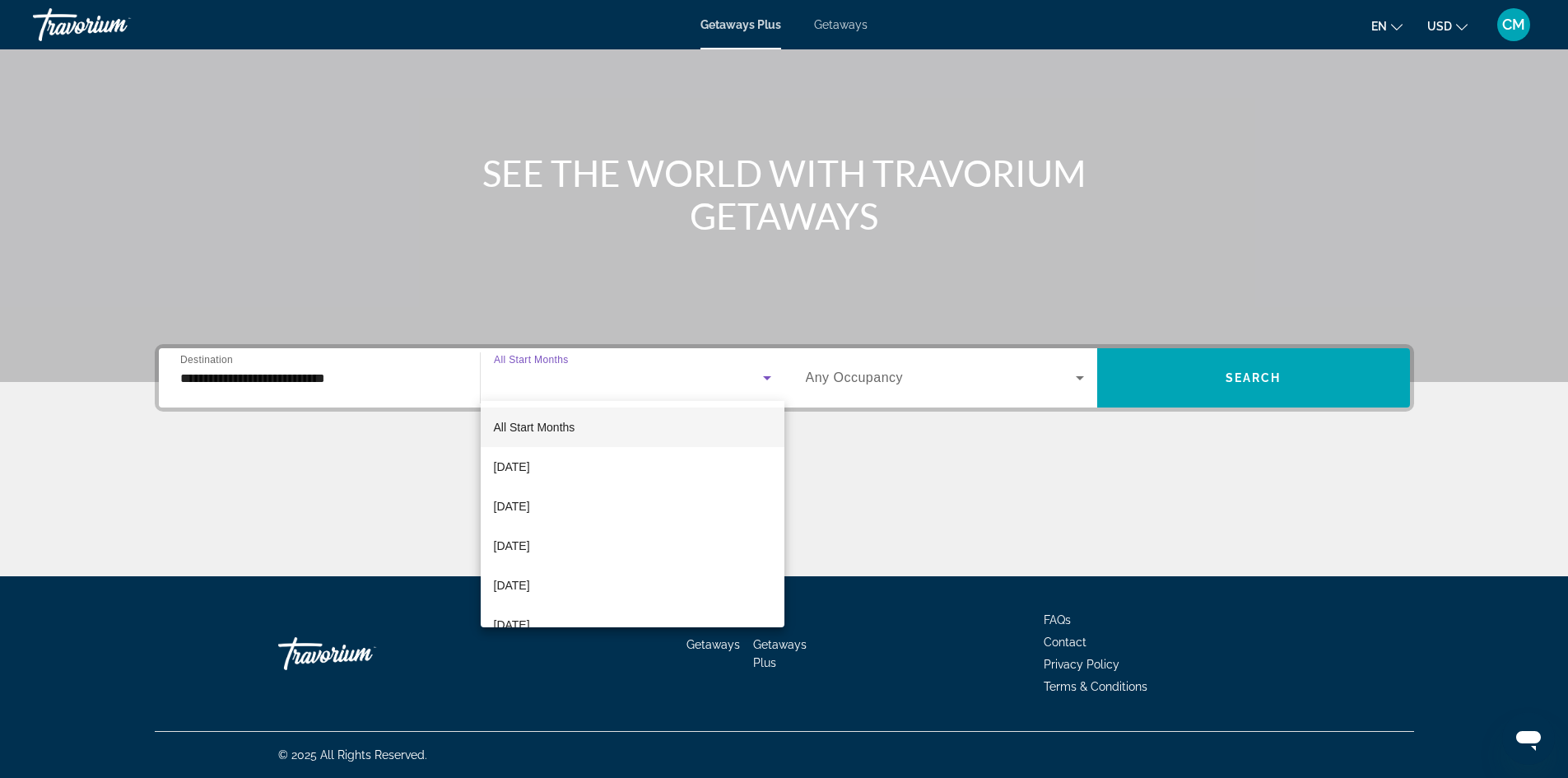
click at [590, 375] on div at bounding box center [784, 389] width 1568 height 778
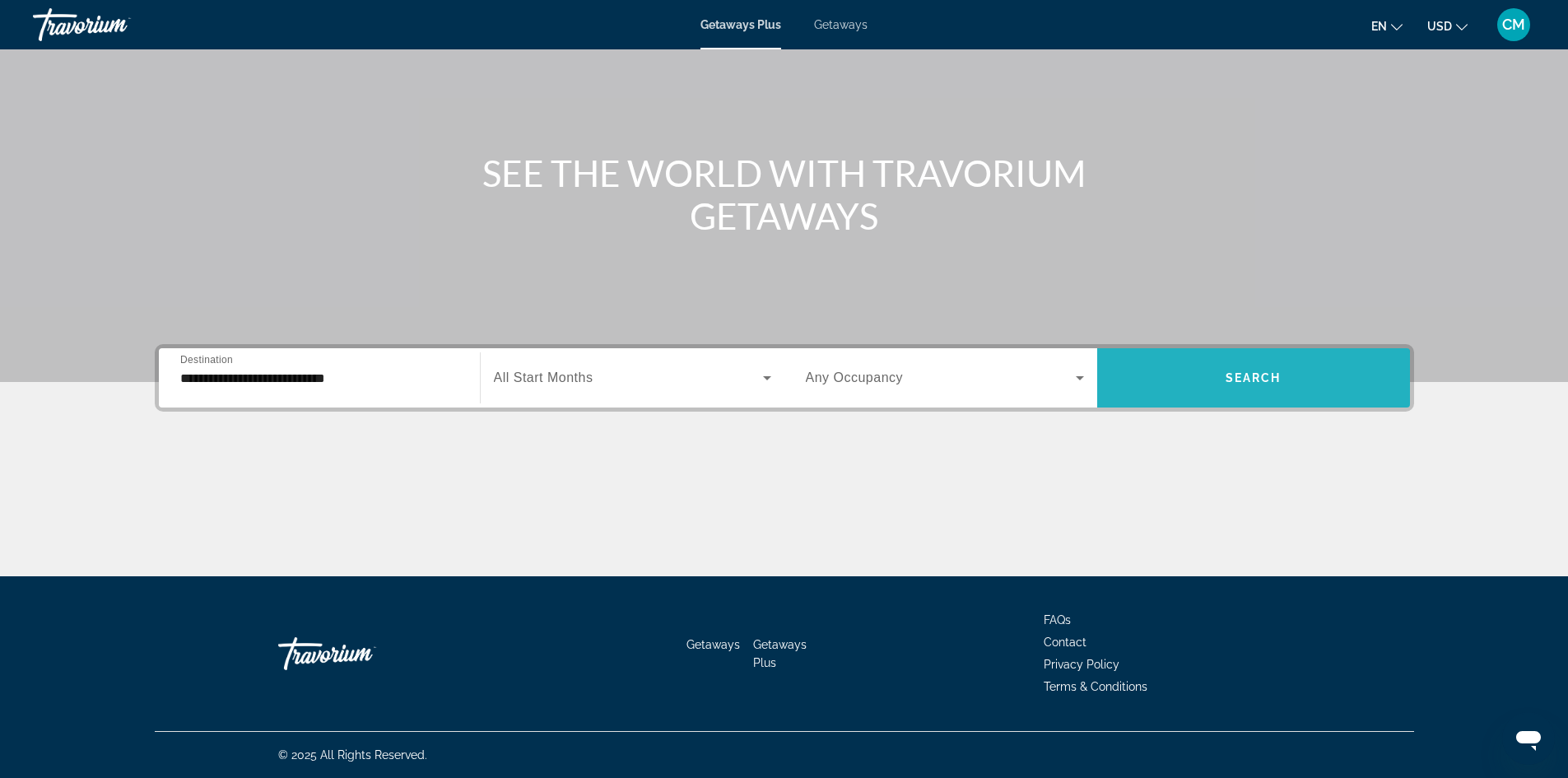
click at [1203, 384] on span "Search widget" at bounding box center [1254, 377] width 313 height 39
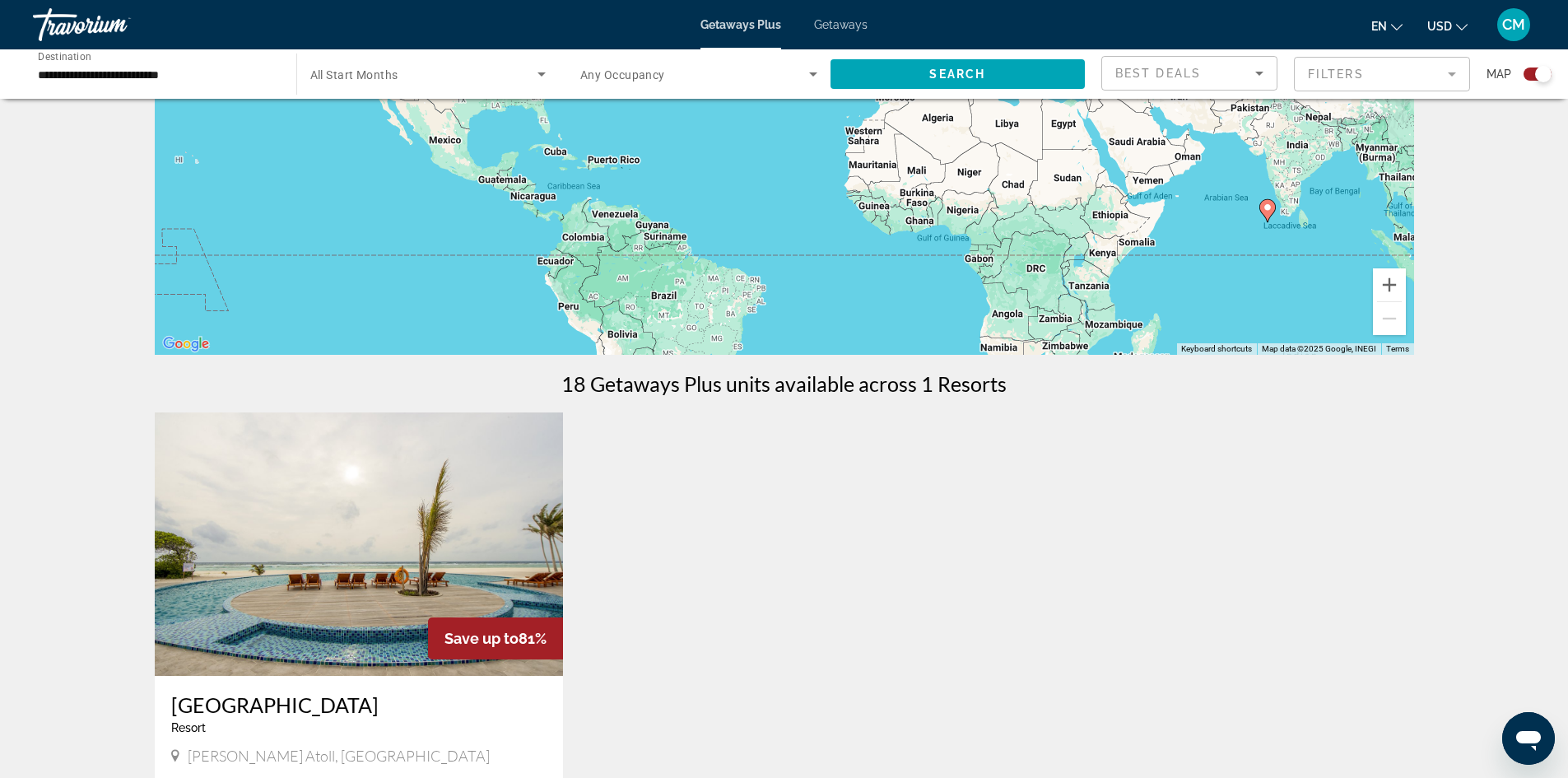
scroll to position [222, 0]
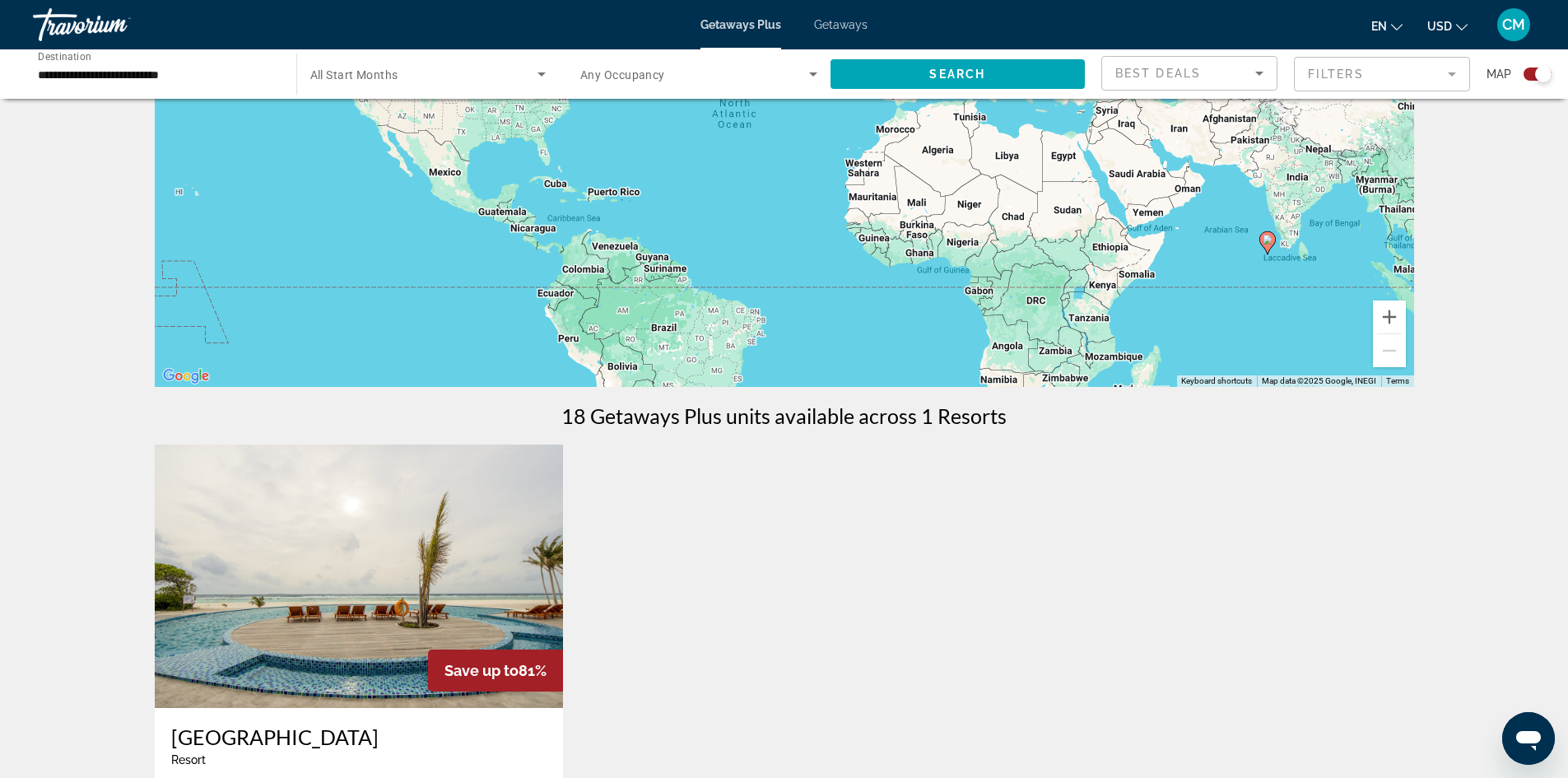
click at [370, 595] on img "Main content" at bounding box center [359, 576] width 409 height 263
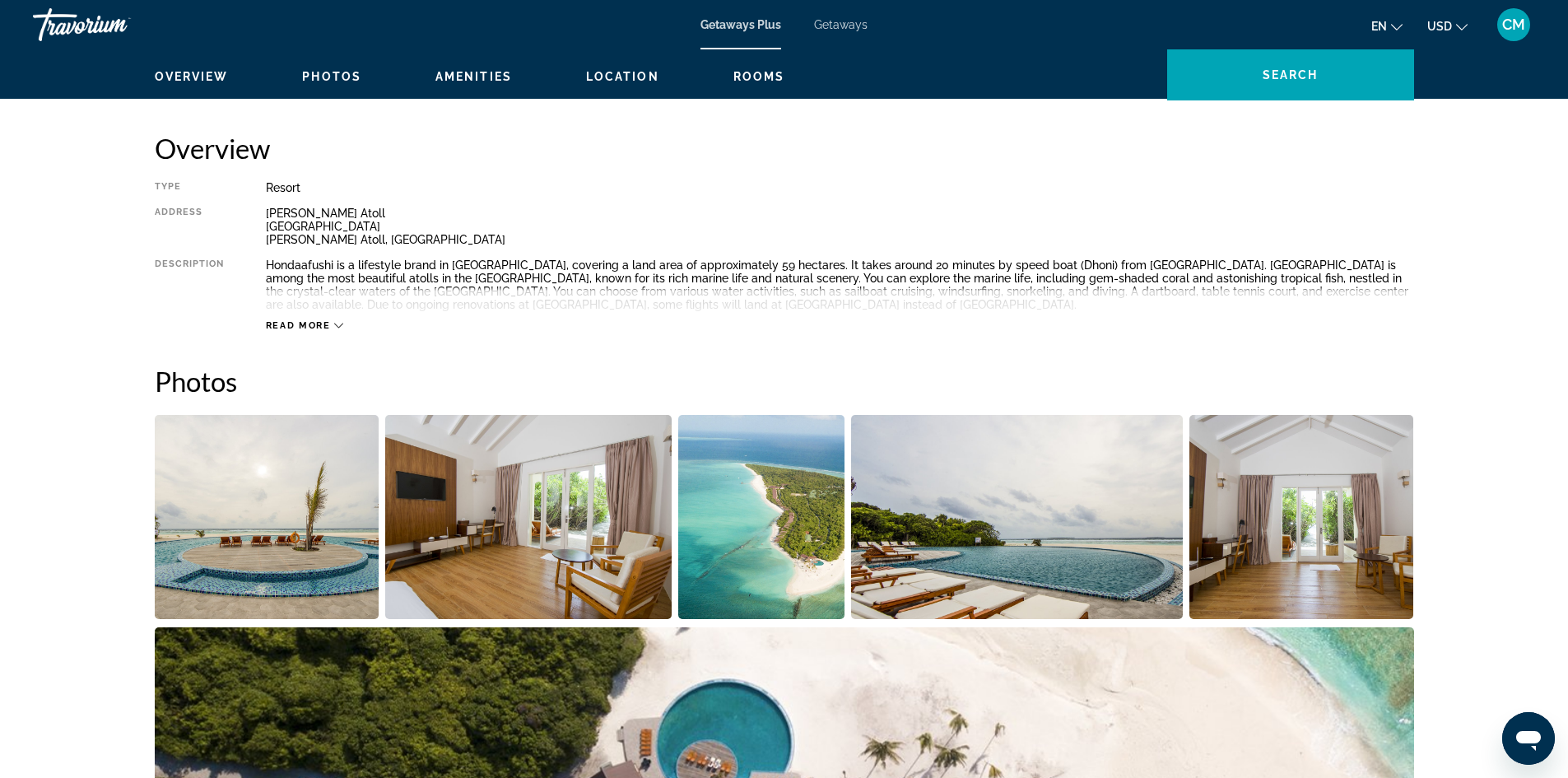
scroll to position [329, 0]
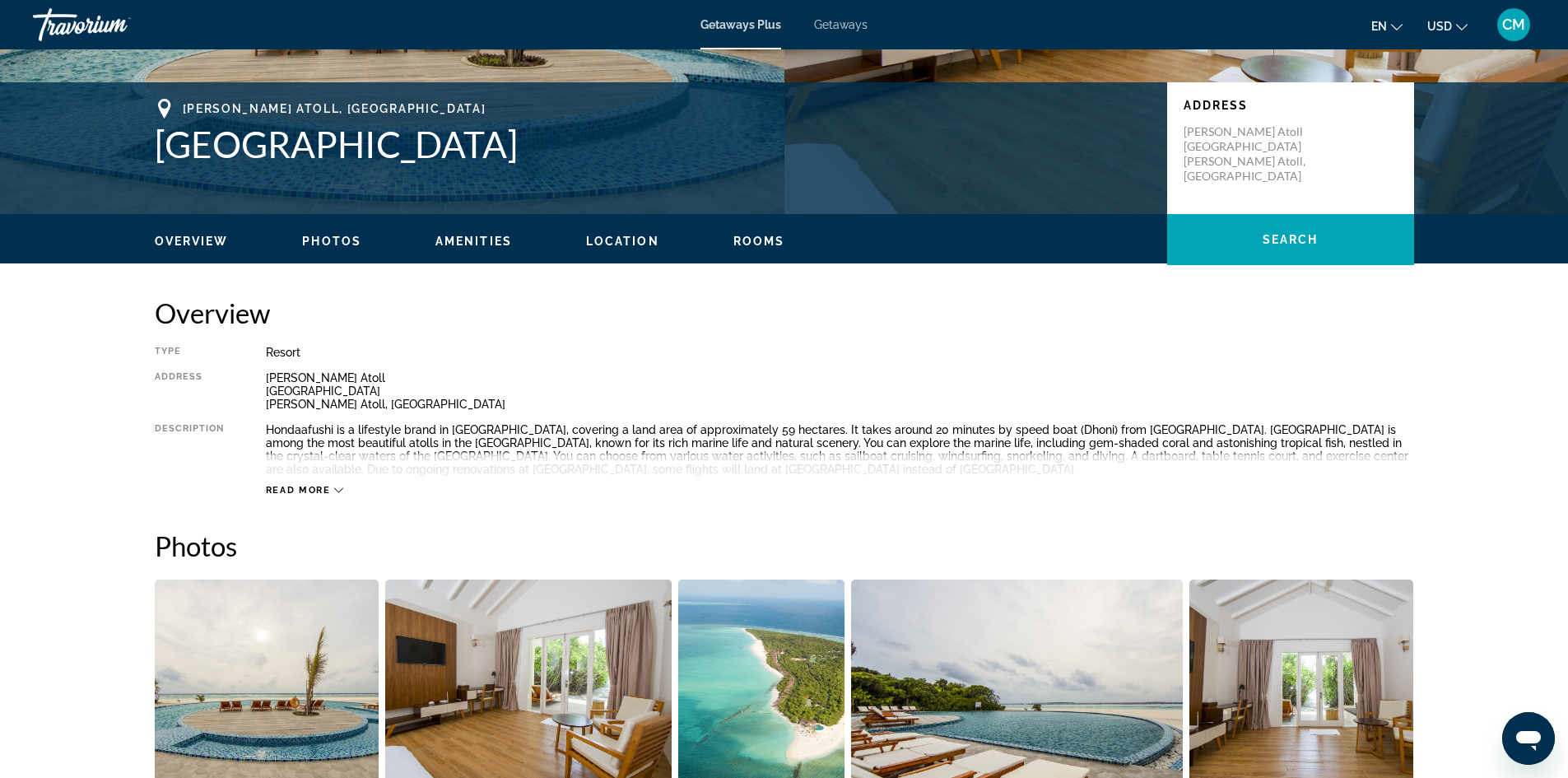
click at [311, 479] on div "Read more" at bounding box center [840, 474] width 1148 height 45
click at [286, 490] on span "Read more" at bounding box center [299, 490] width 65 height 11
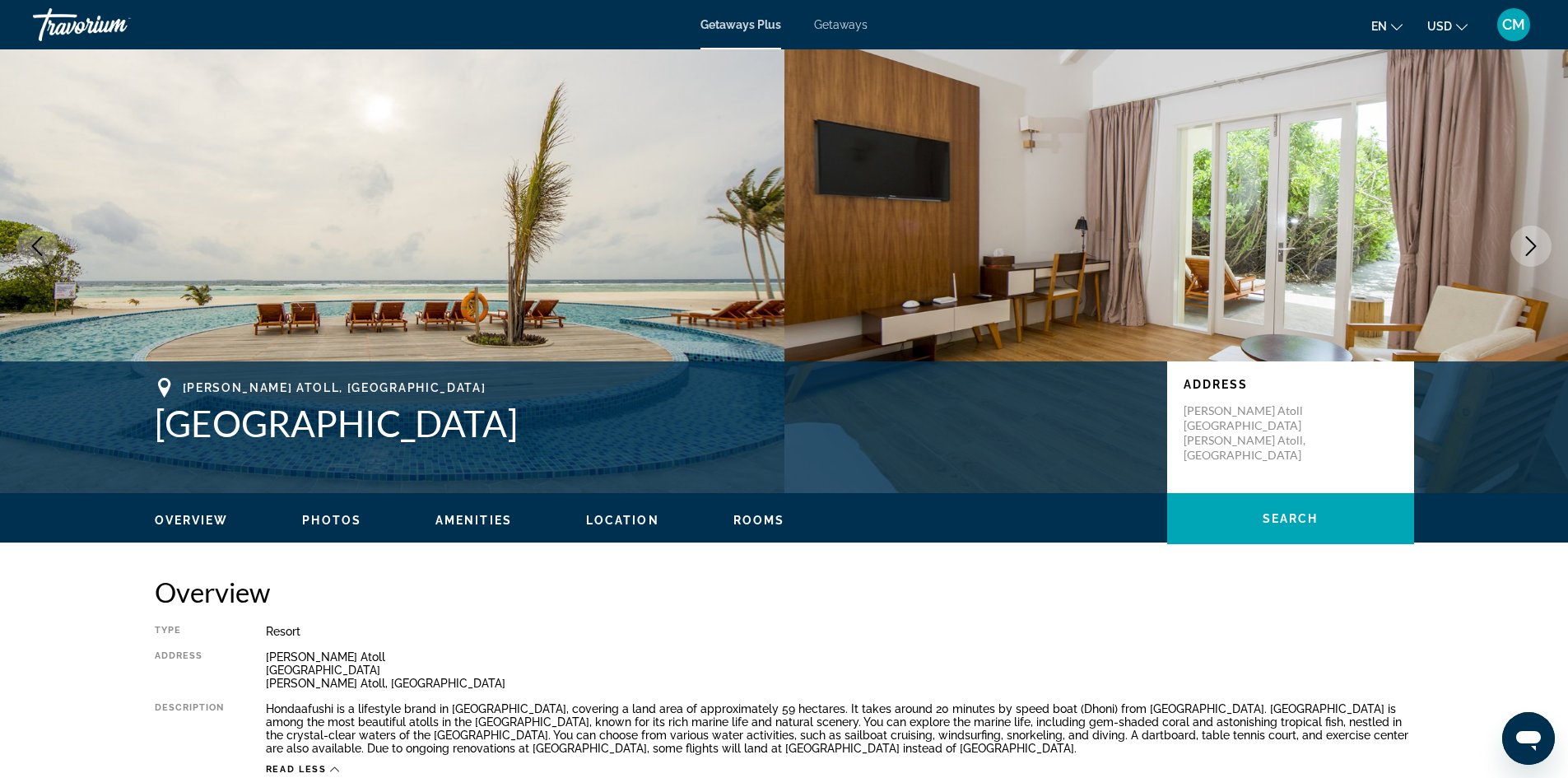
scroll to position [0, 0]
